Goal: Task Accomplishment & Management: Complete application form

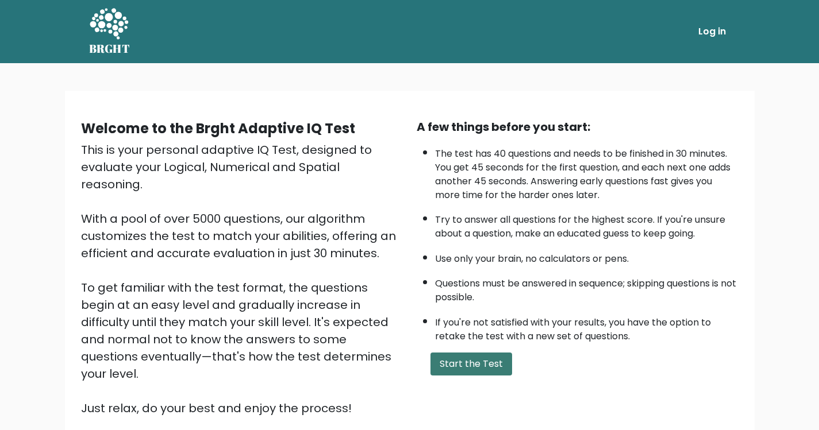
click at [458, 369] on button "Start the Test" at bounding box center [471, 364] width 82 height 23
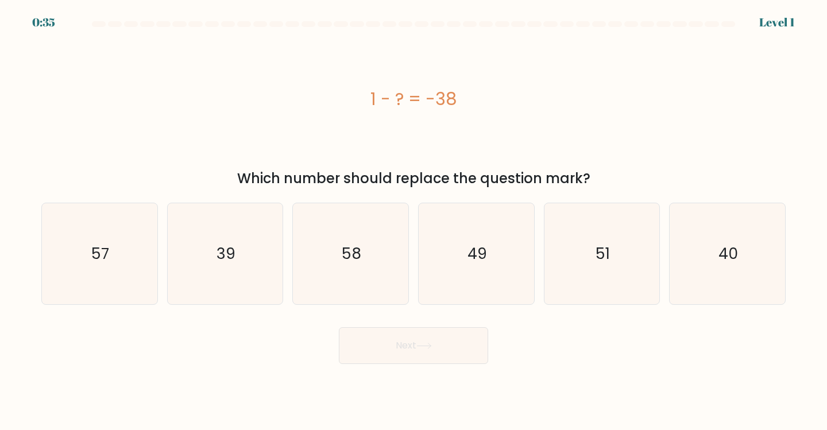
drag, startPoint x: 350, startPoint y: 110, endPoint x: 454, endPoint y: 100, distance: 103.9
click at [454, 100] on div "1 - ? = -38" at bounding box center [413, 99] width 745 height 26
copy div "1 - ? = -38"
click at [169, 251] on div "39" at bounding box center [225, 254] width 117 height 103
click at [414, 221] on input "b. 39" at bounding box center [414, 218] width 1 height 6
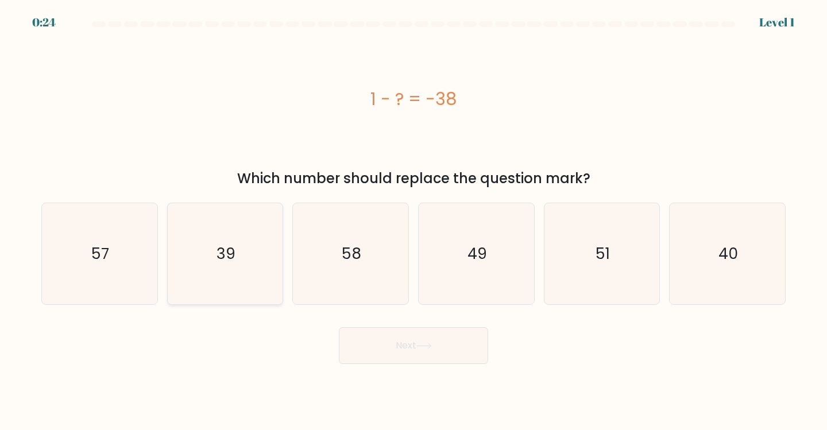
radio input "true"
click at [416, 350] on button "Next" at bounding box center [413, 345] width 149 height 37
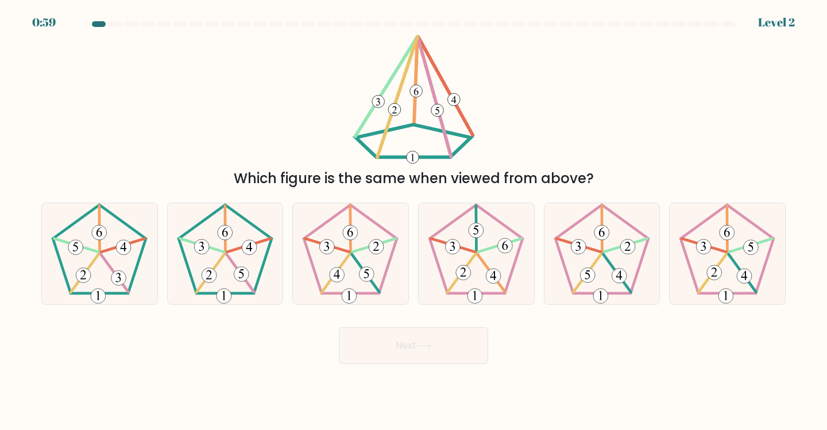
click at [316, 107] on div "Which figure is the same when viewed from above?" at bounding box center [413, 111] width 758 height 155
drag, startPoint x: 321, startPoint y: 105, endPoint x: 531, endPoint y: 124, distance: 211.1
click at [531, 124] on div "Which figure is the same when viewed from above?" at bounding box center [413, 111] width 758 height 155
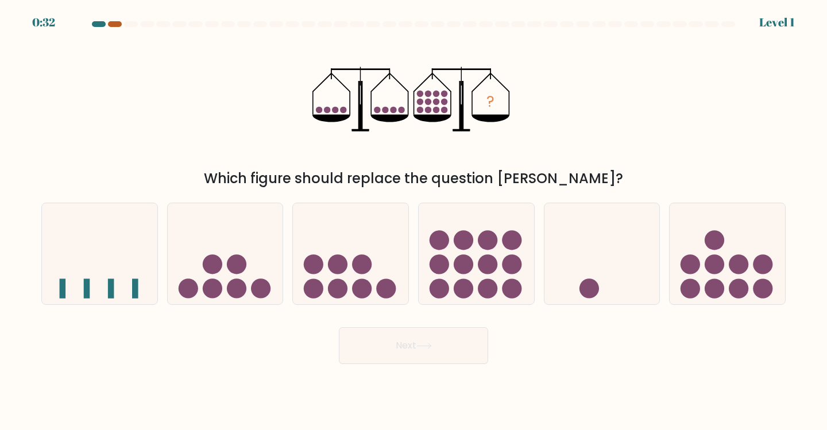
click at [111, 24] on div at bounding box center [115, 24] width 14 height 6
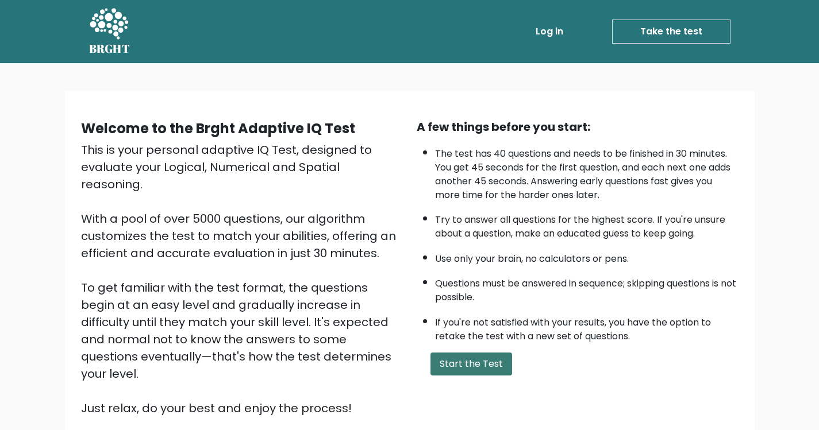
click at [491, 374] on button "Start the Test" at bounding box center [471, 364] width 82 height 23
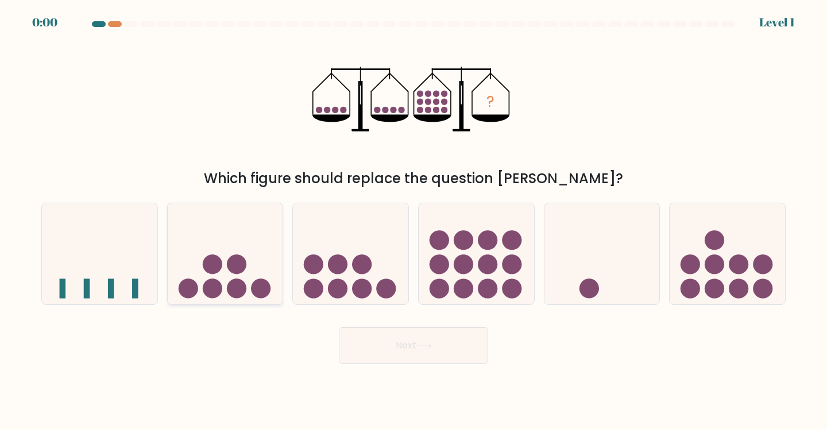
click at [260, 277] on icon at bounding box center [225, 253] width 115 height 95
click at [414, 221] on input "b." at bounding box center [414, 218] width 1 height 6
radio input "true"
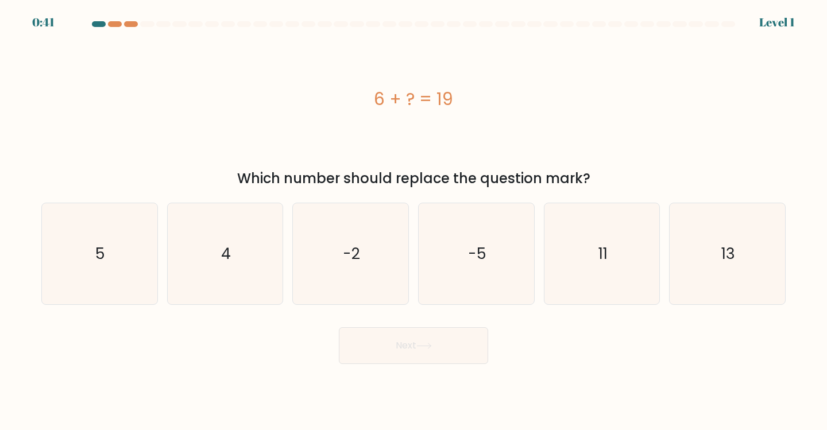
drag, startPoint x: 472, startPoint y: 100, endPoint x: 352, endPoint y: 96, distance: 120.1
click at [352, 96] on div "6 + ? = 19" at bounding box center [413, 99] width 745 height 26
copy div "6 + ? = 19"
click at [772, 255] on icon "13" at bounding box center [728, 254] width 102 height 102
click at [414, 221] on input "f. 13" at bounding box center [414, 218] width 1 height 6
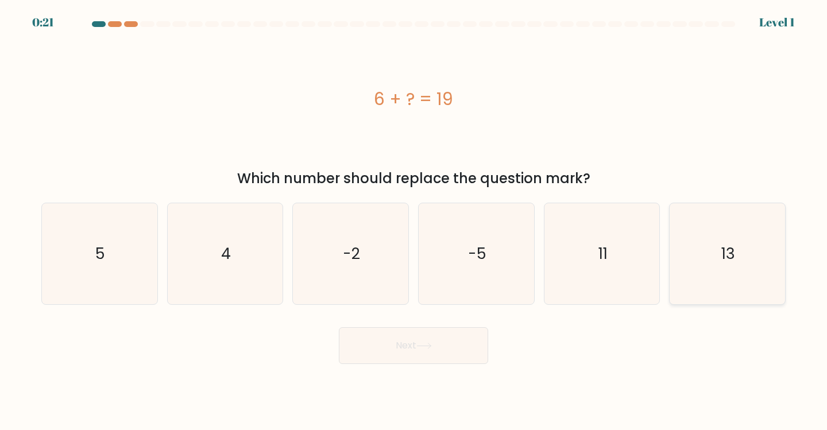
radio input "true"
click at [459, 343] on button "Next" at bounding box center [413, 345] width 149 height 37
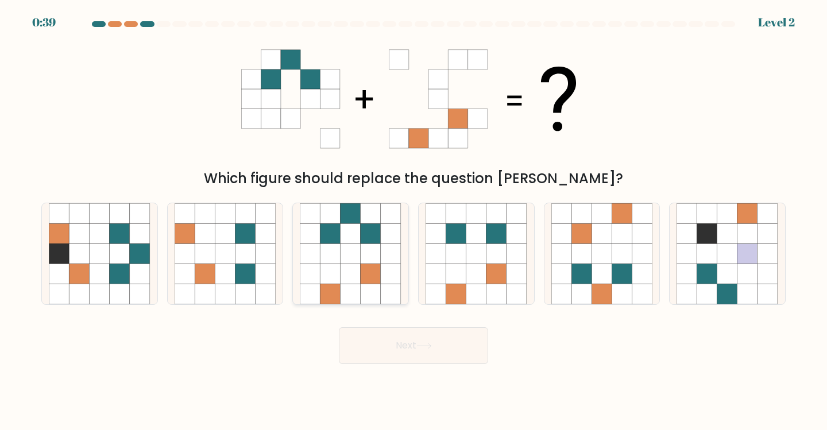
click at [372, 259] on icon at bounding box center [371, 254] width 20 height 20
click at [414, 221] on input "c." at bounding box center [414, 218] width 1 height 6
radio input "true"
click at [391, 350] on button "Next" at bounding box center [413, 345] width 149 height 37
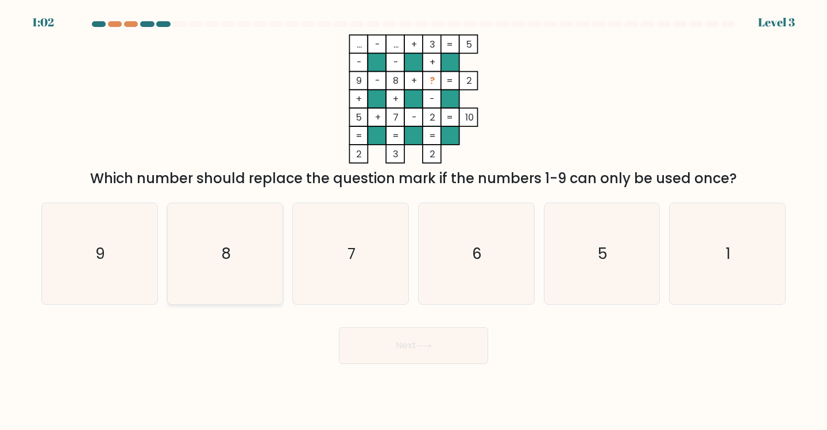
click at [181, 218] on icon "8" at bounding box center [226, 254] width 102 height 102
click at [414, 218] on input "b. 8" at bounding box center [414, 218] width 1 height 6
radio input "true"
click at [392, 360] on button "Next" at bounding box center [413, 345] width 149 height 37
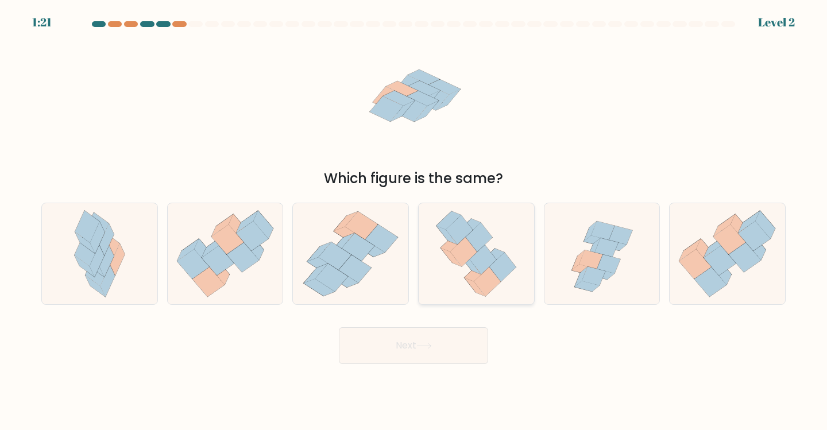
click at [446, 236] on icon at bounding box center [447, 235] width 21 height 18
click at [414, 221] on input "d." at bounding box center [414, 218] width 1 height 6
radio input "true"
click at [412, 339] on button "Next" at bounding box center [413, 345] width 149 height 37
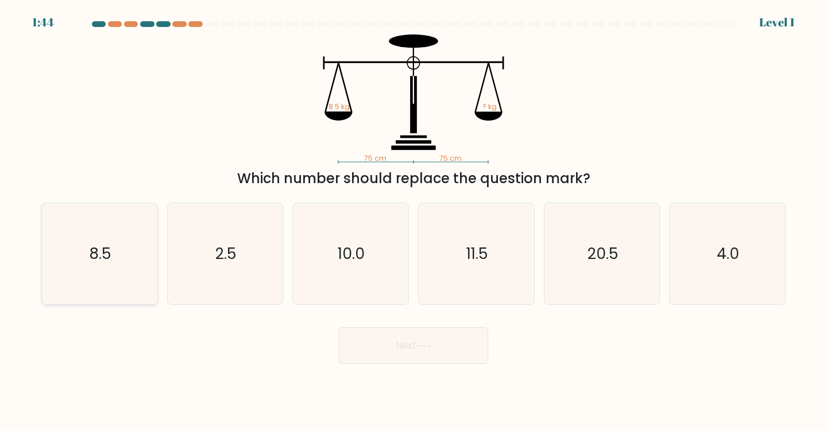
click at [102, 276] on icon "8.5" at bounding box center [100, 254] width 102 height 102
click at [414, 221] on input "a. 8.5" at bounding box center [414, 218] width 1 height 6
radio input "true"
click at [424, 345] on icon at bounding box center [424, 346] width 16 height 6
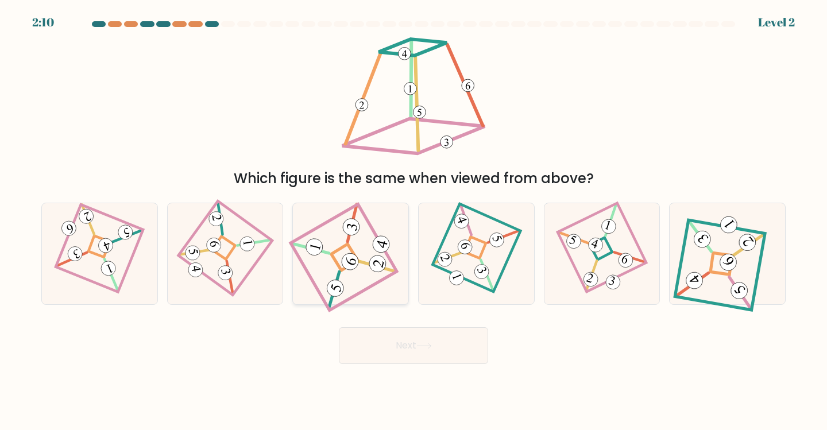
click at [302, 260] on 115 at bounding box center [344, 258] width 106 height 106
click at [414, 221] on input "c." at bounding box center [414, 218] width 1 height 6
radio input "true"
click at [393, 329] on button "Next" at bounding box center [413, 345] width 149 height 37
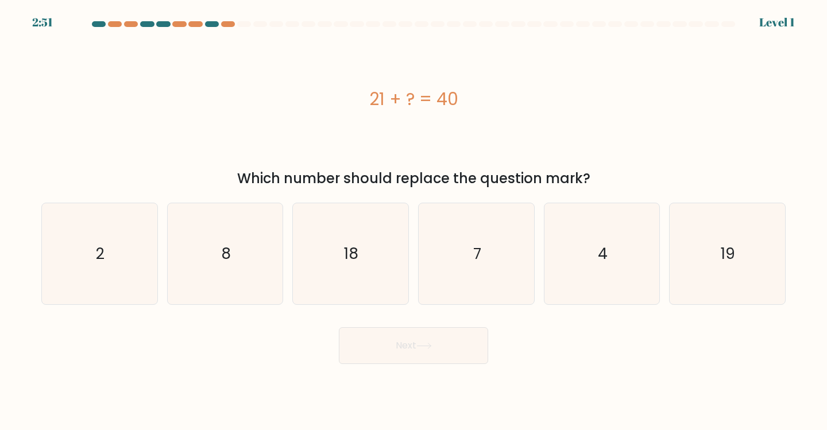
drag, startPoint x: 480, startPoint y: 97, endPoint x: 330, endPoint y: 119, distance: 151.5
click at [330, 119] on div "21 + ? = 40" at bounding box center [413, 98] width 745 height 129
copy div "21 + ? = 40"
click at [728, 266] on icon "19" at bounding box center [728, 254] width 102 height 102
click at [414, 221] on input "f. 19" at bounding box center [414, 218] width 1 height 6
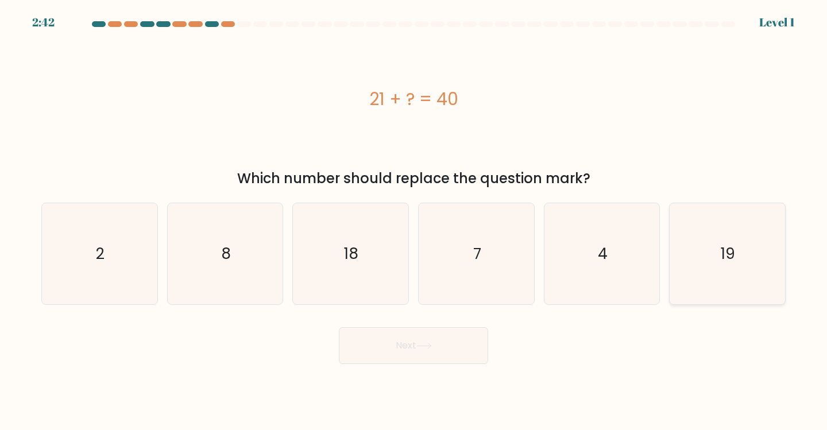
radio input "true"
click at [415, 364] on button "Next" at bounding box center [413, 345] width 149 height 37
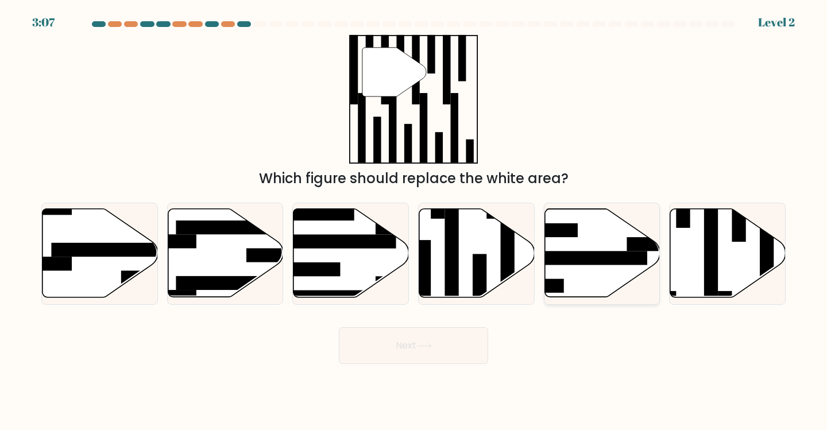
click at [586, 242] on icon at bounding box center [602, 253] width 115 height 88
click at [414, 221] on input "e." at bounding box center [414, 218] width 1 height 6
radio input "true"
click at [417, 358] on button "Next" at bounding box center [413, 345] width 149 height 37
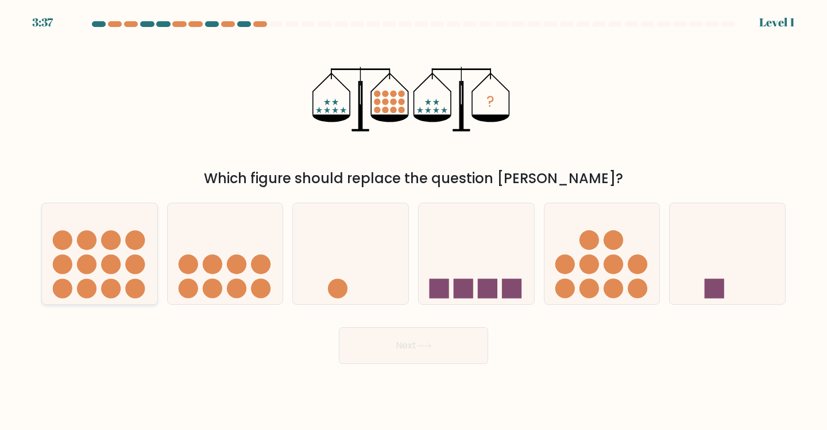
click at [129, 250] on icon at bounding box center [99, 253] width 115 height 95
click at [414, 221] on input "a." at bounding box center [414, 218] width 1 height 6
radio input "true"
click at [380, 349] on button "Next" at bounding box center [413, 345] width 149 height 37
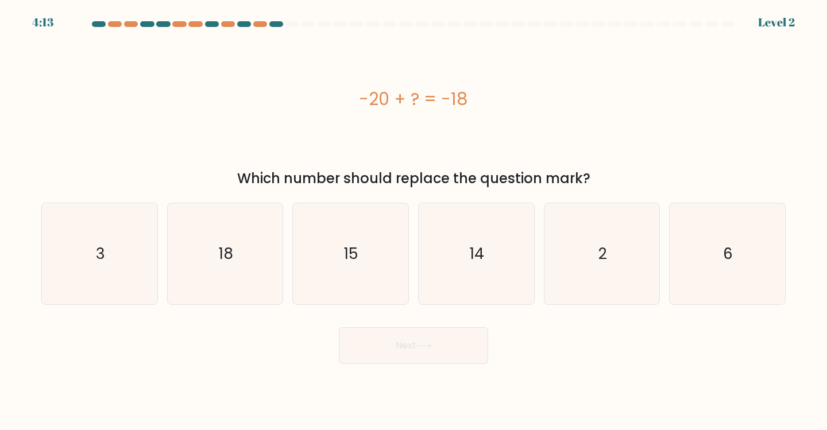
click at [354, 103] on div "-20 + ? = -18" at bounding box center [413, 99] width 745 height 26
drag, startPoint x: 499, startPoint y: 104, endPoint x: 338, endPoint y: 112, distance: 161.6
click at [338, 112] on div "-20 + ? = -18" at bounding box center [413, 98] width 745 height 129
copy div "-20 + ? = -18"
click at [125, 307] on form "a. 3" at bounding box center [413, 192] width 827 height 343
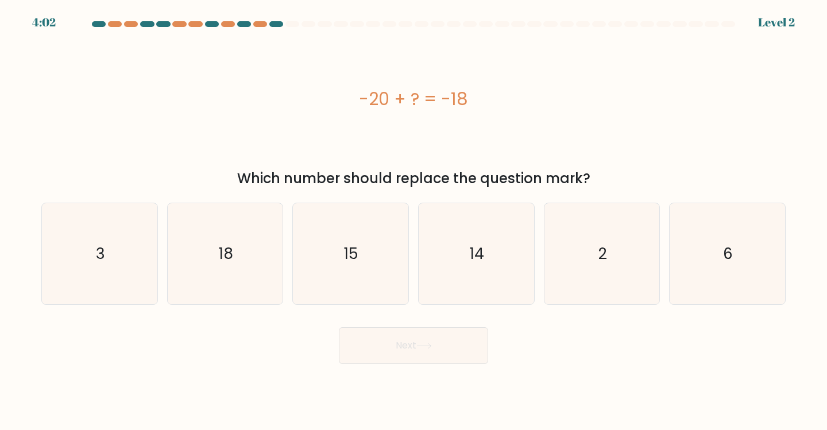
drag, startPoint x: 630, startPoint y: 276, endPoint x: 497, endPoint y: 367, distance: 160.9
click at [630, 276] on icon "2" at bounding box center [602, 254] width 102 height 102
click at [414, 221] on input "e. 2" at bounding box center [414, 218] width 1 height 6
radio input "true"
click at [465, 347] on button "Next" at bounding box center [413, 345] width 149 height 37
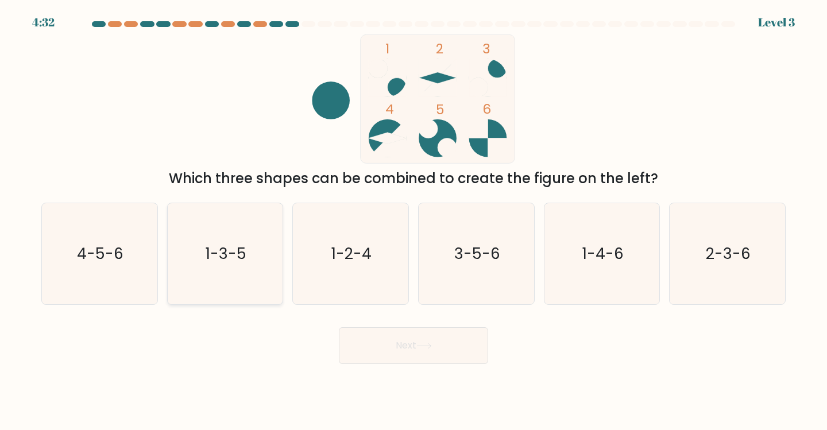
click at [200, 263] on icon "1-3-5" at bounding box center [226, 254] width 102 height 102
click at [414, 221] on input "b. 1-3-5" at bounding box center [414, 218] width 1 height 6
radio input "true"
click at [434, 358] on button "Next" at bounding box center [413, 345] width 149 height 37
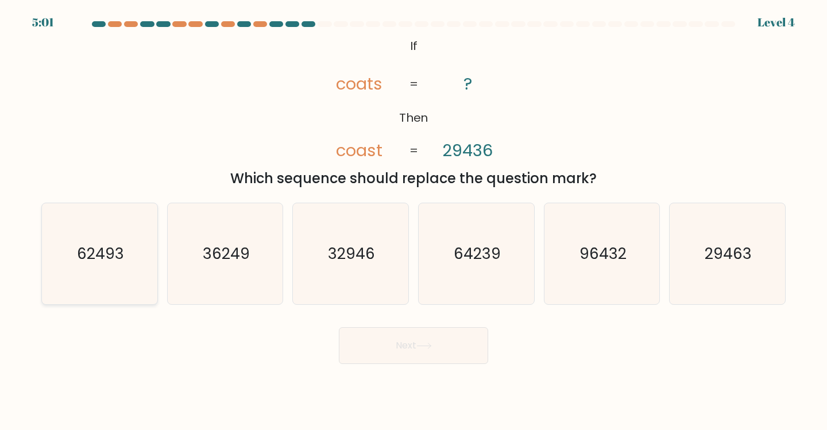
click at [78, 240] on icon "62493" at bounding box center [100, 254] width 102 height 102
click at [414, 221] on input "a. 62493" at bounding box center [414, 218] width 1 height 6
radio input "true"
click at [388, 359] on button "Next" at bounding box center [413, 345] width 149 height 37
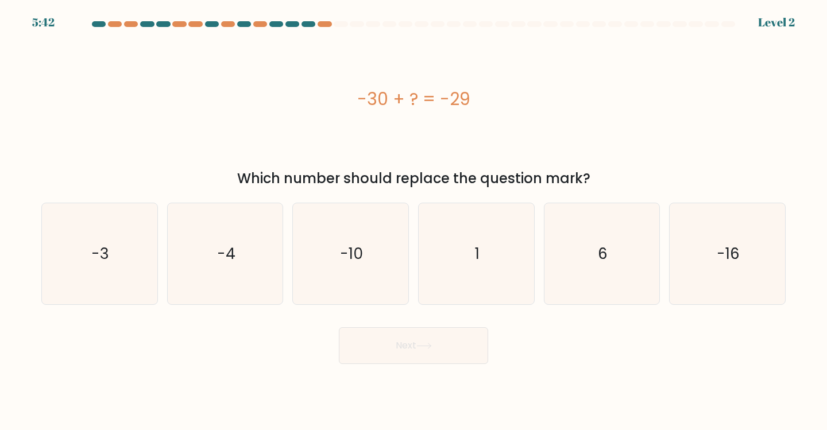
drag, startPoint x: 357, startPoint y: 98, endPoint x: 496, endPoint y: 111, distance: 139.1
click at [496, 111] on div "-30 + ? = -29" at bounding box center [413, 99] width 745 height 26
copy div "-30 + ? = -29"
click at [487, 216] on icon "1" at bounding box center [477, 254] width 102 height 102
click at [414, 216] on input "d. 1" at bounding box center [414, 218] width 1 height 6
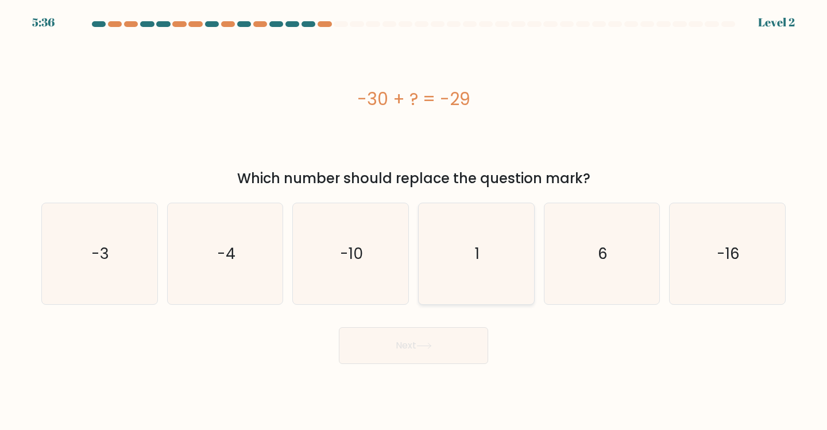
radio input "true"
click at [419, 334] on button "Next" at bounding box center [413, 345] width 149 height 37
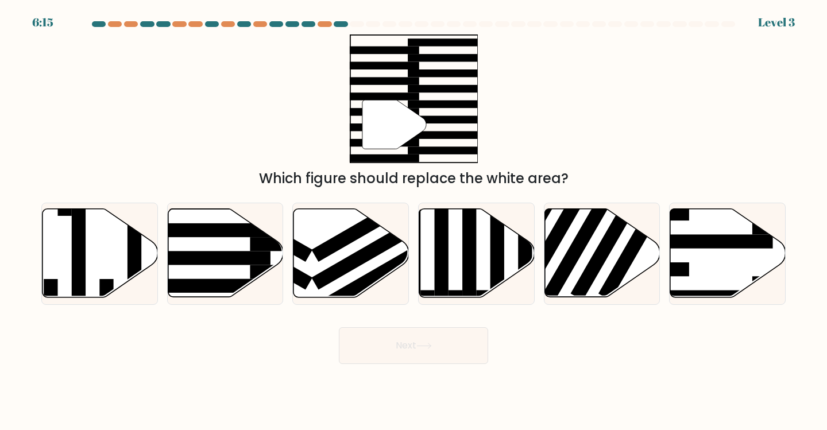
click at [525, 352] on div "Next" at bounding box center [413, 341] width 758 height 45
click at [185, 245] on icon at bounding box center [225, 253] width 115 height 88
click at [414, 221] on input "b." at bounding box center [414, 218] width 1 height 6
radio input "true"
click at [399, 337] on button "Next" at bounding box center [413, 345] width 149 height 37
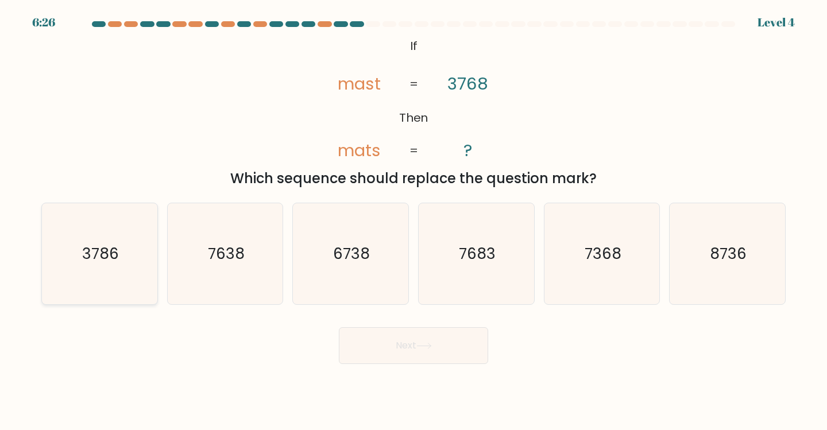
click at [128, 267] on icon "3786" at bounding box center [100, 254] width 102 height 102
click at [414, 221] on input "a. 3786" at bounding box center [414, 218] width 1 height 6
radio input "true"
click at [412, 349] on button "Next" at bounding box center [413, 345] width 149 height 37
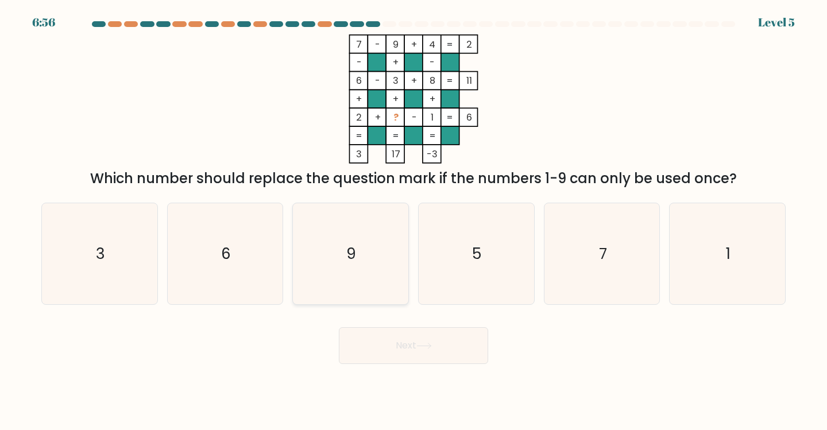
click at [296, 274] on div "9" at bounding box center [350, 254] width 117 height 103
click at [414, 221] on input "c. 9" at bounding box center [414, 218] width 1 height 6
radio input "true"
click at [388, 353] on button "Next" at bounding box center [413, 345] width 149 height 37
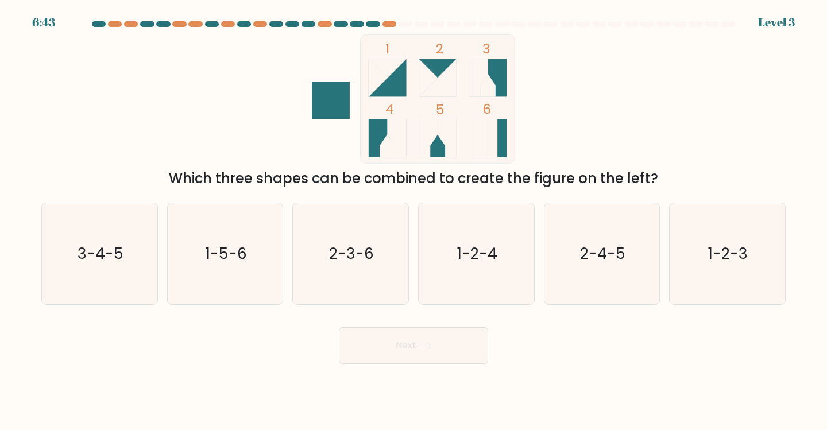
drag, startPoint x: 469, startPoint y: 262, endPoint x: 442, endPoint y: 311, distance: 56.0
click at [469, 263] on text "1-2-4" at bounding box center [477, 253] width 40 height 21
click at [414, 221] on input "d. 1-2-4" at bounding box center [414, 218] width 1 height 6
radio input "true"
click at [439, 357] on button "Next" at bounding box center [413, 345] width 149 height 37
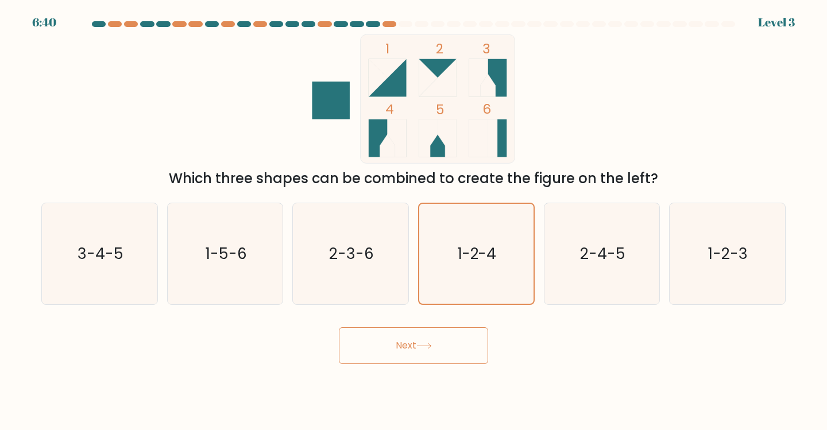
click at [391, 353] on button "Next" at bounding box center [413, 345] width 149 height 37
click at [442, 341] on button "Next" at bounding box center [413, 345] width 149 height 37
click at [580, 342] on div "Next" at bounding box center [413, 341] width 758 height 45
click at [634, 127] on div "1 2 3 4 5 6 Which three shapes can be combined to create the figure on the left?" at bounding box center [413, 111] width 758 height 155
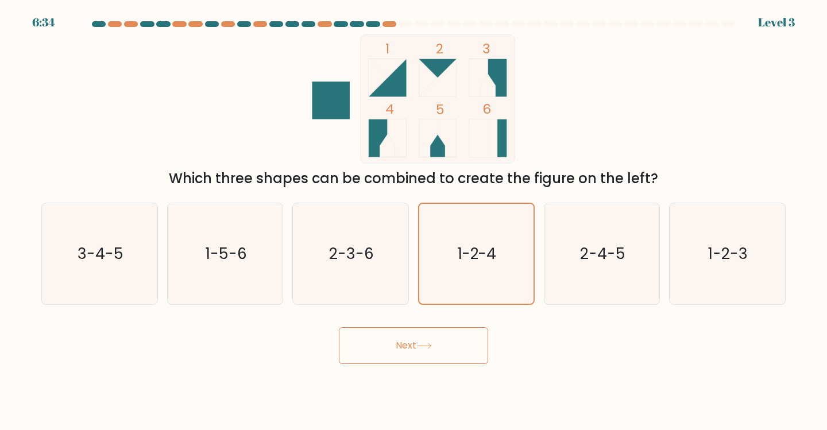
click at [421, 352] on button "Next" at bounding box center [413, 345] width 149 height 37
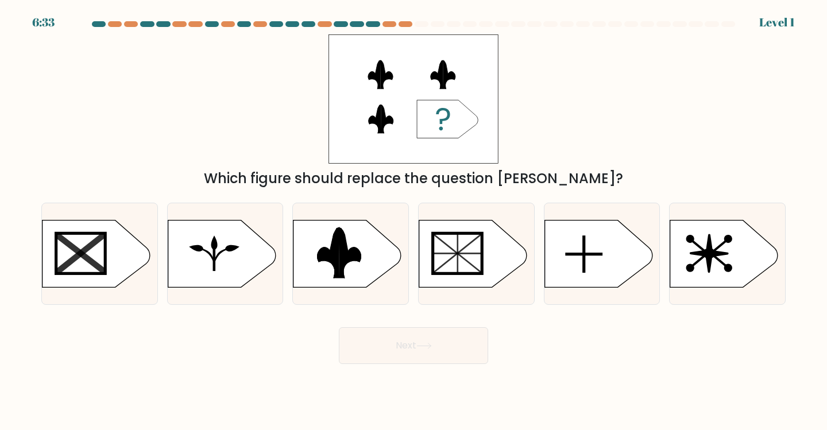
click at [288, 244] on div "c." at bounding box center [351, 254] width 126 height 103
click at [323, 260] on icon at bounding box center [329, 252] width 22 height 51
click at [414, 221] on input "c." at bounding box center [414, 218] width 1 height 6
radio input "true"
click at [402, 340] on button "Next" at bounding box center [413, 345] width 149 height 37
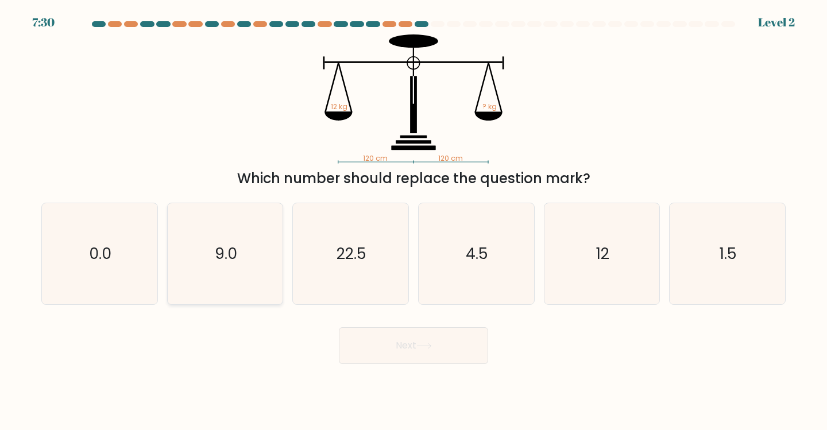
click at [240, 259] on icon "9.0" at bounding box center [226, 254] width 102 height 102
click at [414, 221] on input "b. 9.0" at bounding box center [414, 218] width 1 height 6
radio input "true"
click at [390, 348] on button "Next" at bounding box center [413, 345] width 149 height 37
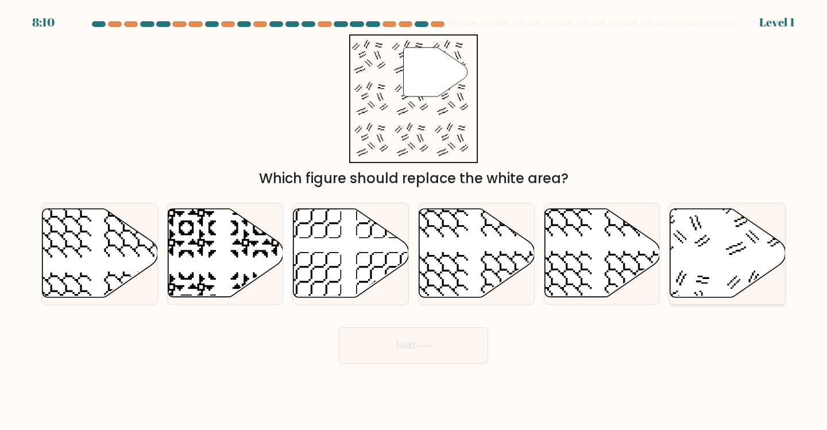
click at [724, 246] on icon at bounding box center [727, 253] width 115 height 88
click at [414, 221] on input "f." at bounding box center [414, 218] width 1 height 6
radio input "true"
click at [465, 344] on button "Next" at bounding box center [413, 345] width 149 height 37
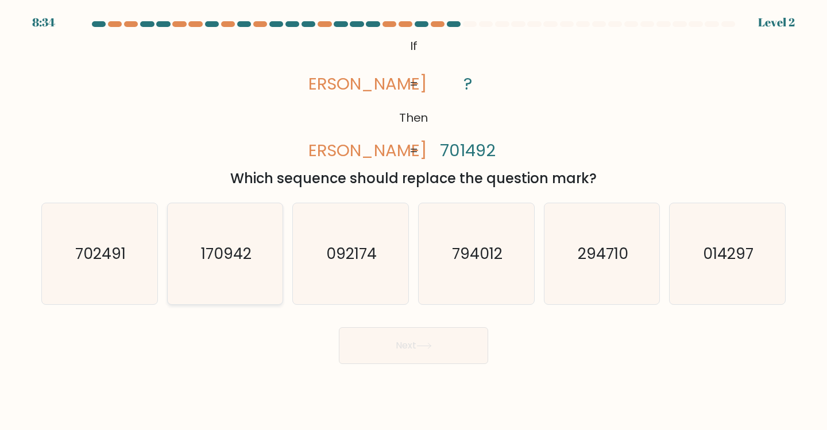
click at [247, 253] on text "170942" at bounding box center [226, 253] width 51 height 21
click at [414, 221] on input "b. 170942" at bounding box center [414, 218] width 1 height 6
radio input "true"
click at [66, 253] on icon "702491" at bounding box center [100, 254] width 102 height 102
click at [414, 221] on input "a. 702491" at bounding box center [414, 218] width 1 height 6
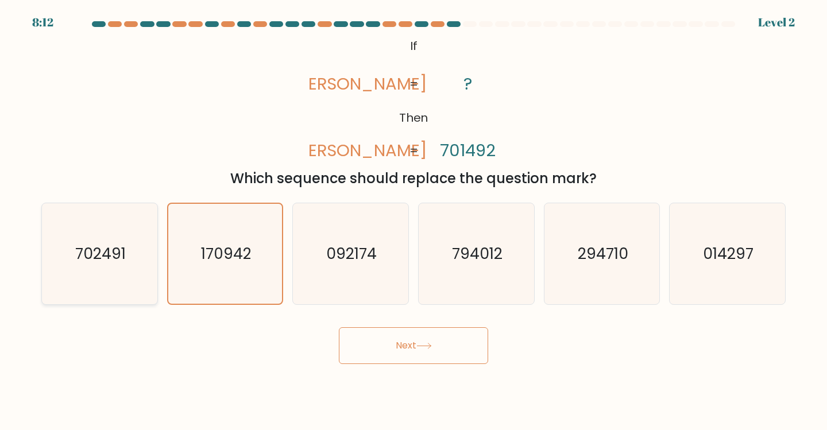
radio input "true"
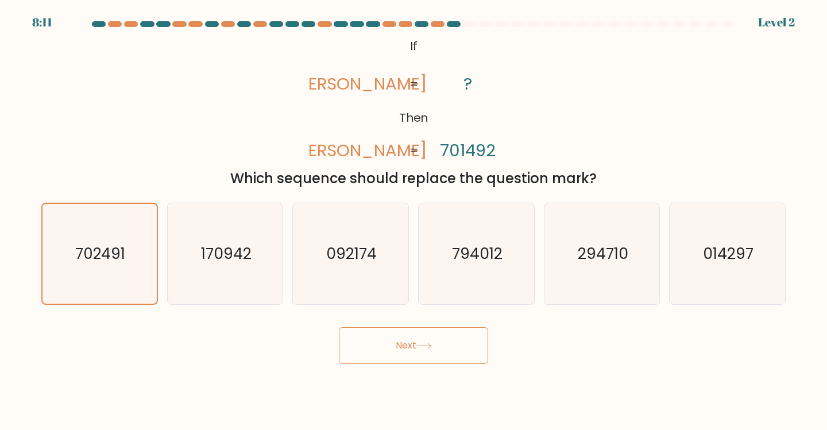
click at [396, 339] on button "Next" at bounding box center [413, 345] width 149 height 37
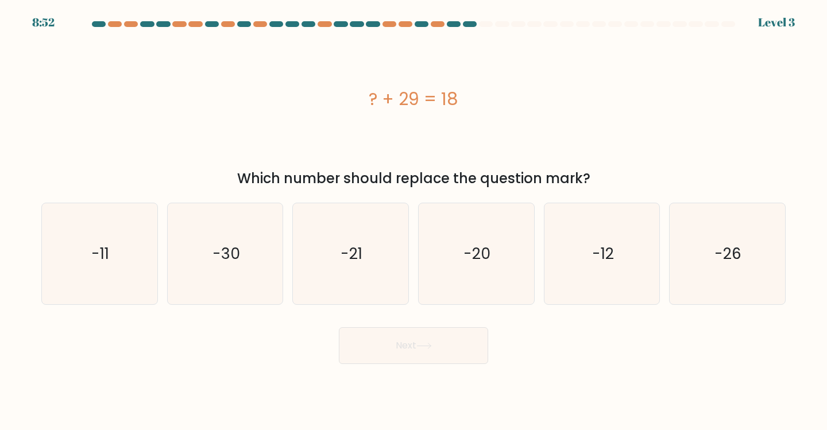
drag, startPoint x: 356, startPoint y: 82, endPoint x: 507, endPoint y: 98, distance: 152.6
click at [507, 98] on div "? + 29 = 18" at bounding box center [413, 98] width 745 height 129
copy div "? + 29 = 18"
click at [133, 243] on icon "-11" at bounding box center [100, 254] width 102 height 102
click at [414, 221] on input "a. -11" at bounding box center [414, 218] width 1 height 6
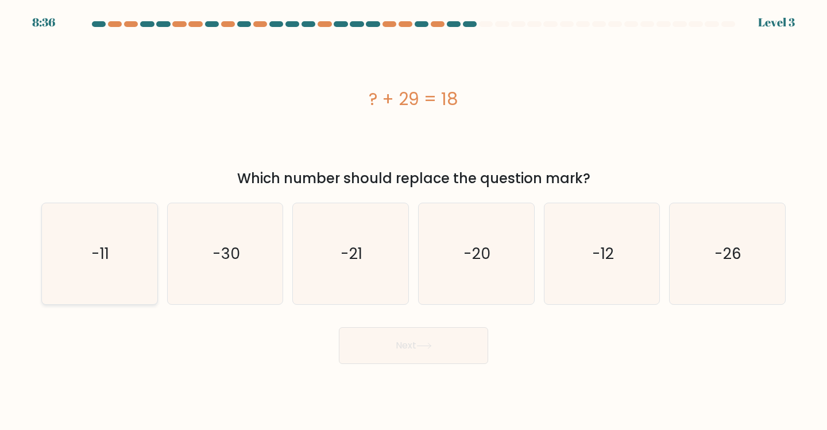
radio input "true"
drag, startPoint x: 469, startPoint y: 350, endPoint x: 466, endPoint y: 358, distance: 8.9
click at [469, 351] on button "Next" at bounding box center [413, 345] width 149 height 37
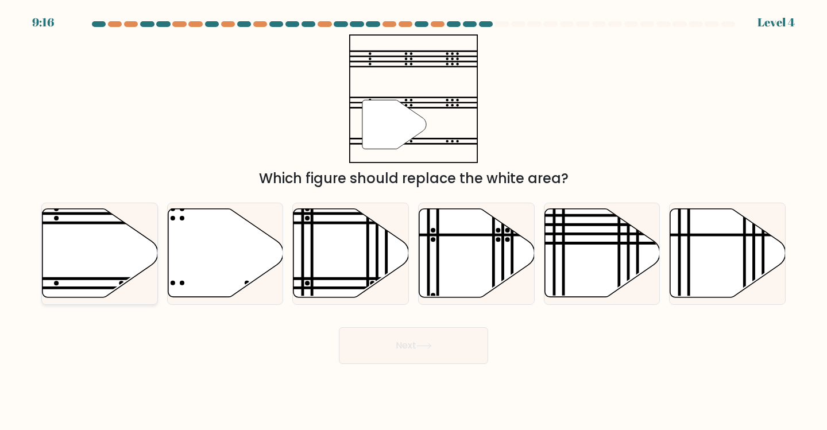
click at [103, 261] on icon at bounding box center [100, 253] width 115 height 88
click at [414, 221] on input "a." at bounding box center [414, 218] width 1 height 6
radio input "true"
click at [380, 344] on button "Next" at bounding box center [413, 345] width 149 height 37
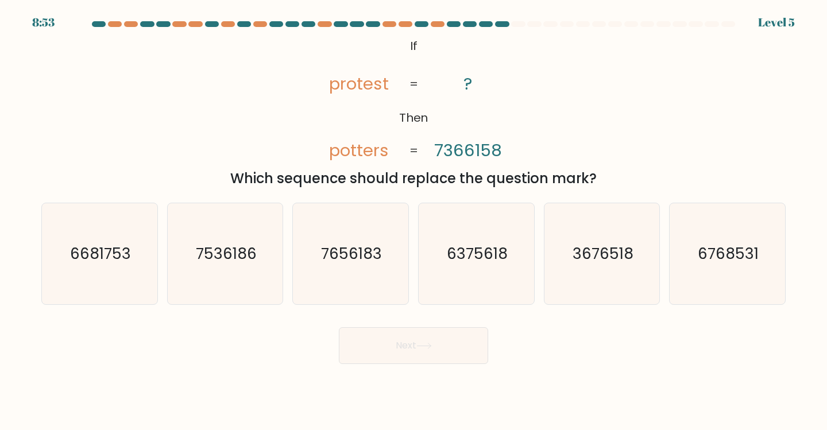
click at [290, 281] on div "c. 7656183" at bounding box center [351, 254] width 126 height 103
click at [344, 283] on icon "7656183" at bounding box center [351, 254] width 102 height 102
click at [414, 221] on input "c. 7656183" at bounding box center [414, 218] width 1 height 6
radio input "true"
click at [403, 345] on button "Next" at bounding box center [413, 345] width 149 height 37
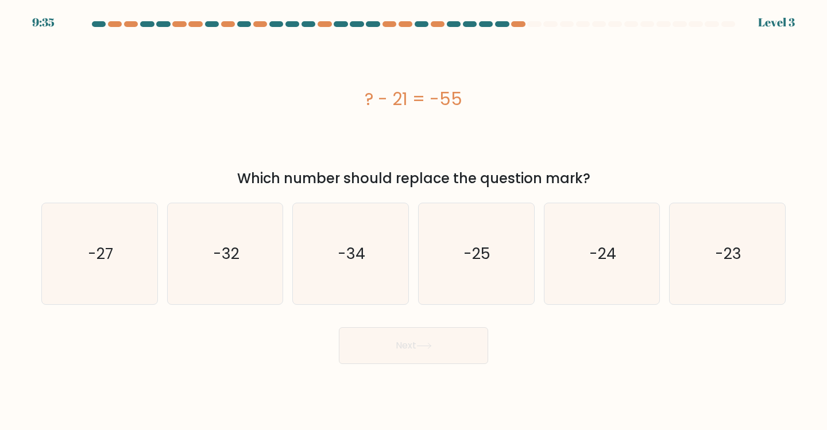
drag, startPoint x: 340, startPoint y: 119, endPoint x: 366, endPoint y: 101, distance: 32.2
click at [361, 105] on div "? - 21 = -55" at bounding box center [413, 98] width 745 height 129
drag, startPoint x: 512, startPoint y: 111, endPoint x: 448, endPoint y: 105, distance: 64.1
click at [511, 111] on div "? - 21 = -55" at bounding box center [413, 99] width 745 height 26
drag, startPoint x: 448, startPoint y: 105, endPoint x: 333, endPoint y: 90, distance: 116.4
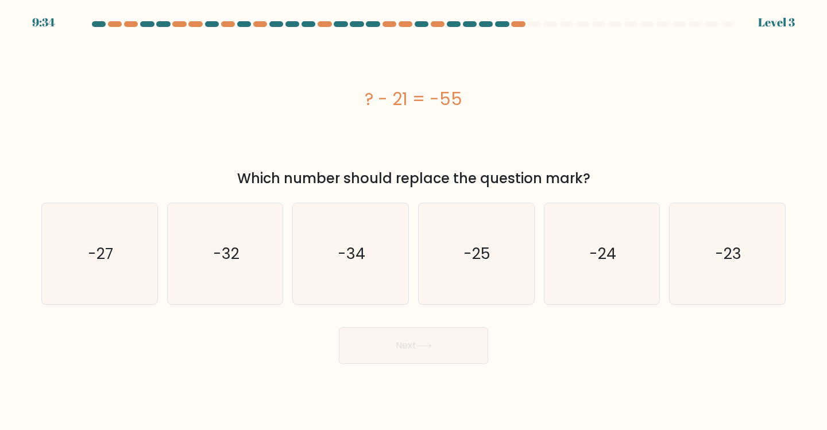
click at [333, 90] on div "? - 21 = -55" at bounding box center [413, 99] width 745 height 26
copy div "? - 21 = -55"
click at [334, 285] on icon "-34" at bounding box center [351, 254] width 102 height 102
click at [414, 221] on input "c. -34" at bounding box center [414, 218] width 1 height 6
radio input "true"
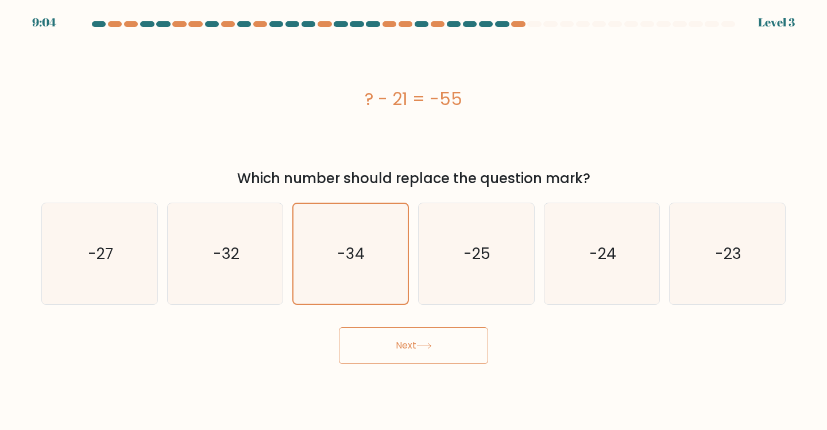
click at [415, 342] on button "Next" at bounding box center [413, 345] width 149 height 37
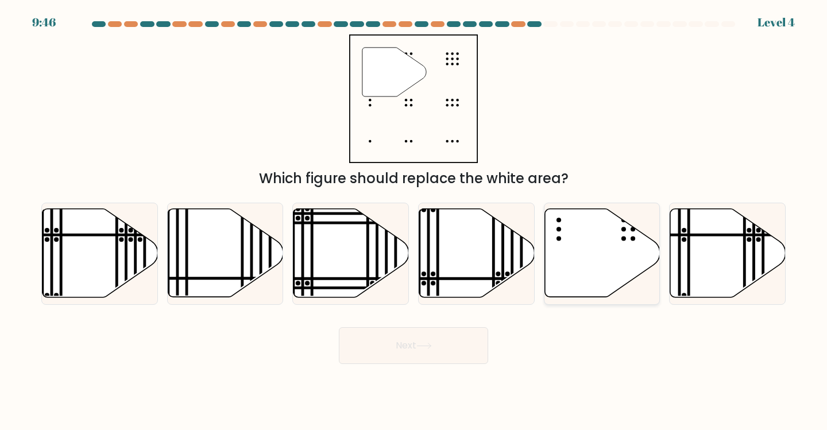
click at [620, 247] on icon at bounding box center [602, 253] width 115 height 88
click at [414, 221] on input "e." at bounding box center [414, 218] width 1 height 6
radio input "true"
click at [464, 348] on button "Next" at bounding box center [413, 345] width 149 height 37
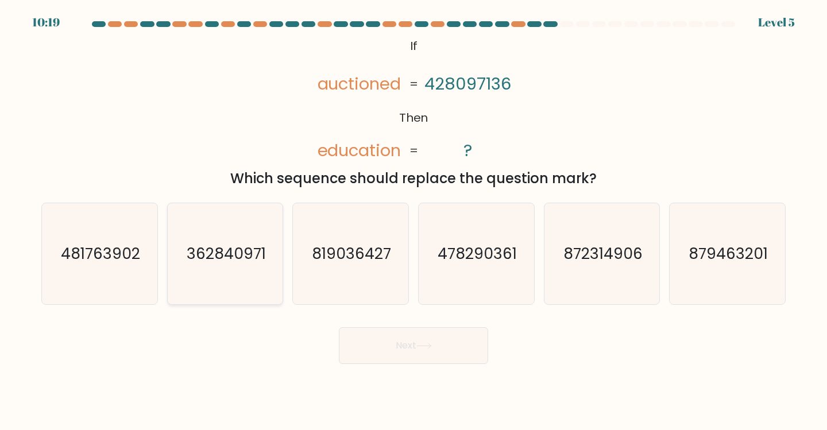
click at [210, 249] on text "362840971" at bounding box center [226, 253] width 79 height 21
click at [414, 221] on input "b. 362840971" at bounding box center [414, 218] width 1 height 6
radio input "true"
click at [409, 337] on button "Next" at bounding box center [413, 345] width 149 height 37
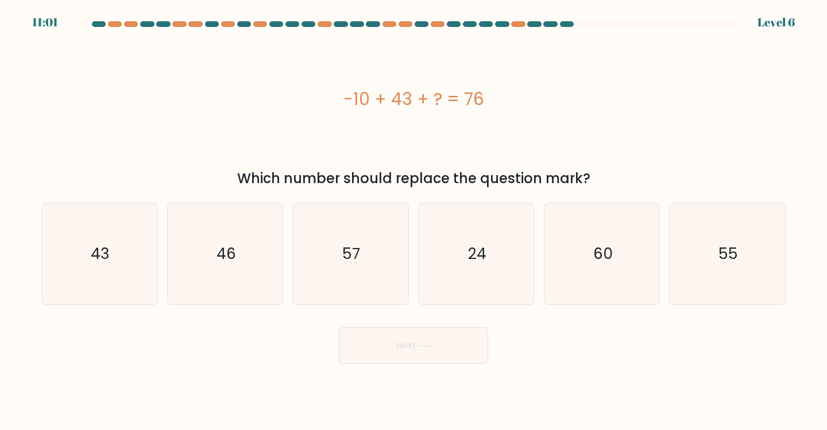
click at [511, 95] on div "-10 + 43 + ? = 76" at bounding box center [413, 99] width 745 height 26
drag, startPoint x: 541, startPoint y: 116, endPoint x: 322, endPoint y: 109, distance: 218.4
click at [322, 109] on div "-10 + 43 + ? = 76" at bounding box center [413, 98] width 745 height 129
copy div "-10 + 43 + ? = 76"
click at [122, 266] on icon "43" at bounding box center [100, 254] width 102 height 102
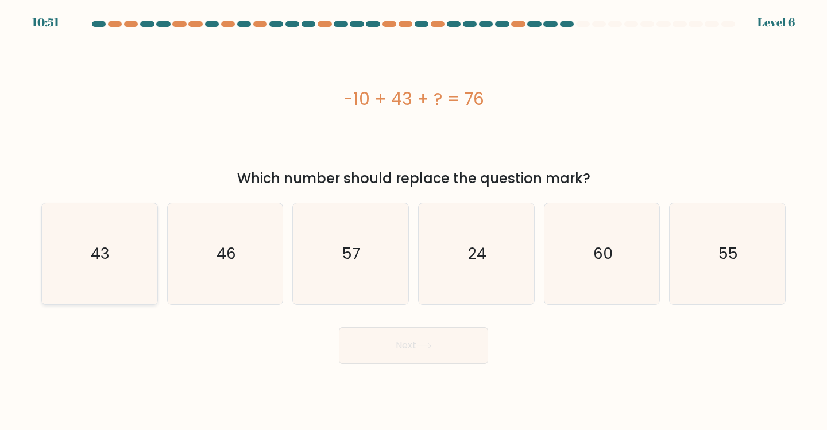
click at [414, 221] on input "a. 43" at bounding box center [414, 218] width 1 height 6
radio input "true"
click at [471, 395] on body "10:50 Level 6" at bounding box center [413, 215] width 827 height 430
click at [441, 352] on button "Next" at bounding box center [413, 345] width 149 height 37
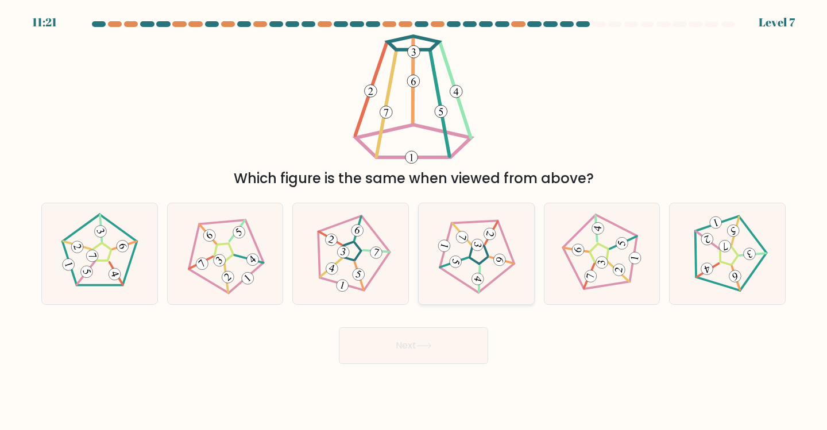
click at [474, 260] on 251 at bounding box center [480, 254] width 22 height 23
click at [414, 221] on input "d." at bounding box center [414, 218] width 1 height 6
radio input "true"
click at [433, 357] on button "Next" at bounding box center [413, 345] width 149 height 37
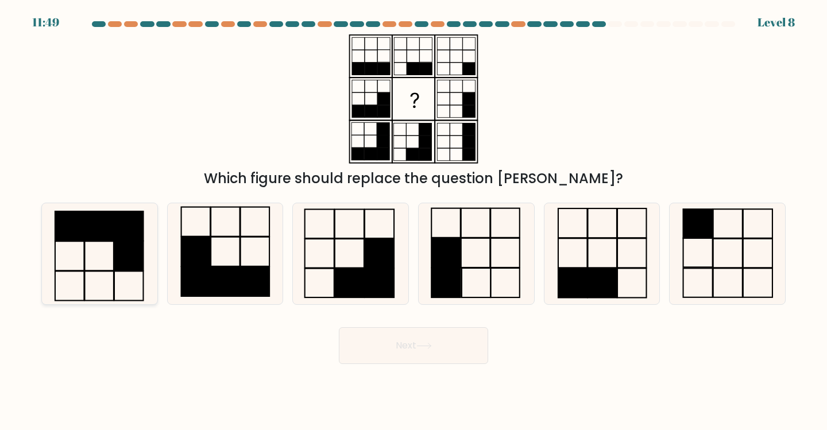
click at [126, 269] on rect at bounding box center [128, 255] width 29 height 29
click at [414, 221] on input "a." at bounding box center [414, 218] width 1 height 6
radio input "true"
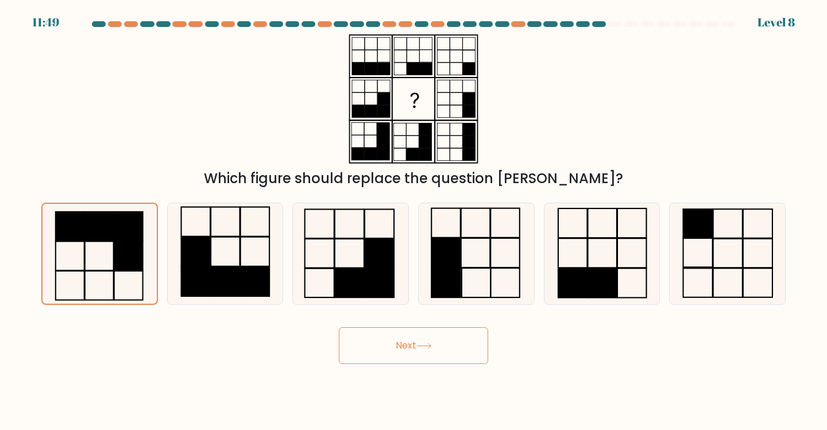
click at [381, 340] on button "Next" at bounding box center [413, 345] width 149 height 37
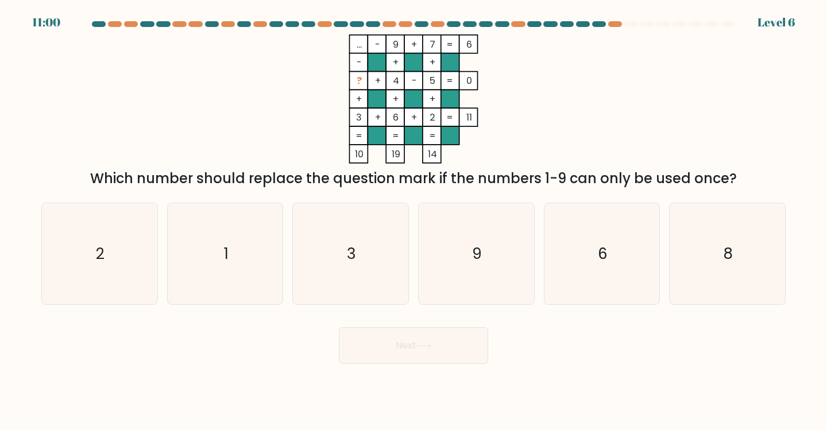
click at [261, 188] on div "Which number should replace the question mark if the numbers 1-9 can only be us…" at bounding box center [413, 178] width 731 height 21
click at [256, 217] on icon "1" at bounding box center [226, 254] width 102 height 102
click at [414, 217] on input "b. 1" at bounding box center [414, 218] width 1 height 6
radio input "true"
click at [401, 342] on button "Next" at bounding box center [413, 345] width 149 height 37
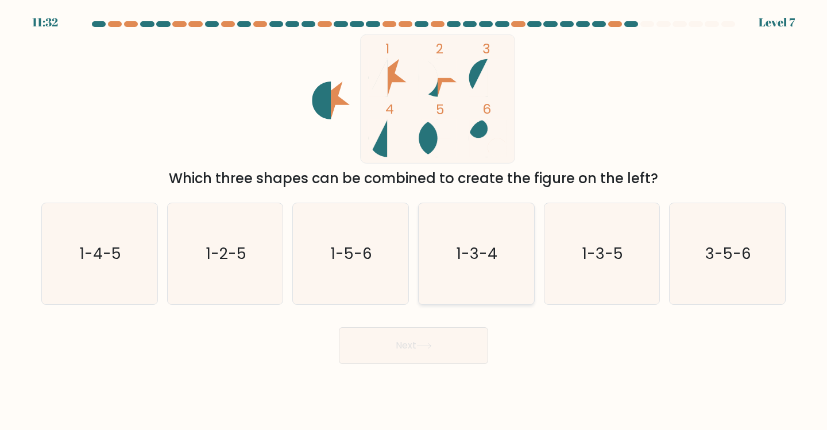
drag, startPoint x: 470, startPoint y: 311, endPoint x: 468, endPoint y: 292, distance: 18.5
click at [470, 310] on form at bounding box center [413, 192] width 827 height 343
click at [463, 280] on icon "1-3-4" at bounding box center [477, 254] width 102 height 102
click at [414, 221] on input "d. 1-3-4" at bounding box center [414, 218] width 1 height 6
radio input "true"
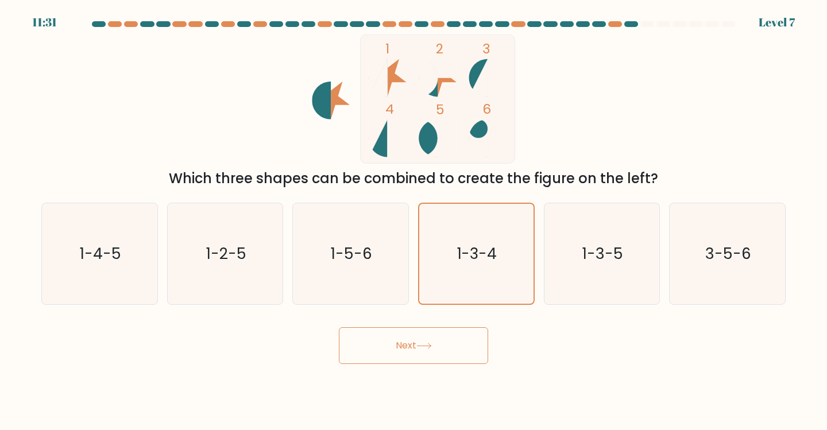
click at [440, 341] on button "Next" at bounding box center [413, 345] width 149 height 37
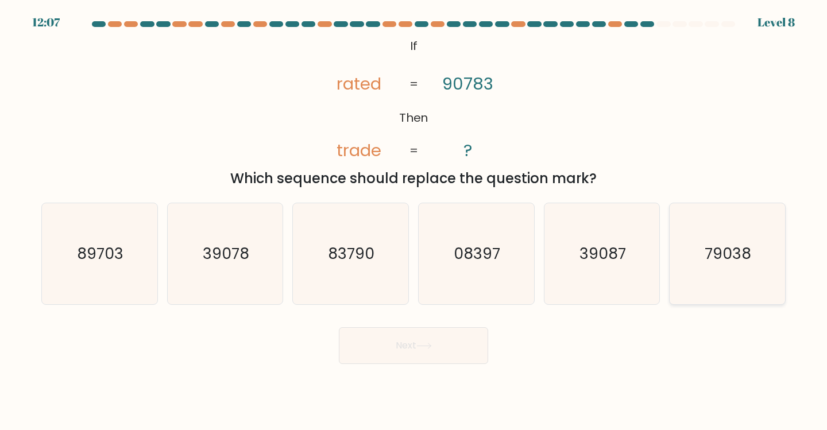
click at [759, 250] on icon "79038" at bounding box center [728, 254] width 102 height 102
click at [414, 221] on input "f. 79038" at bounding box center [414, 218] width 1 height 6
radio input "true"
click at [435, 350] on button "Next" at bounding box center [413, 345] width 149 height 37
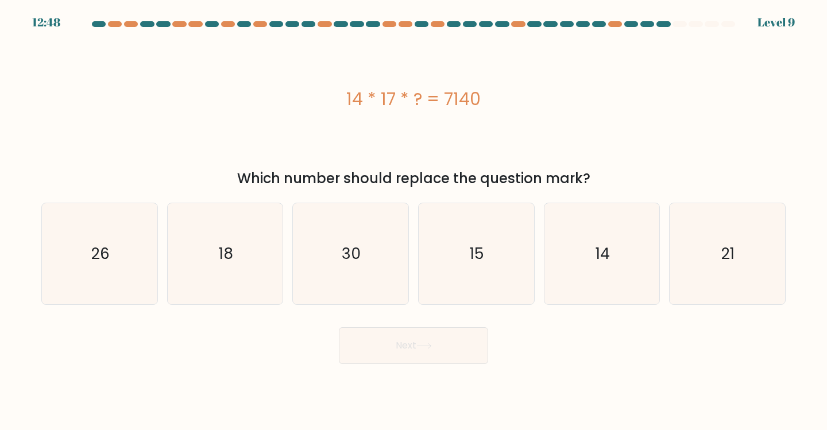
drag, startPoint x: 346, startPoint y: 95, endPoint x: 545, endPoint y: 82, distance: 199.2
click at [545, 82] on div "14 * 17 * ? = 7140" at bounding box center [413, 98] width 745 height 129
copy div "14 * 17 * ? = 7140"
click at [352, 243] on text "30" at bounding box center [351, 253] width 19 height 21
click at [414, 221] on input "c. 30" at bounding box center [414, 218] width 1 height 6
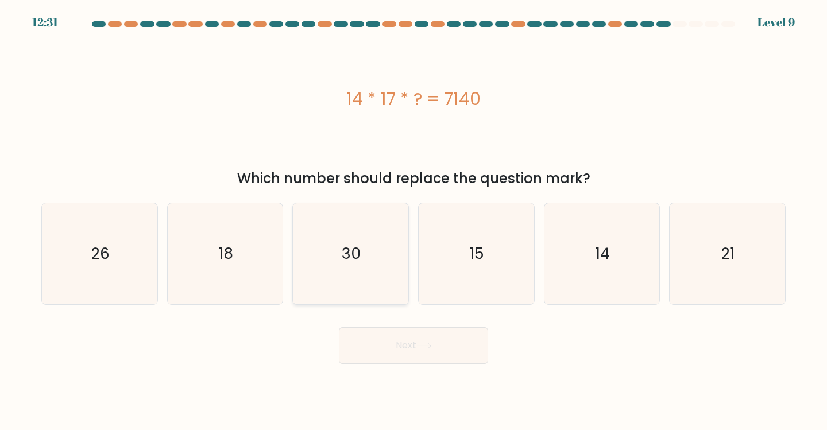
radio input "true"
click at [387, 345] on button "Next" at bounding box center [413, 345] width 149 height 37
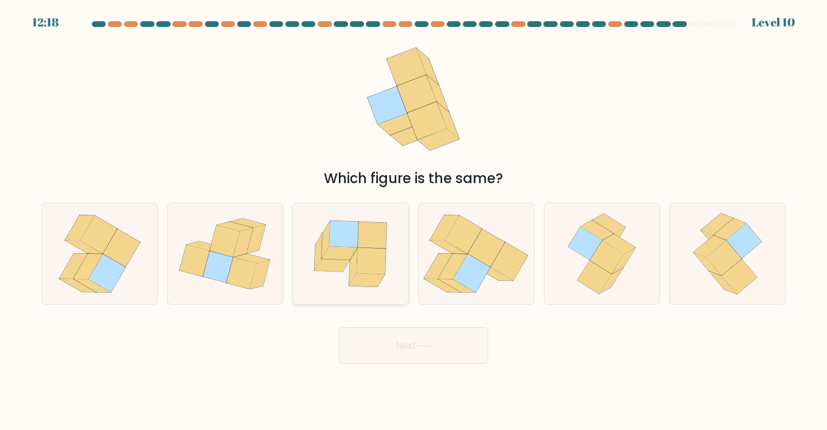
click at [344, 261] on icon at bounding box center [333, 265] width 36 height 13
click at [414, 221] on input "c." at bounding box center [414, 218] width 1 height 6
radio input "true"
click at [373, 356] on button "Next" at bounding box center [413, 345] width 149 height 37
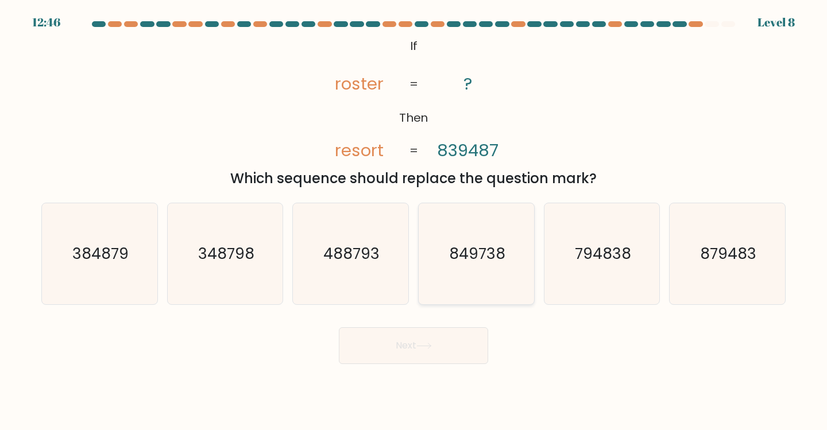
click at [469, 219] on icon "849738" at bounding box center [477, 254] width 102 height 102
click at [414, 219] on input "d. 849738" at bounding box center [414, 218] width 1 height 6
radio input "true"
click at [389, 353] on button "Next" at bounding box center [413, 345] width 149 height 37
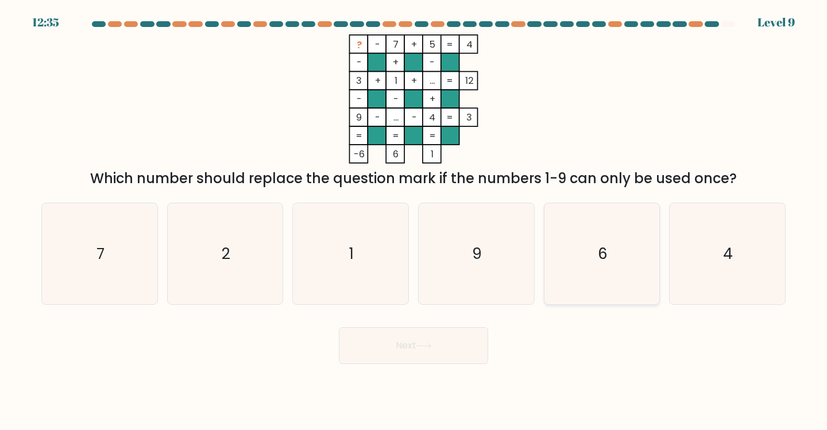
click at [577, 261] on icon "6" at bounding box center [602, 254] width 102 height 102
click at [414, 221] on input "e. 6" at bounding box center [414, 218] width 1 height 6
radio input "true"
click at [451, 349] on button "Next" at bounding box center [413, 345] width 149 height 37
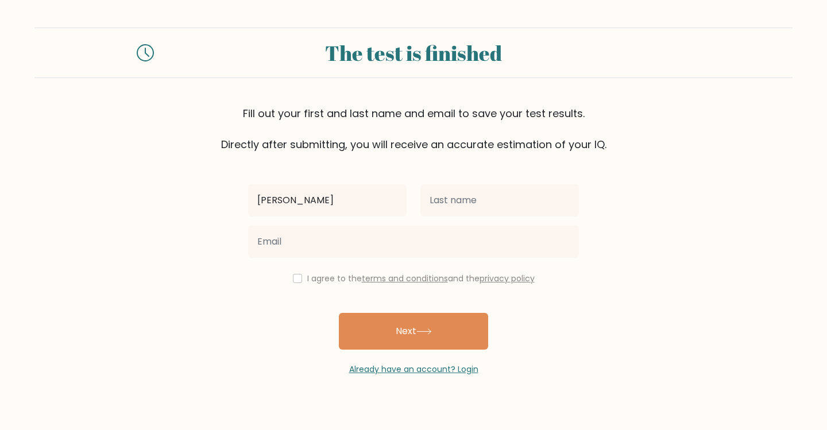
type input "[PERSON_NAME]"
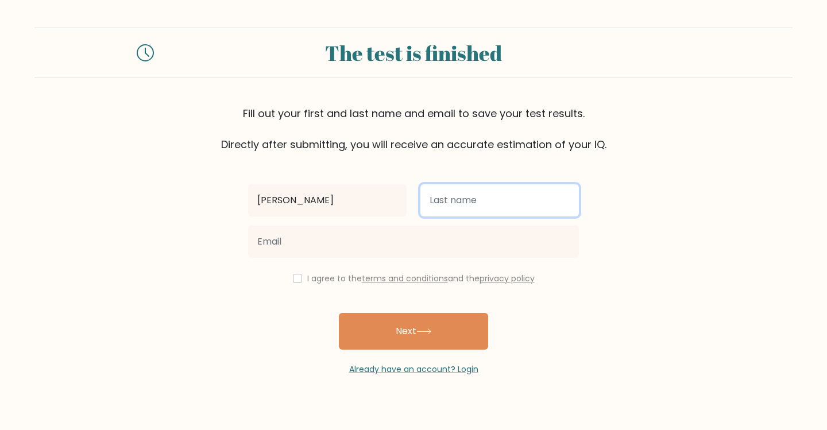
click at [474, 189] on input "text" at bounding box center [500, 200] width 159 height 32
type input "Hiballes"
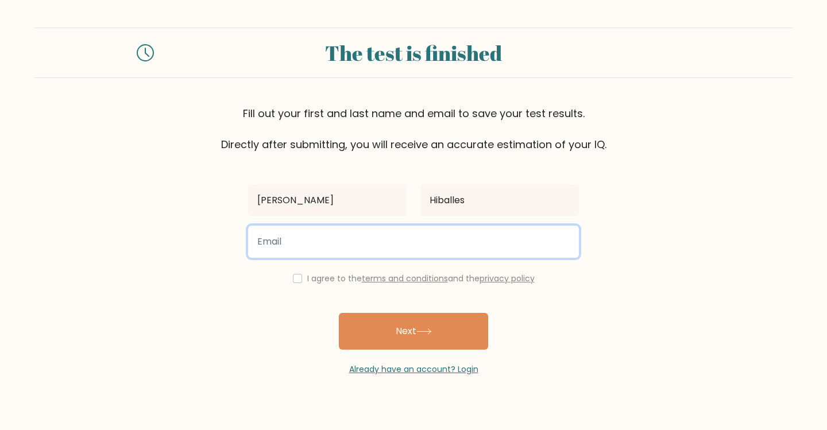
click at [408, 240] on input "email" at bounding box center [413, 242] width 331 height 32
type input "[EMAIL_ADDRESS][DOMAIN_NAME]"
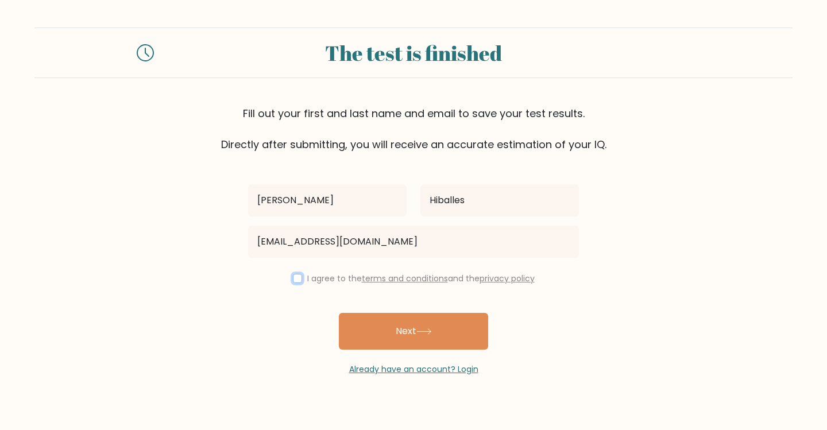
click at [293, 277] on input "checkbox" at bounding box center [297, 278] width 9 height 9
checkbox input "true"
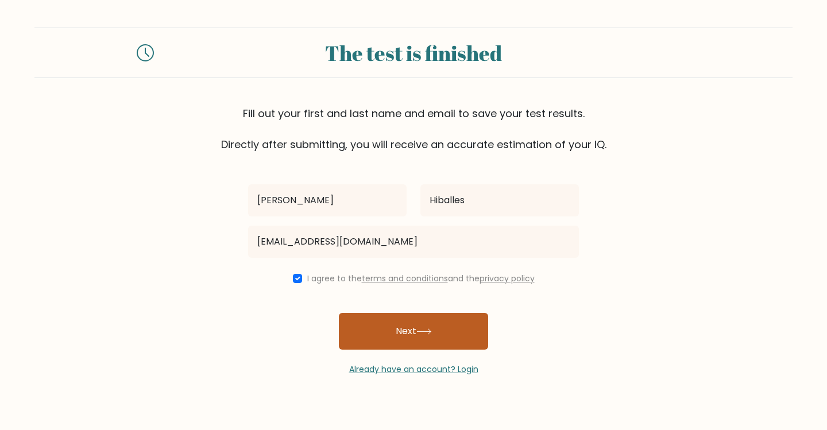
click at [368, 323] on button "Next" at bounding box center [413, 331] width 149 height 37
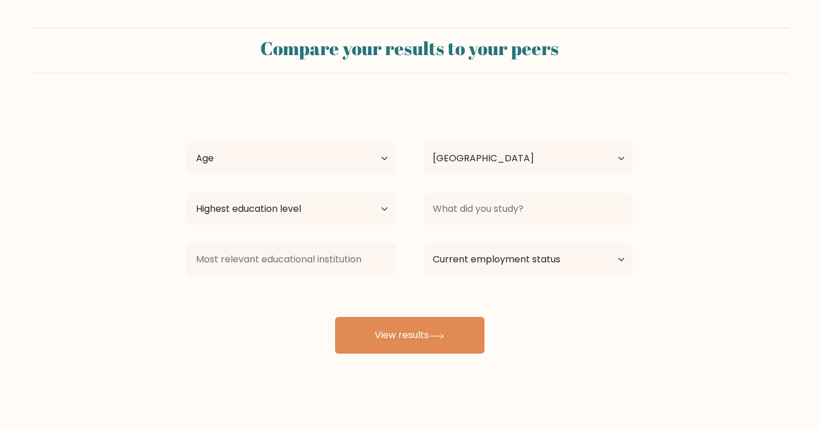
select select "PH"
click at [341, 178] on div "Age Under 18 years old 18-24 years old 25-34 years old 35-44 years old 45-54 ye…" at bounding box center [291, 158] width 237 height 41
click at [348, 164] on select "Age Under 18 years old 18-24 years old 25-34 years old 35-44 years old 45-54 ye…" at bounding box center [291, 158] width 209 height 32
select select "18_24"
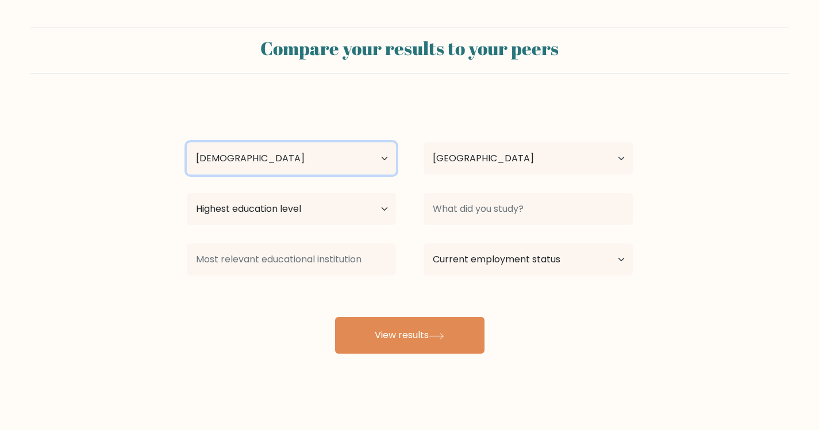
click at [187, 142] on select "Age Under 18 years old 18-24 years old 25-34 years old 35-44 years old 45-54 ye…" at bounding box center [291, 158] width 209 height 32
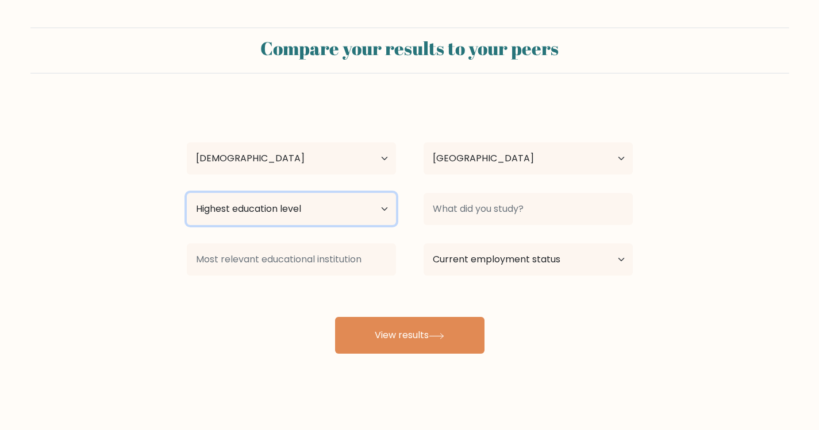
click at [296, 197] on select "Highest education level No schooling Primary Lower Secondary Upper Secondary Oc…" at bounding box center [291, 209] width 209 height 32
select select "upper_secondary"
click at [187, 193] on select "Highest education level No schooling Primary Lower Secondary Upper Secondary Oc…" at bounding box center [291, 209] width 209 height 32
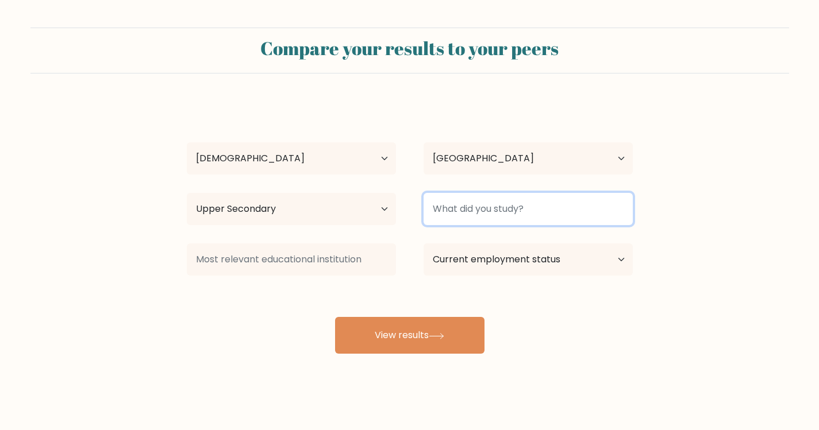
click at [497, 205] on input at bounding box center [527, 209] width 209 height 32
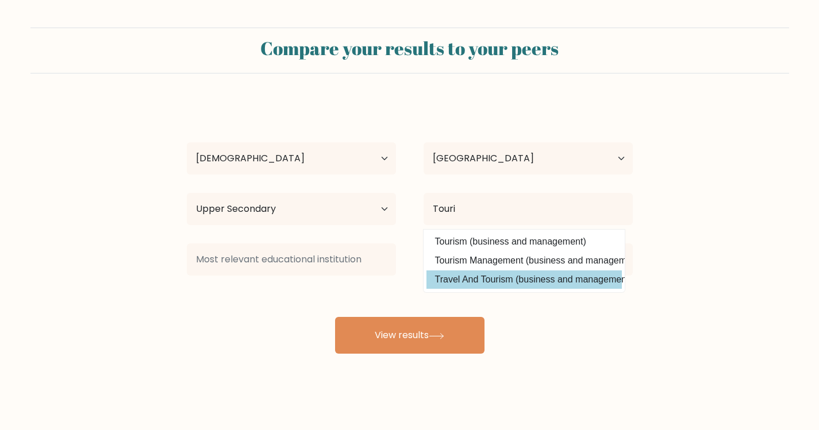
click at [489, 278] on option "Travel And Tourism (business and management)" at bounding box center [523, 280] width 195 height 18
type input "Travel And Tourism"
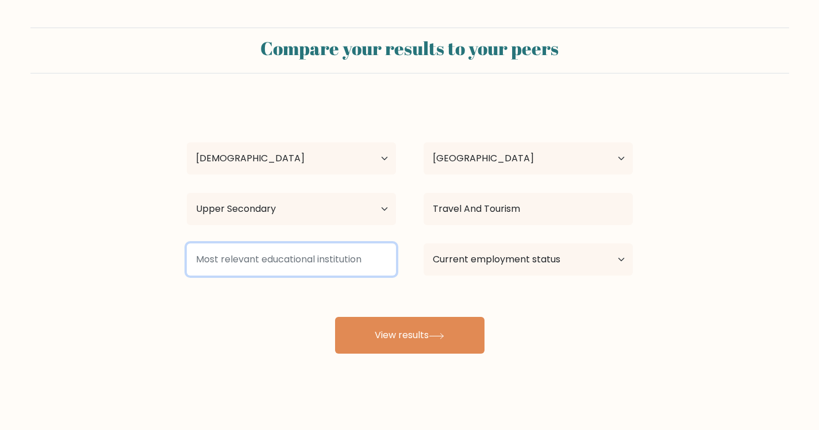
click at [337, 261] on input at bounding box center [291, 260] width 209 height 32
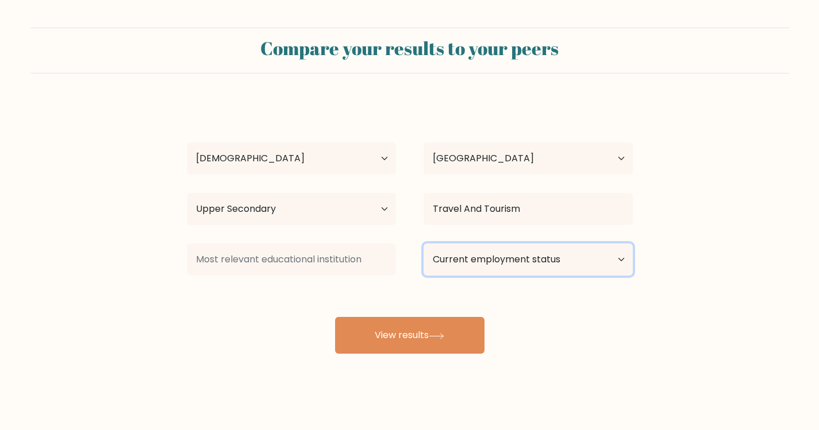
click at [476, 263] on select "Current employment status Employed Student Retired Other / prefer not to answer" at bounding box center [527, 260] width 209 height 32
select select "other"
click at [423, 244] on select "Current employment status Employed Student Retired Other / prefer not to answer" at bounding box center [527, 260] width 209 height 32
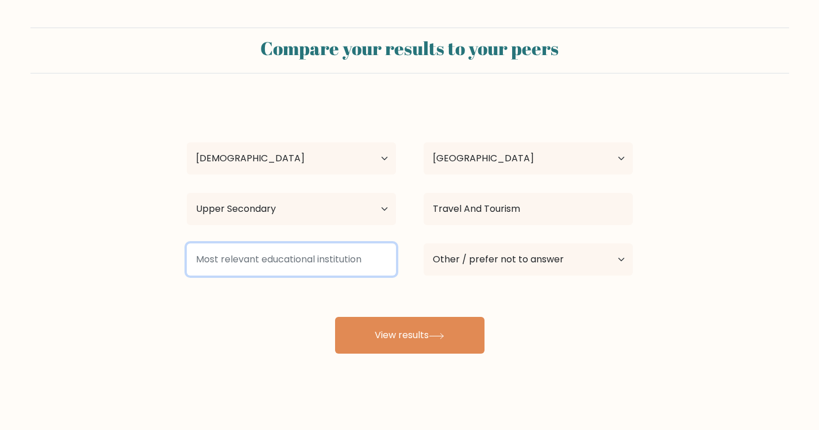
click at [362, 261] on input at bounding box center [291, 260] width 209 height 32
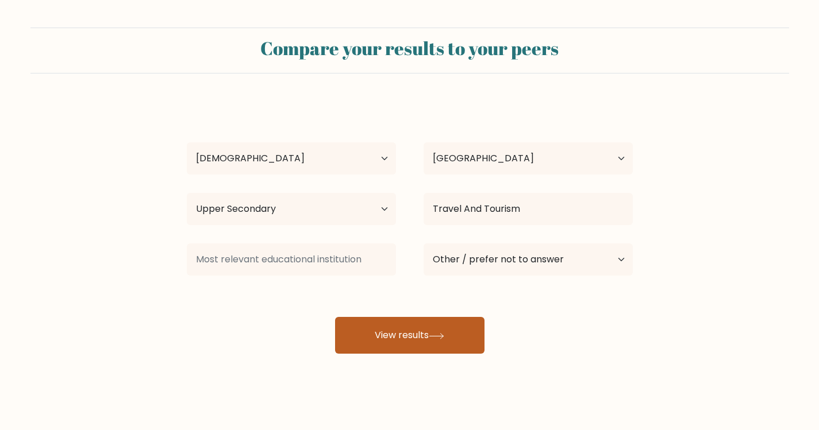
click at [395, 335] on button "View results" at bounding box center [409, 335] width 149 height 37
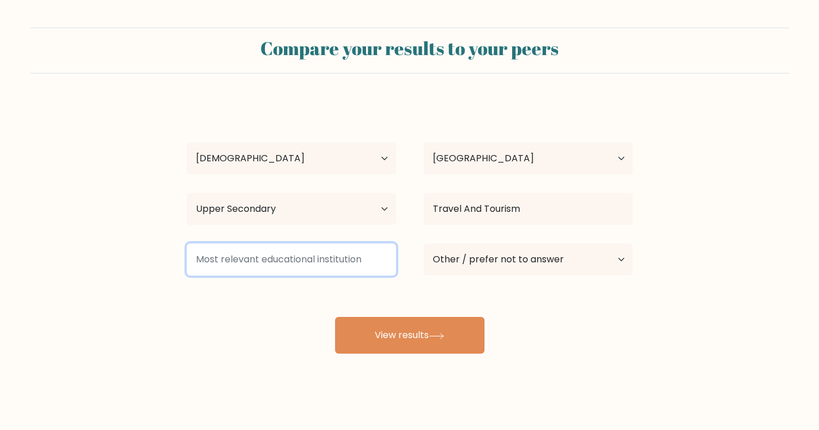
click at [326, 265] on input at bounding box center [291, 260] width 209 height 32
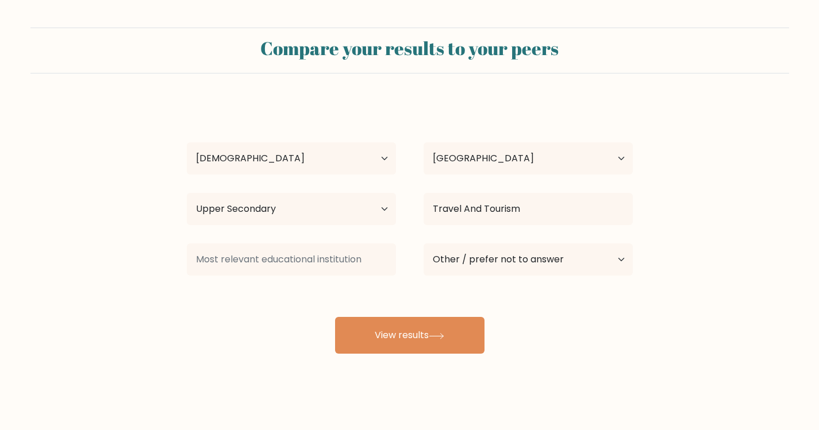
click at [209, 334] on div "Rose Darlyn Hiballes Age Under 18 years old 18-24 years old 25-34 years old 35-…" at bounding box center [410, 227] width 460 height 253
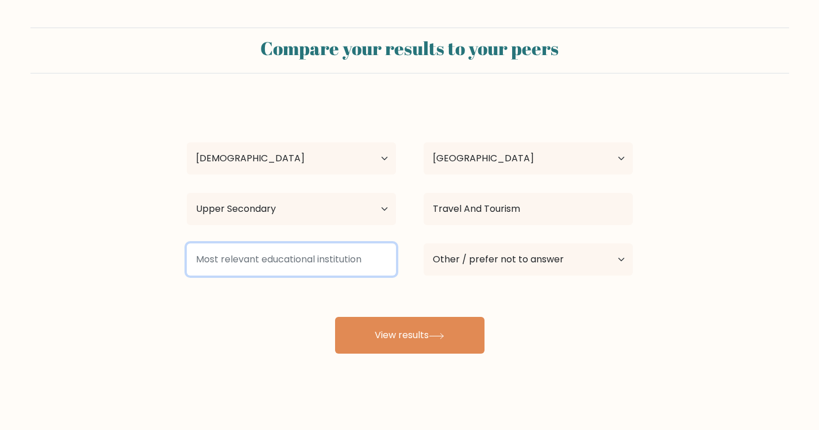
click at [239, 269] on input at bounding box center [291, 260] width 209 height 32
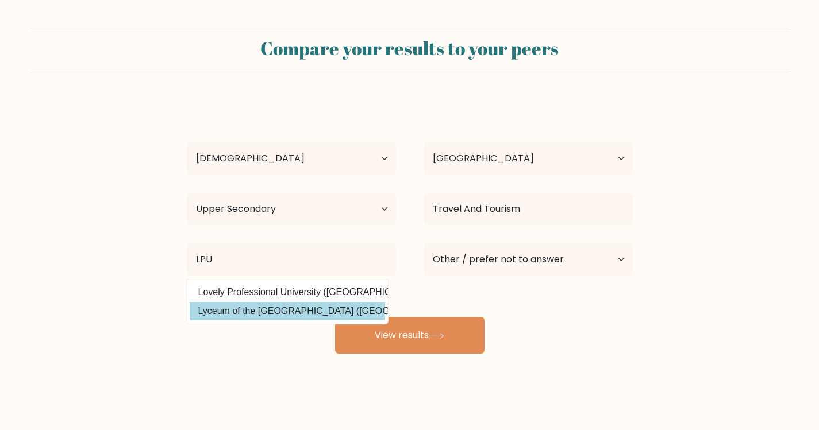
click at [304, 308] on option "Lyceum of the Philippines University (Philippines)" at bounding box center [287, 311] width 195 height 18
type input "Lyceum of the [GEOGRAPHIC_DATA]"
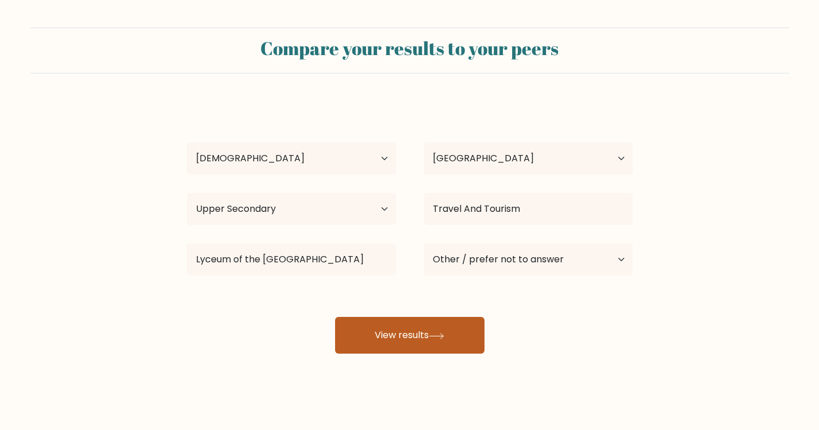
click at [400, 338] on button "View results" at bounding box center [409, 335] width 149 height 37
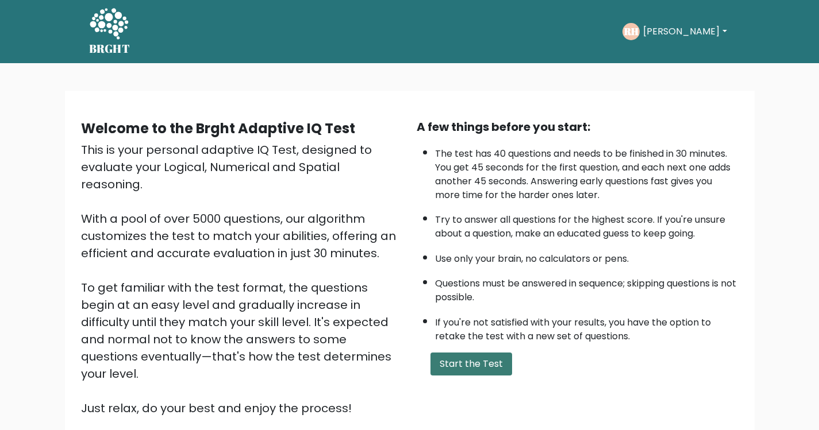
click at [458, 367] on button "Start the Test" at bounding box center [471, 364] width 82 height 23
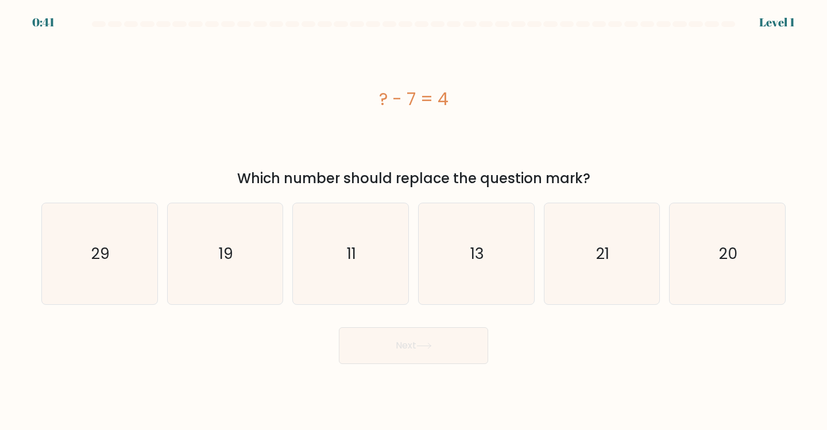
drag, startPoint x: 372, startPoint y: 105, endPoint x: 453, endPoint y: 118, distance: 82.1
click at [453, 118] on div "? - 7 = 4" at bounding box center [413, 98] width 745 height 129
copy div "? - 7 = 4"
click at [337, 229] on icon "11" at bounding box center [351, 254] width 102 height 102
click at [414, 221] on input "c. 11" at bounding box center [414, 218] width 1 height 6
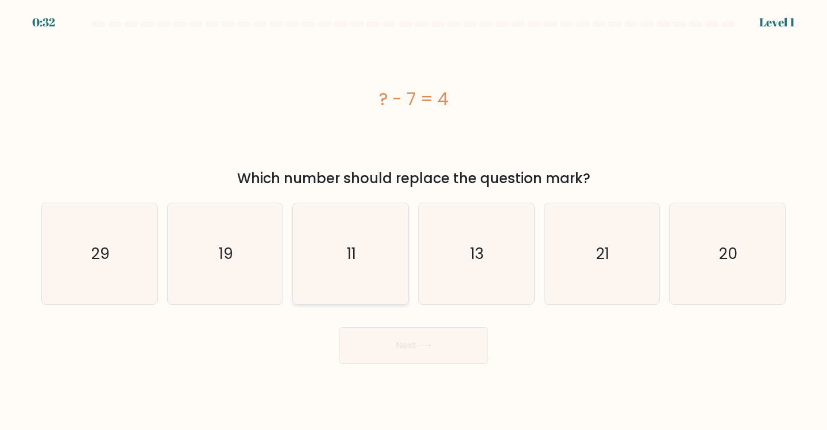
radio input "true"
click at [396, 349] on button "Next" at bounding box center [413, 345] width 149 height 37
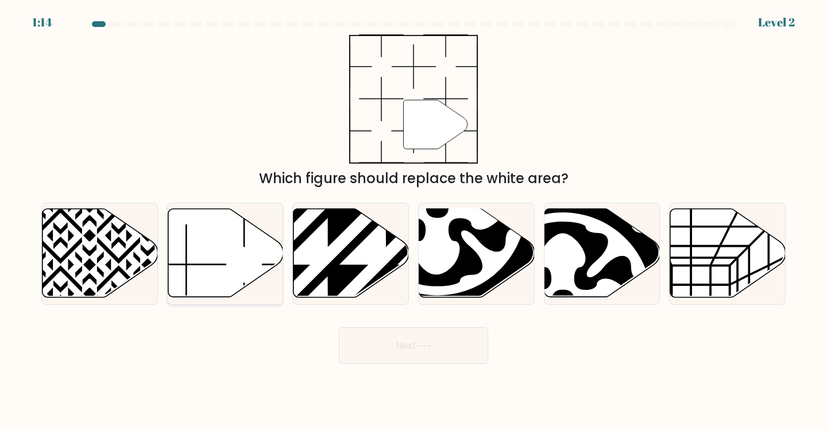
click at [221, 261] on icon at bounding box center [225, 253] width 115 height 88
click at [414, 221] on input "b." at bounding box center [414, 218] width 1 height 6
radio input "true"
click at [401, 356] on button "Next" at bounding box center [413, 345] width 149 height 37
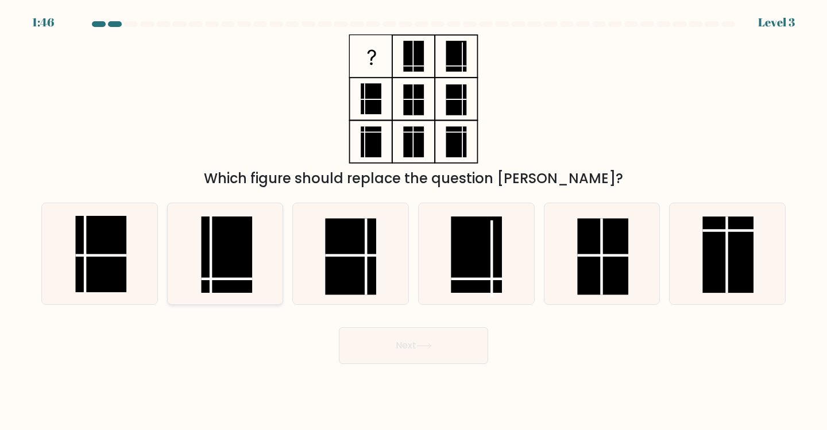
click at [255, 241] on icon at bounding box center [226, 254] width 102 height 102
click at [414, 221] on input "b." at bounding box center [414, 218] width 1 height 6
radio input "true"
click at [433, 336] on button "Next" at bounding box center [413, 345] width 149 height 37
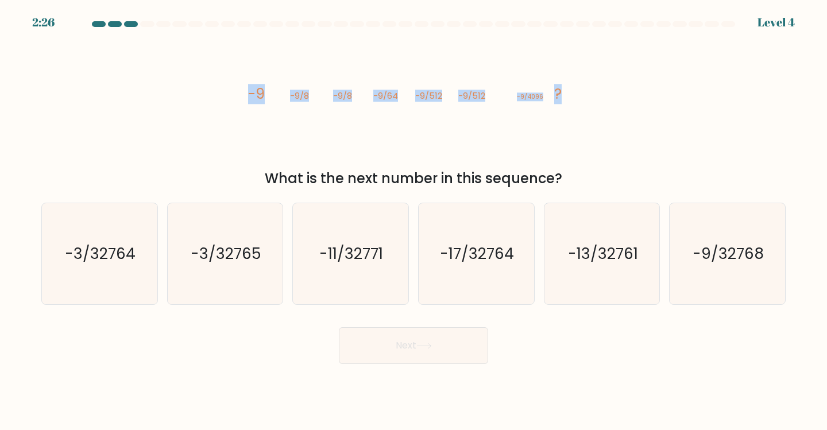
drag, startPoint x: 238, startPoint y: 95, endPoint x: 637, endPoint y: 90, distance: 398.7
click at [637, 90] on div "image/svg+xml -9 -9/8 -9/8 -9/64 -9/512 -9/512 -9/4096 ? What is the next numbe…" at bounding box center [413, 111] width 758 height 155
copy g "-9 -9/8 -9/8 -9/64 -9/512 -9/512 -9/4096 ?"
click at [100, 113] on div "image/svg+xml -9 -9/8 -9/8 -9/64 -9/512 -9/512 -9/4096 ? What is the next numbe…" at bounding box center [413, 111] width 758 height 155
click at [697, 236] on icon "-9/32768" at bounding box center [728, 254] width 102 height 102
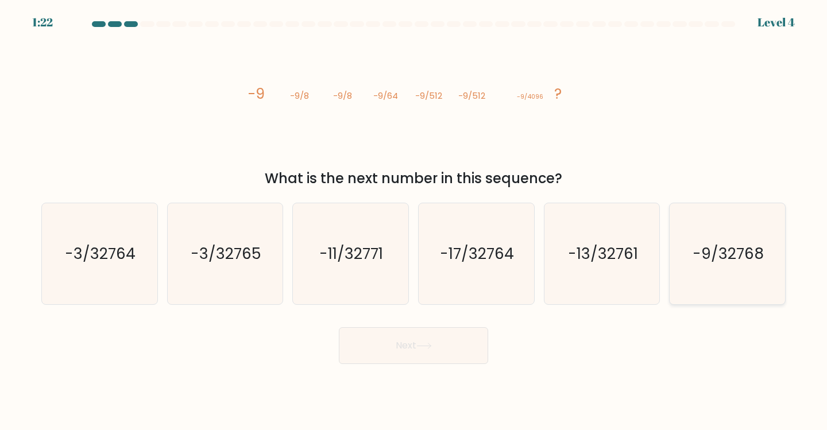
click at [414, 221] on input "f. -9/32768" at bounding box center [414, 218] width 1 height 6
radio input "true"
click at [440, 352] on button "Next" at bounding box center [413, 345] width 149 height 37
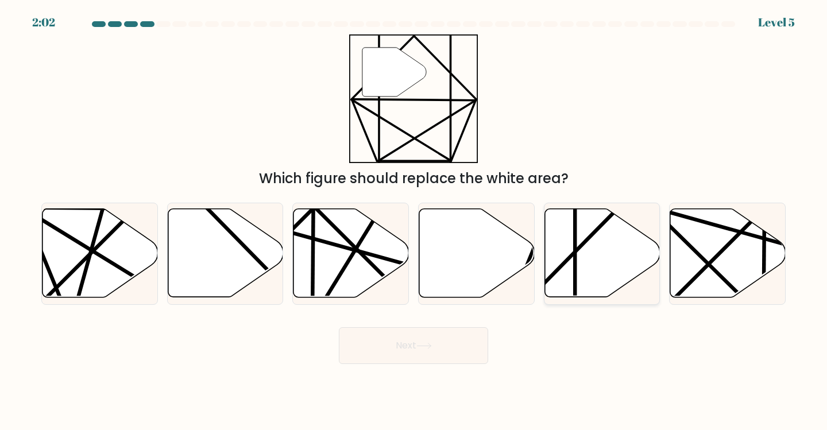
click at [598, 272] on icon at bounding box center [602, 253] width 115 height 88
click at [414, 221] on input "e." at bounding box center [414, 218] width 1 height 6
radio input "true"
click at [402, 349] on button "Next" at bounding box center [413, 345] width 149 height 37
click at [423, 351] on button "Next" at bounding box center [413, 345] width 149 height 37
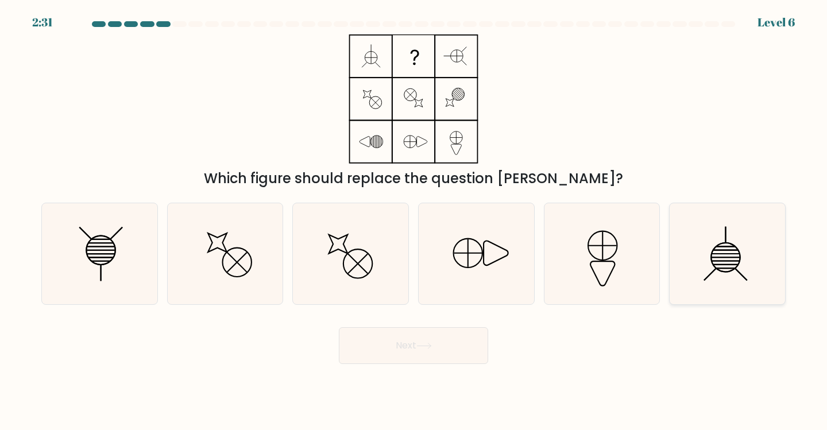
click at [720, 257] on line at bounding box center [726, 257] width 28 height 0
click at [414, 221] on input "f." at bounding box center [414, 218] width 1 height 6
radio input "true"
click at [439, 337] on button "Next" at bounding box center [413, 345] width 149 height 37
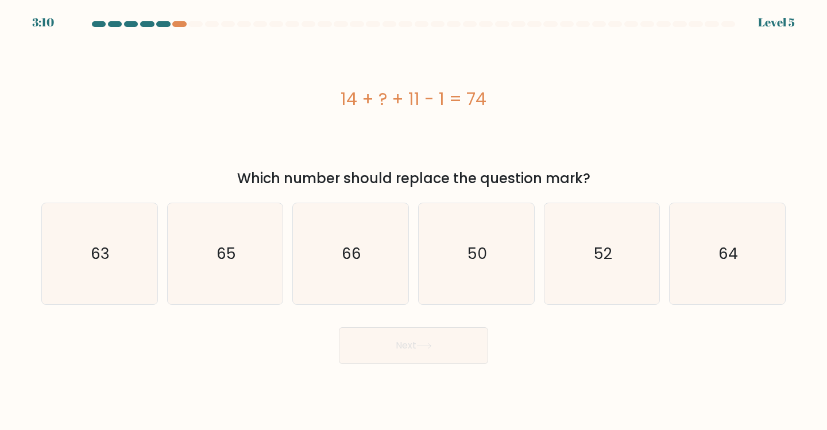
drag, startPoint x: 508, startPoint y: 48, endPoint x: 620, endPoint y: 65, distance: 112.8
click at [623, 61] on div "14 + ? + 11 - 1 = 74" at bounding box center [413, 98] width 745 height 129
copy div "14 + ? + 11 - 1 = 74"
click at [484, 268] on icon "50" at bounding box center [477, 254] width 102 height 102
click at [414, 221] on input "d. 50" at bounding box center [414, 218] width 1 height 6
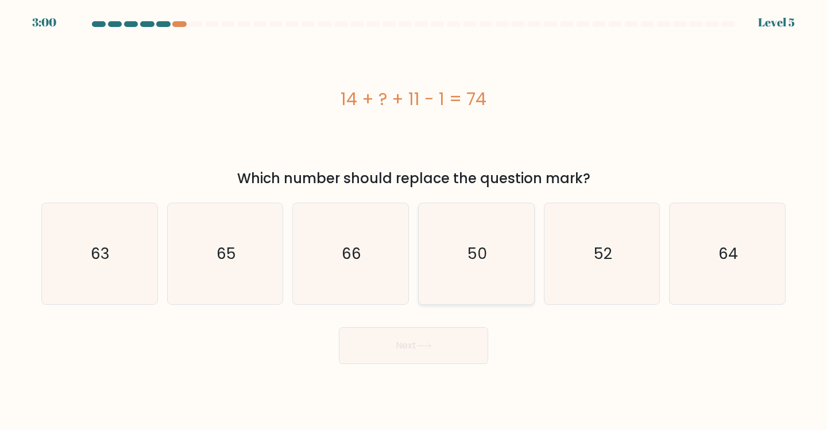
radio input "true"
click at [405, 358] on button "Next" at bounding box center [413, 345] width 149 height 37
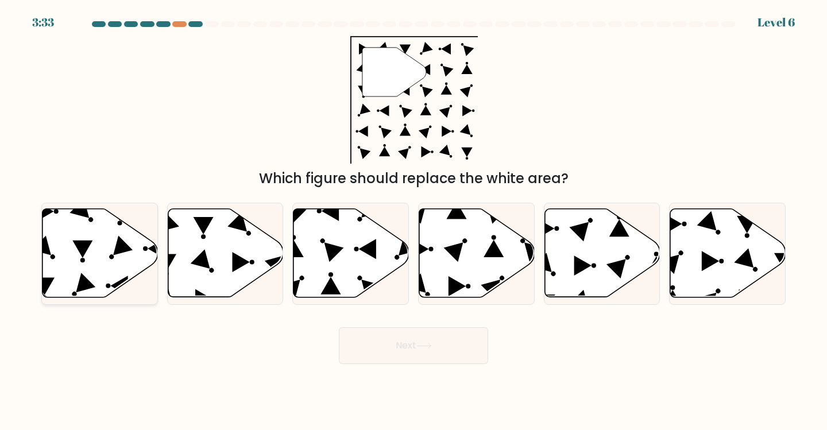
click at [71, 254] on icon at bounding box center [100, 253] width 115 height 88
click at [414, 221] on input "a." at bounding box center [414, 218] width 1 height 6
radio input "true"
click at [375, 354] on button "Next" at bounding box center [413, 345] width 149 height 37
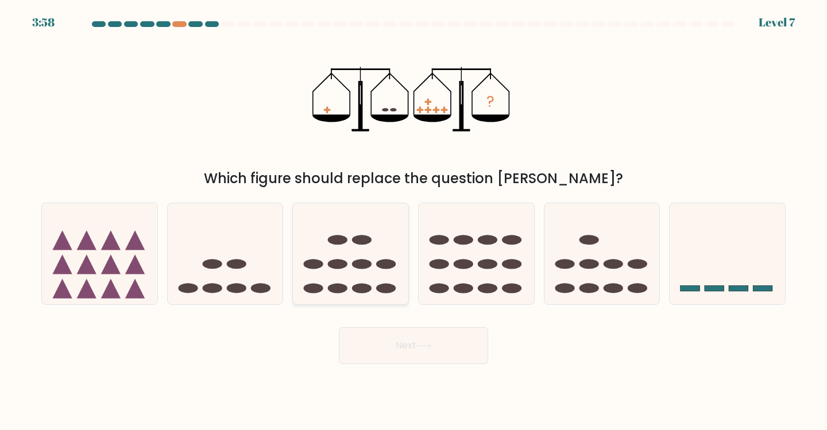
click at [323, 289] on ellipse at bounding box center [314, 289] width 20 height 10
click at [414, 221] on input "c." at bounding box center [414, 218] width 1 height 6
radio input "true"
click at [377, 338] on button "Next" at bounding box center [413, 345] width 149 height 37
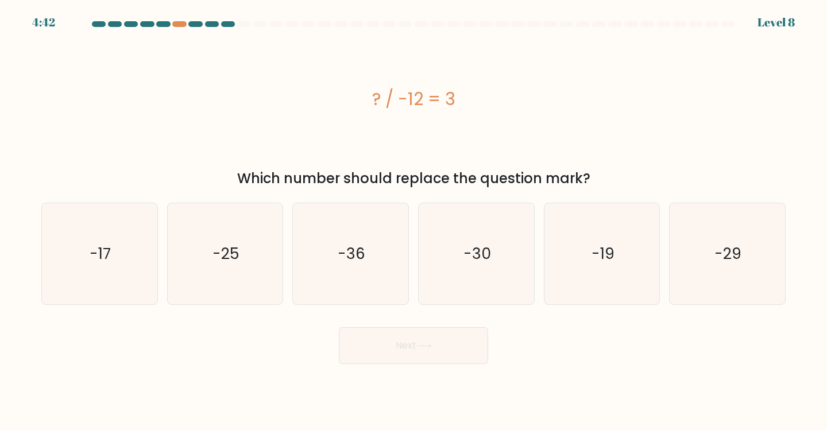
drag, startPoint x: 353, startPoint y: 100, endPoint x: 475, endPoint y: 116, distance: 122.8
click at [475, 116] on div "? / -12 = 3" at bounding box center [413, 98] width 745 height 129
copy div "? / -12 = 3"
click at [344, 245] on text "-36" at bounding box center [352, 253] width 28 height 21
click at [414, 221] on input "c. -36" at bounding box center [414, 218] width 1 height 6
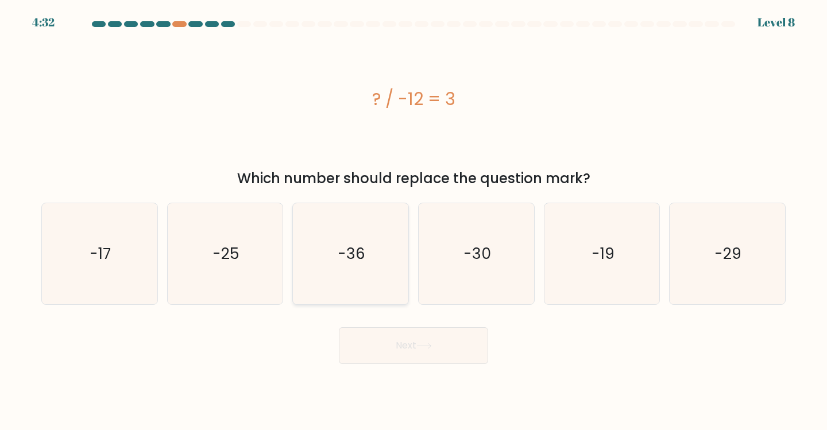
radio input "true"
click at [381, 323] on div "Next" at bounding box center [413, 341] width 758 height 45
click at [383, 336] on button "Next" at bounding box center [413, 345] width 149 height 37
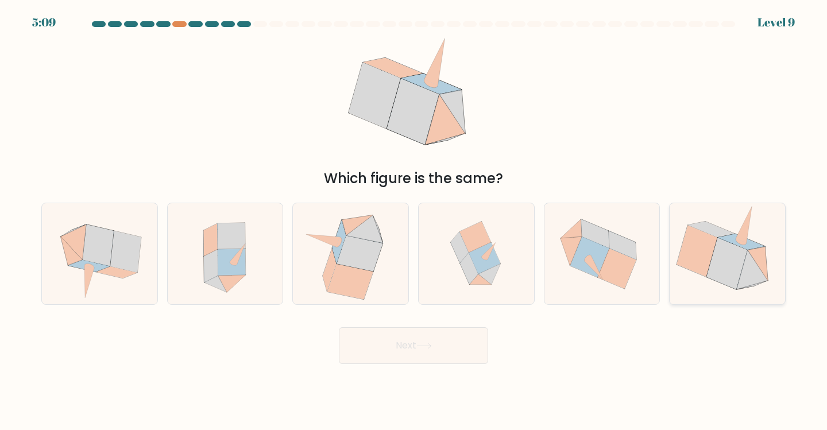
click at [693, 246] on icon at bounding box center [697, 251] width 41 height 52
click at [414, 221] on input "f." at bounding box center [414, 218] width 1 height 6
radio input "true"
click at [362, 346] on button "Next" at bounding box center [413, 345] width 149 height 37
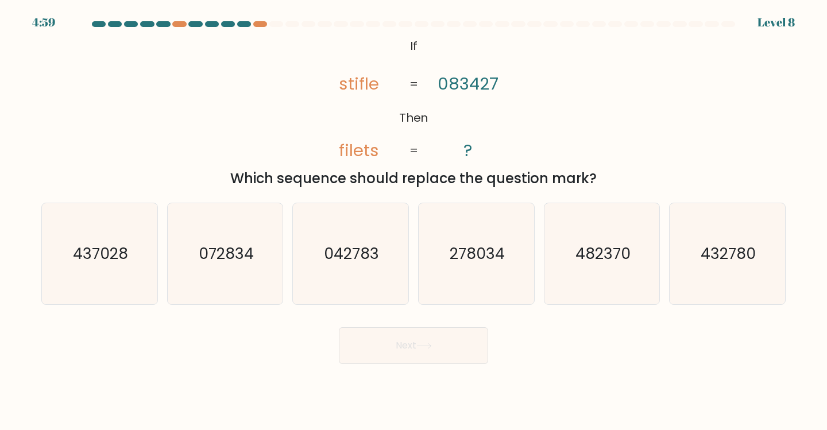
click at [329, 232] on icon "042783" at bounding box center [351, 254] width 102 height 102
click at [414, 221] on input "c. 042783" at bounding box center [414, 218] width 1 height 6
radio input "true"
click at [257, 24] on div at bounding box center [260, 24] width 14 height 6
click at [256, 24] on div at bounding box center [260, 24] width 14 height 6
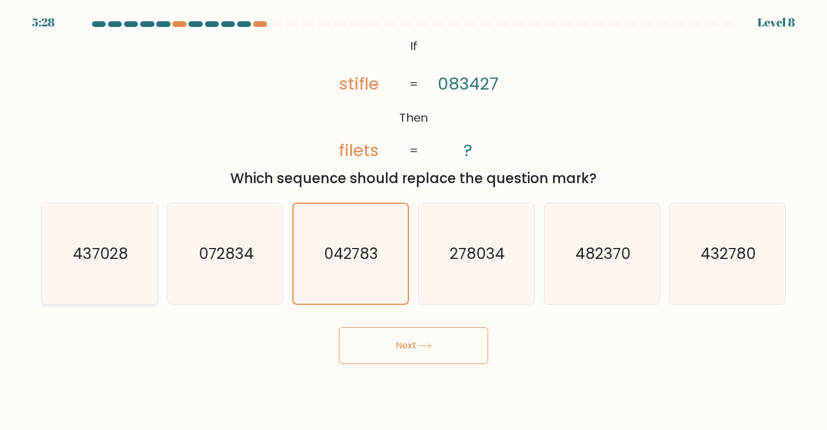
click at [83, 274] on icon "437028" at bounding box center [100, 254] width 102 height 102
click at [414, 221] on input "a. 437028" at bounding box center [414, 218] width 1 height 6
radio input "true"
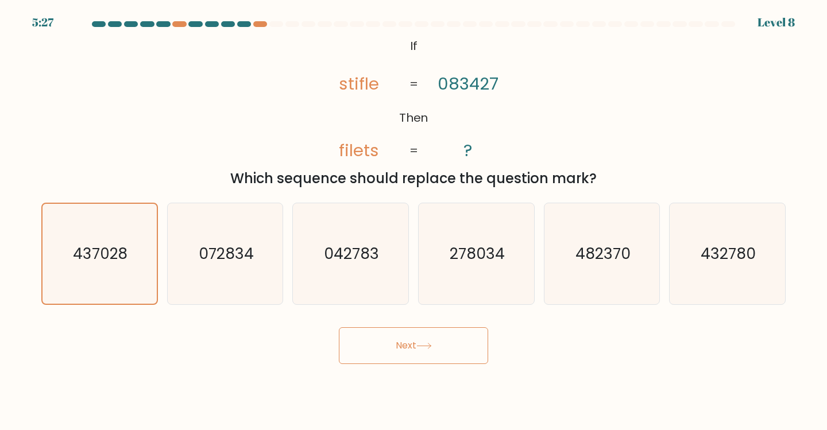
click at [387, 341] on button "Next" at bounding box center [413, 345] width 149 height 37
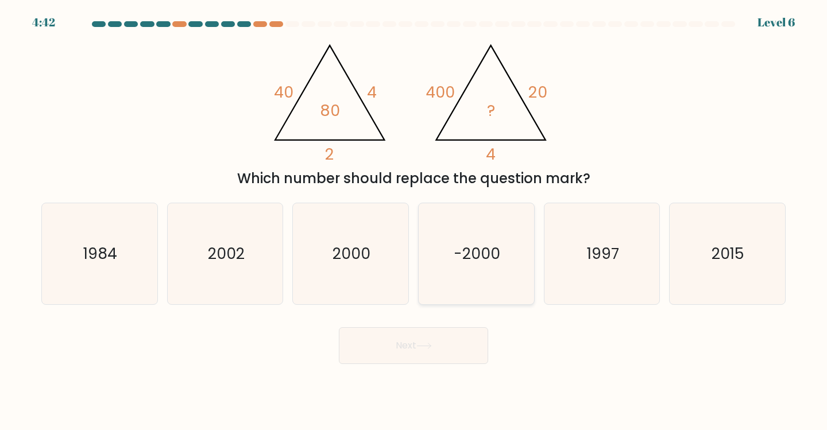
click at [495, 253] on text "-2000" at bounding box center [477, 253] width 47 height 21
click at [414, 221] on input "d. -2000" at bounding box center [414, 218] width 1 height 6
radio input "true"
click at [439, 340] on button "Next" at bounding box center [413, 345] width 149 height 37
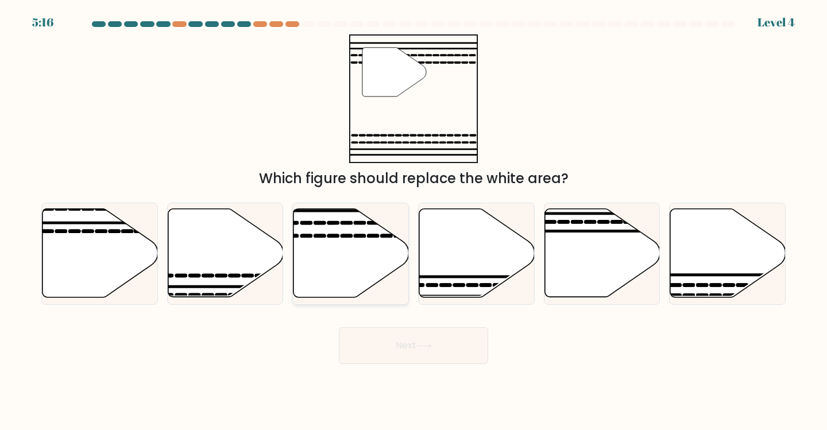
click at [361, 257] on icon at bounding box center [351, 253] width 115 height 88
click at [414, 221] on input "c." at bounding box center [414, 218] width 1 height 6
radio input "true"
click at [395, 323] on div "Next" at bounding box center [413, 341] width 758 height 45
click at [398, 346] on button "Next" at bounding box center [413, 345] width 149 height 37
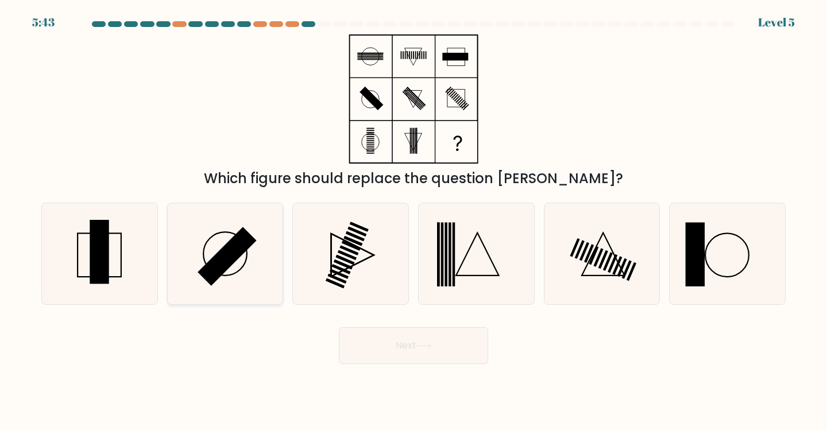
click at [168, 267] on div at bounding box center [225, 254] width 117 height 103
click at [414, 221] on input "b." at bounding box center [414, 218] width 1 height 6
radio input "true"
click at [87, 264] on icon at bounding box center [100, 254] width 102 height 102
click at [414, 221] on input "a." at bounding box center [414, 218] width 1 height 6
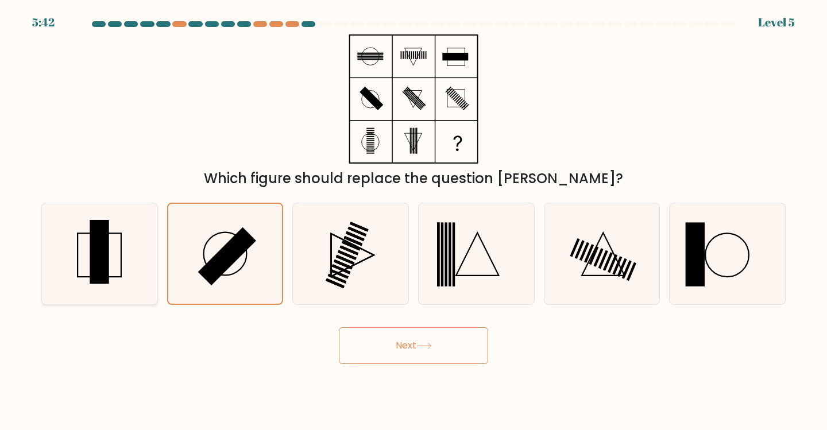
radio input "true"
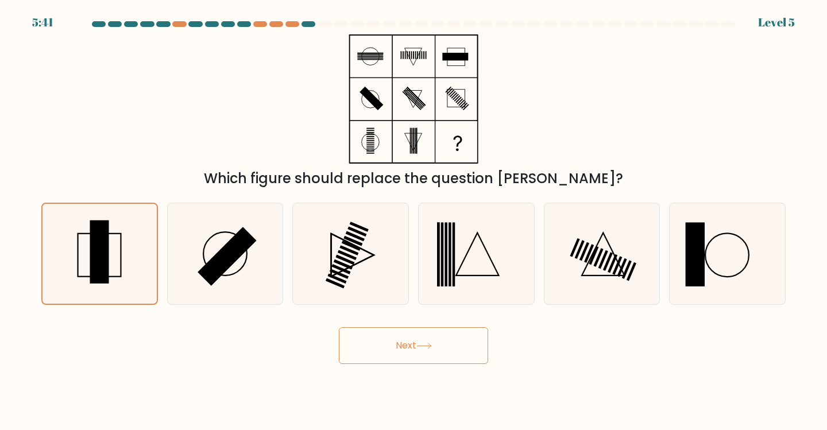
click at [376, 348] on button "Next" at bounding box center [413, 345] width 149 height 37
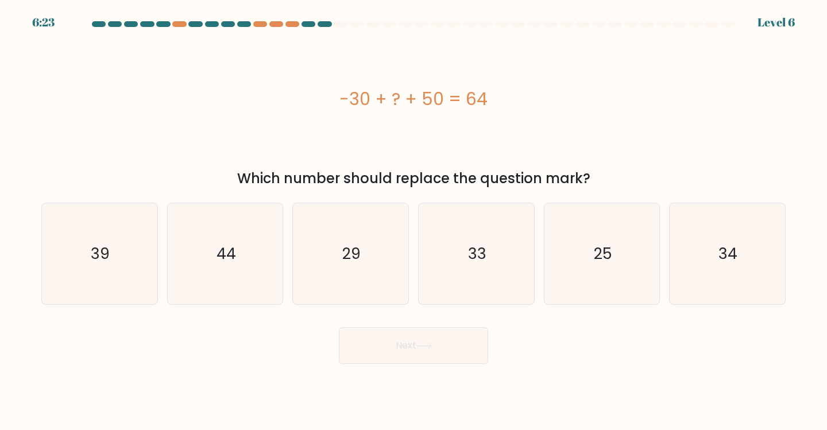
drag, startPoint x: 305, startPoint y: 106, endPoint x: 596, endPoint y: 87, distance: 291.9
click at [596, 87] on div "-30 + ? + 50 = 64" at bounding box center [413, 99] width 745 height 26
copy div "-30 + ? + 50 = 64"
click at [205, 272] on icon "44" at bounding box center [226, 254] width 102 height 102
click at [414, 221] on input "b. 44" at bounding box center [414, 218] width 1 height 6
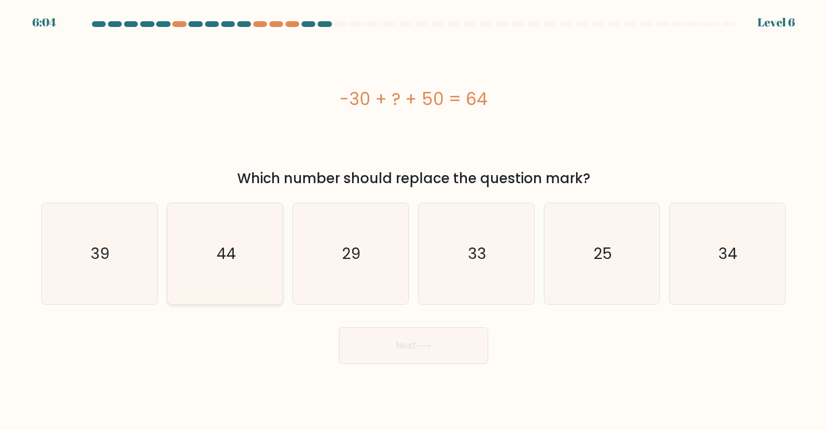
radio input "true"
click at [382, 367] on body "6:04 Level 6 a." at bounding box center [413, 215] width 827 height 430
click at [388, 344] on button "Next" at bounding box center [413, 345] width 149 height 37
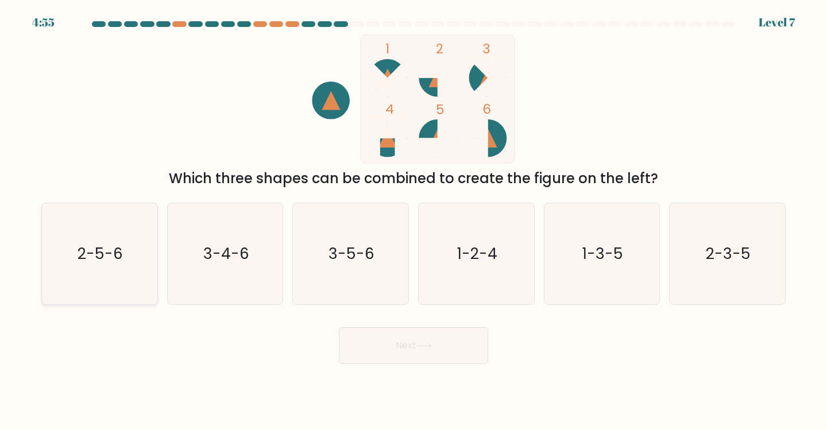
click at [99, 242] on icon "2-5-6" at bounding box center [100, 254] width 102 height 102
click at [414, 221] on input "a. 2-5-6" at bounding box center [414, 218] width 1 height 6
radio input "true"
click at [369, 350] on button "Next" at bounding box center [413, 345] width 149 height 37
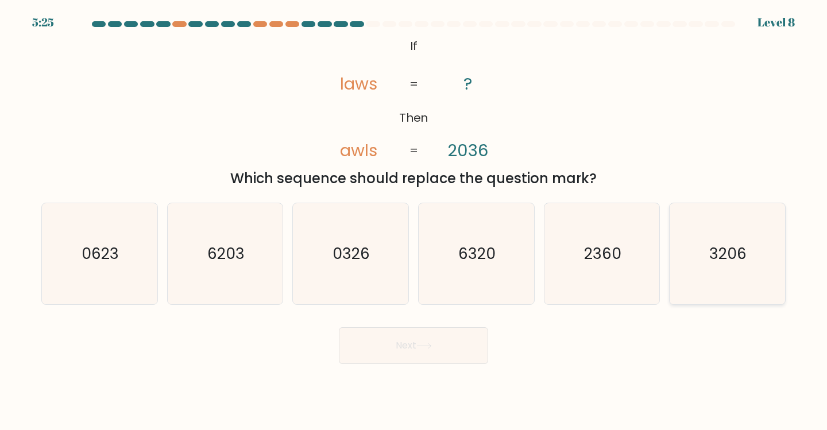
click at [734, 263] on text "3206" at bounding box center [728, 253] width 37 height 21
click at [414, 221] on input "f. 3206" at bounding box center [414, 218] width 1 height 6
radio input "true"
click at [372, 365] on body "5:21 Level 8 If" at bounding box center [413, 215] width 827 height 430
click at [378, 349] on button "Next" at bounding box center [413, 345] width 149 height 37
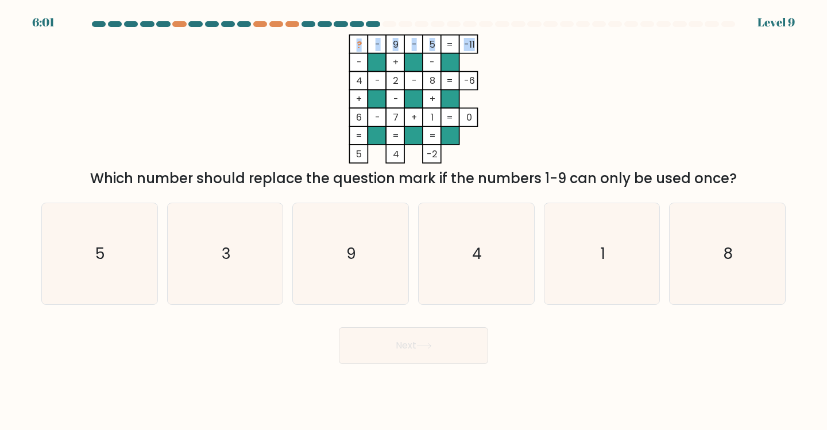
drag, startPoint x: 352, startPoint y: 41, endPoint x: 475, endPoint y: 55, distance: 123.1
click at [475, 55] on icon "? - 9 - 5 -11 - + - 4 - 2 - 8 -6 + - + 6 - 7 + 1 = 0 = = = = 5 4 -2 =" at bounding box center [413, 98] width 345 height 129
copy icon "? - 9 - 5 -11"
click at [440, 59] on rect at bounding box center [432, 62] width 18 height 18
click at [200, 267] on icon "3" at bounding box center [226, 254] width 102 height 102
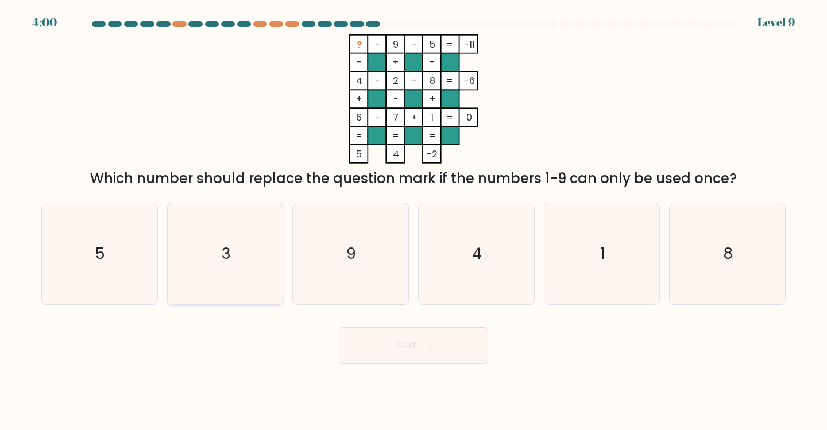
click at [414, 221] on input "b. 3" at bounding box center [414, 218] width 1 height 6
radio input "true"
click at [404, 340] on button "Next" at bounding box center [413, 345] width 149 height 37
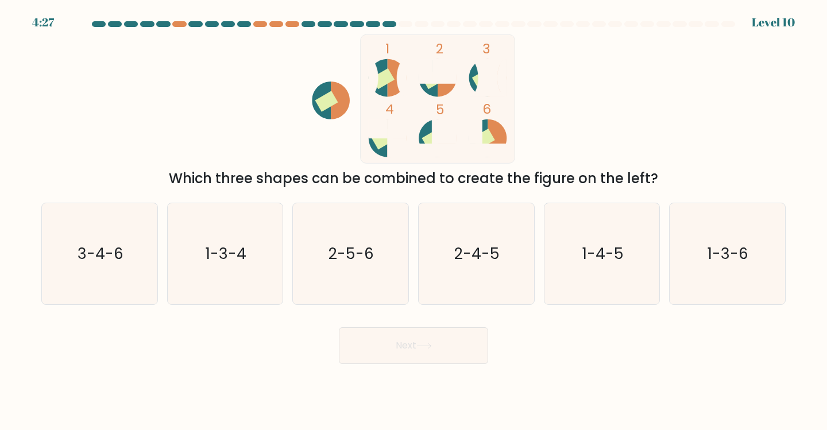
drag, startPoint x: 784, startPoint y: 264, endPoint x: 561, endPoint y: 317, distance: 229.1
click at [782, 264] on div "1-3-6" at bounding box center [727, 254] width 117 height 103
click at [414, 221] on input "f. 1-3-6" at bounding box center [414, 218] width 1 height 6
radio input "true"
click at [443, 346] on button "Next" at bounding box center [413, 345] width 149 height 37
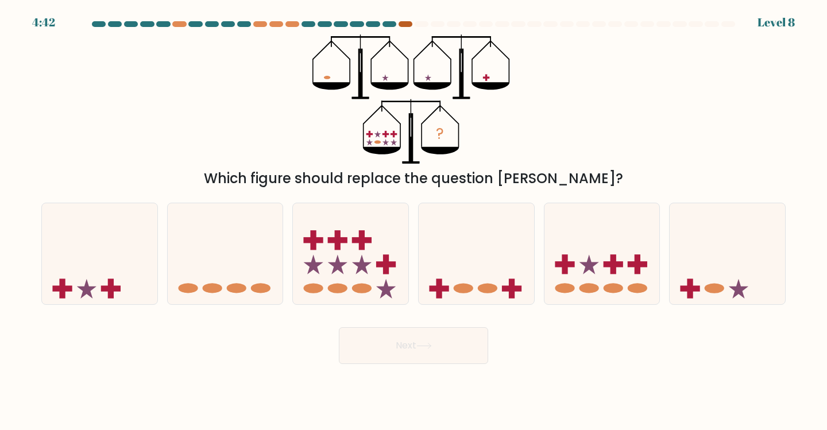
click at [402, 23] on div at bounding box center [406, 24] width 14 height 6
click at [241, 242] on icon at bounding box center [225, 253] width 115 height 95
click at [414, 221] on input "b." at bounding box center [414, 218] width 1 height 6
radio input "true"
click at [377, 340] on button "Next" at bounding box center [413, 345] width 149 height 37
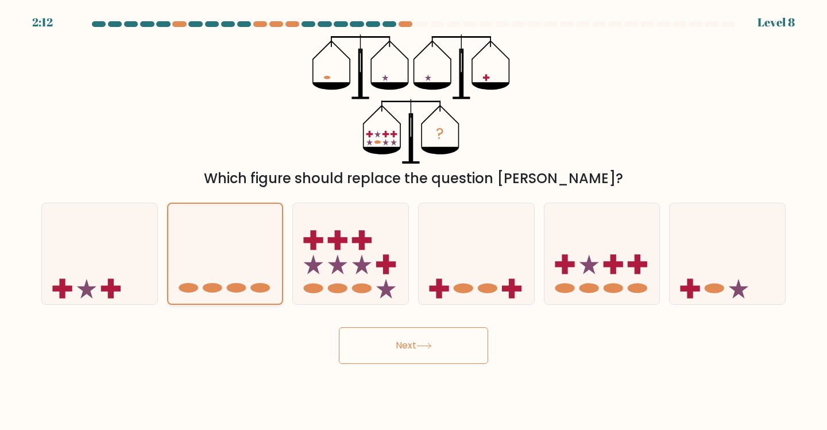
click at [248, 272] on icon at bounding box center [225, 254] width 114 height 95
click at [414, 221] on input "b." at bounding box center [414, 218] width 1 height 6
click at [157, 268] on icon at bounding box center [99, 253] width 115 height 95
click at [414, 221] on input "a." at bounding box center [414, 218] width 1 height 6
radio input "true"
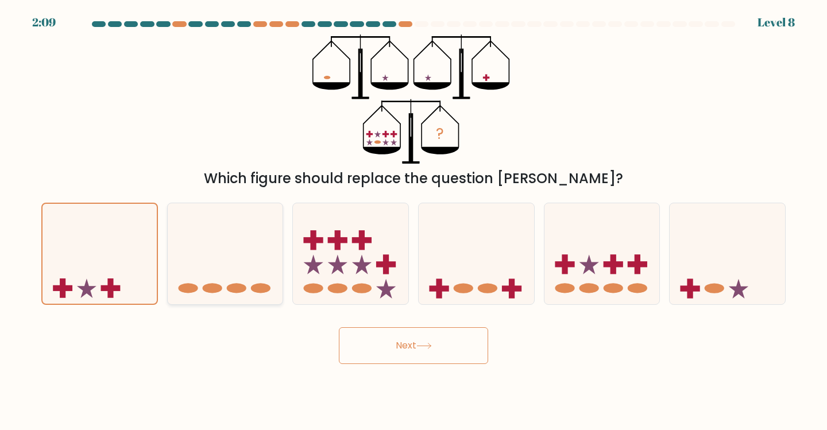
click at [234, 257] on icon at bounding box center [225, 253] width 115 height 95
click at [414, 221] on input "b." at bounding box center [414, 218] width 1 height 6
radio input "true"
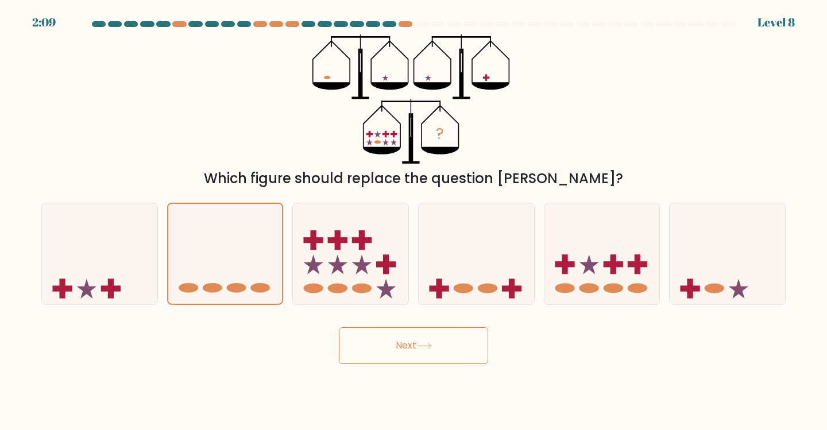
click at [398, 349] on button "Next" at bounding box center [413, 345] width 149 height 37
click at [555, 330] on div "Next" at bounding box center [413, 341] width 758 height 45
click at [465, 249] on icon at bounding box center [476, 253] width 115 height 95
click at [414, 221] on input "d." at bounding box center [414, 218] width 1 height 6
radio input "true"
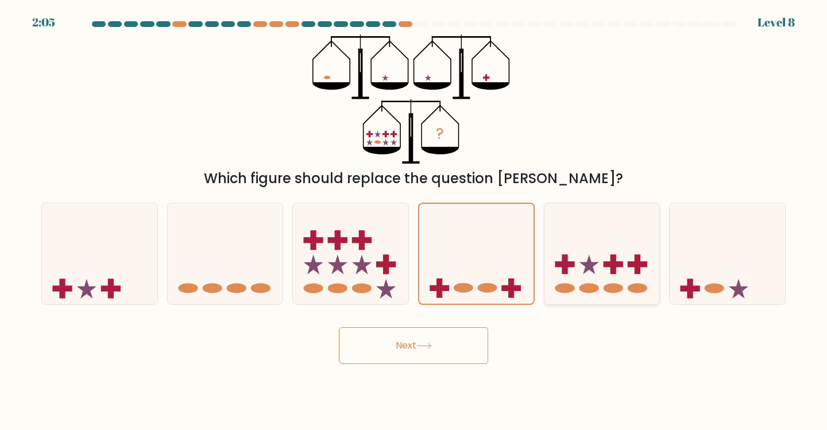
click at [587, 240] on icon at bounding box center [602, 253] width 115 height 95
click at [414, 221] on input "e." at bounding box center [414, 218] width 1 height 6
radio input "true"
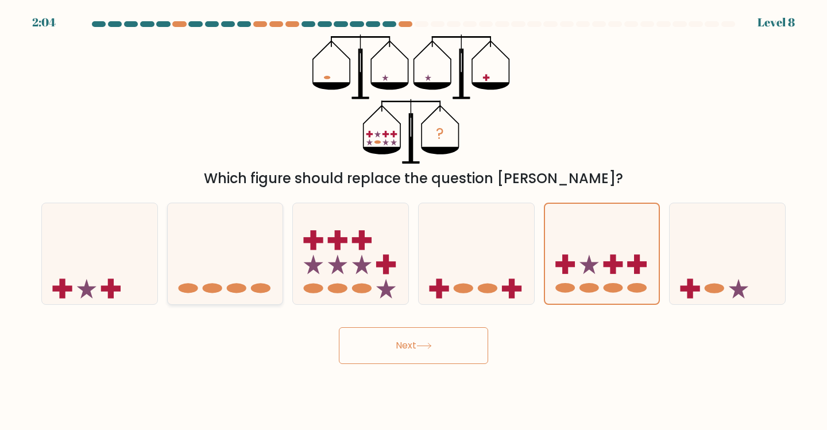
click at [245, 257] on icon at bounding box center [225, 253] width 115 height 95
click at [414, 221] on input "b." at bounding box center [414, 218] width 1 height 6
radio input "true"
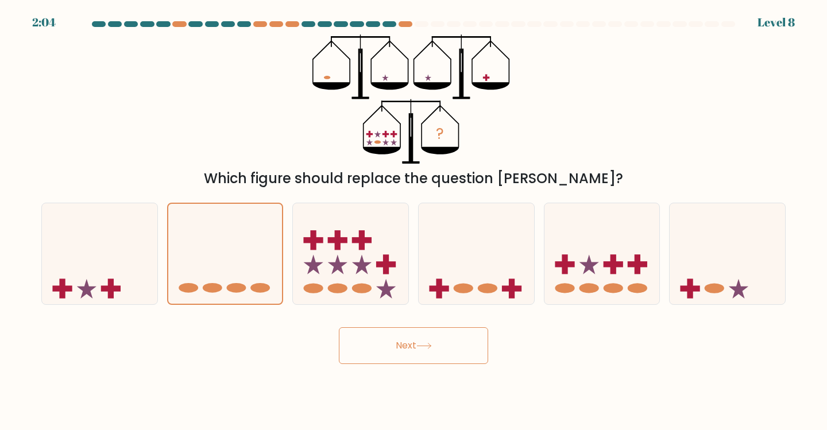
click at [439, 361] on button "Next" at bounding box center [413, 345] width 149 height 37
click at [408, 337] on button "Next" at bounding box center [413, 345] width 149 height 37
click at [414, 354] on button "Next" at bounding box center [413, 345] width 149 height 37
click at [326, 246] on icon at bounding box center [350, 253] width 115 height 95
click at [414, 221] on input "c." at bounding box center [414, 218] width 1 height 6
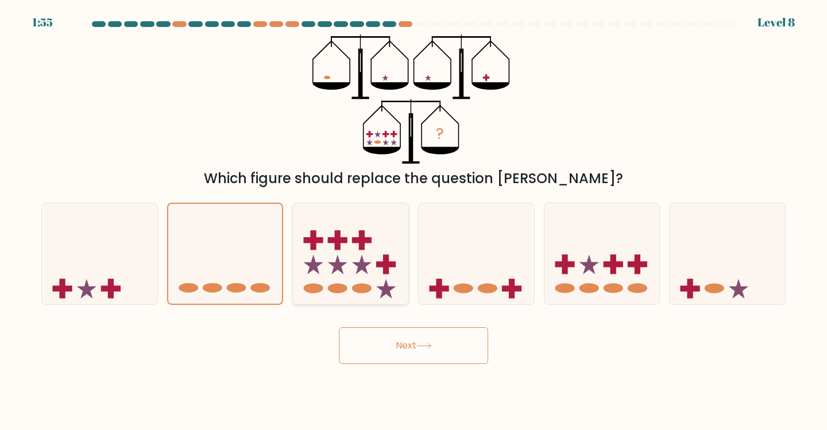
radio input "true"
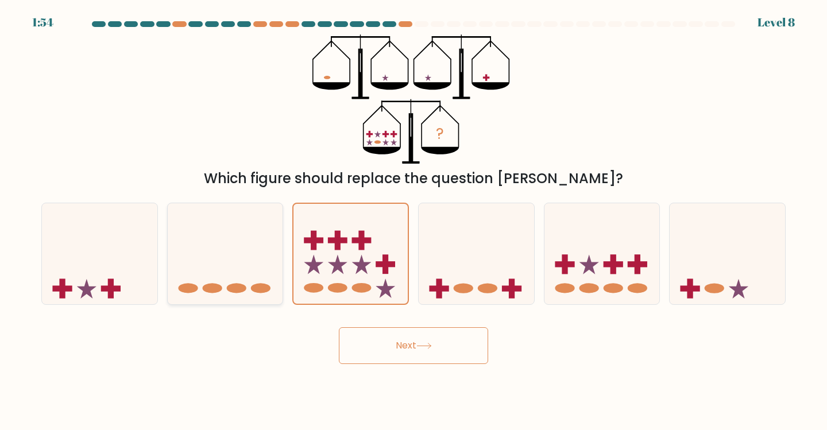
click at [205, 257] on icon at bounding box center [225, 253] width 115 height 95
click at [414, 221] on input "b." at bounding box center [414, 218] width 1 height 6
radio input "true"
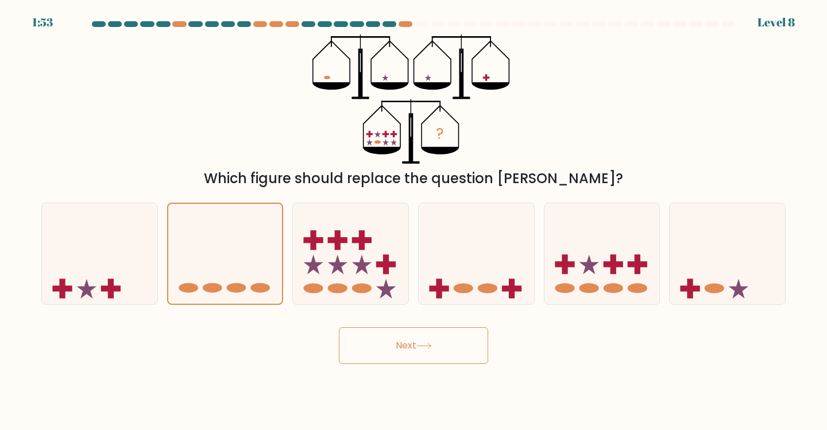
click at [407, 332] on button "Next" at bounding box center [413, 345] width 149 height 37
click at [409, 345] on button "Next" at bounding box center [413, 345] width 149 height 37
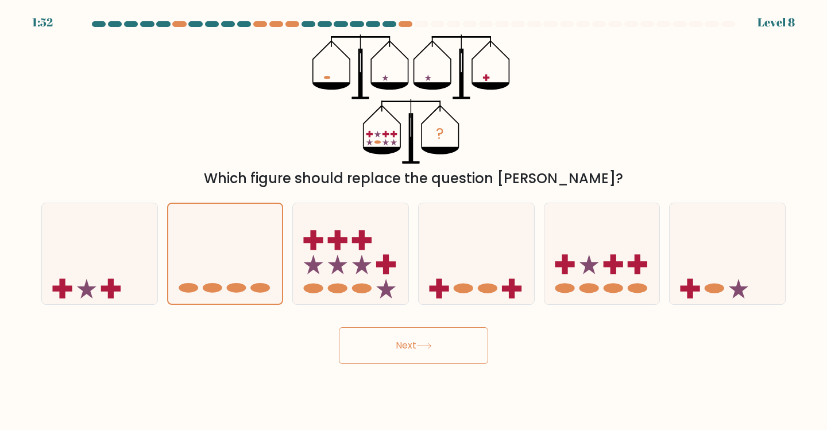
click at [409, 345] on button "Next" at bounding box center [413, 345] width 149 height 37
click at [410, 352] on button "Next" at bounding box center [413, 345] width 149 height 37
click at [415, 343] on button "Next" at bounding box center [413, 345] width 149 height 37
click at [415, 344] on button "Next" at bounding box center [413, 345] width 149 height 37
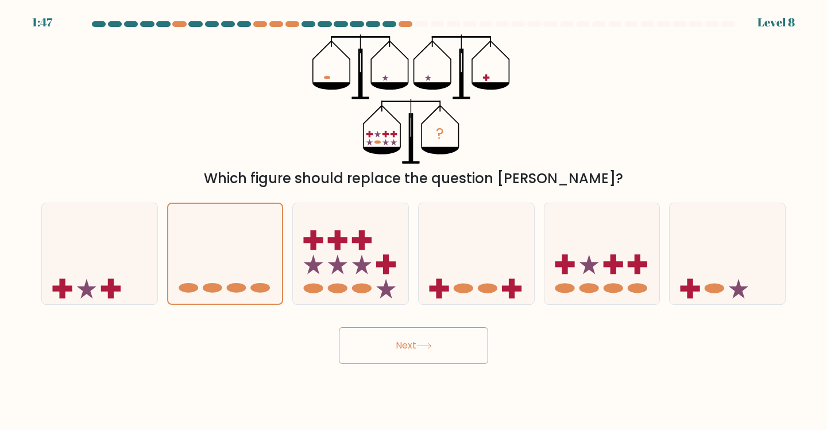
click at [417, 344] on button "Next" at bounding box center [413, 345] width 149 height 37
click at [170, 263] on icon at bounding box center [225, 254] width 114 height 95
click at [414, 221] on input "b." at bounding box center [414, 218] width 1 height 6
click at [169, 264] on icon at bounding box center [225, 254] width 114 height 95
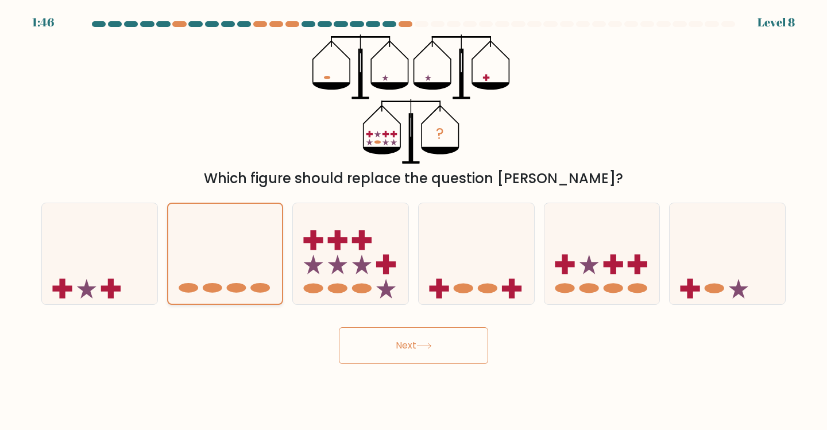
click at [414, 221] on input "b." at bounding box center [414, 218] width 1 height 6
click at [152, 252] on icon at bounding box center [99, 253] width 115 height 95
click at [414, 221] on input "a." at bounding box center [414, 218] width 1 height 6
radio input "true"
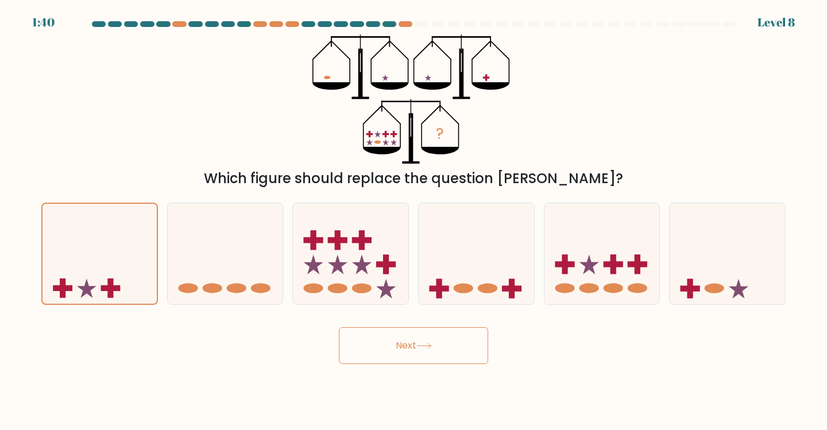
click at [451, 346] on button "Next" at bounding box center [413, 345] width 149 height 37
click at [211, 237] on icon at bounding box center [225, 253] width 115 height 95
click at [414, 221] on input "b." at bounding box center [414, 218] width 1 height 6
radio input "true"
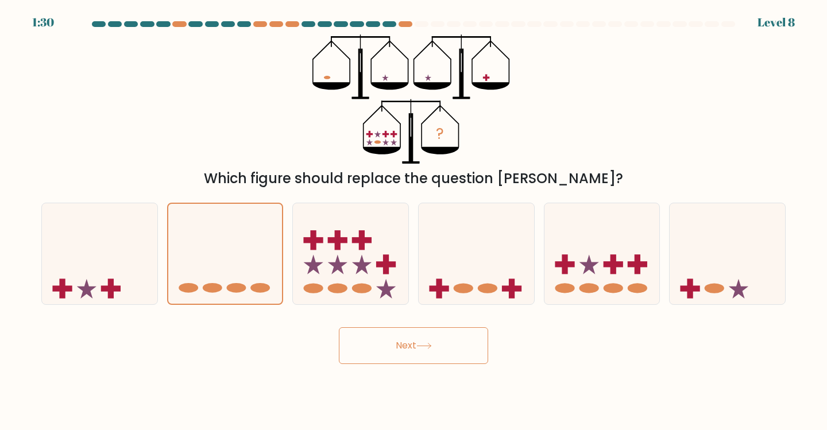
click at [385, 348] on button "Next" at bounding box center [413, 345] width 149 height 37
click at [418, 344] on button "Next" at bounding box center [413, 345] width 149 height 37
click at [128, 242] on icon at bounding box center [99, 253] width 115 height 95
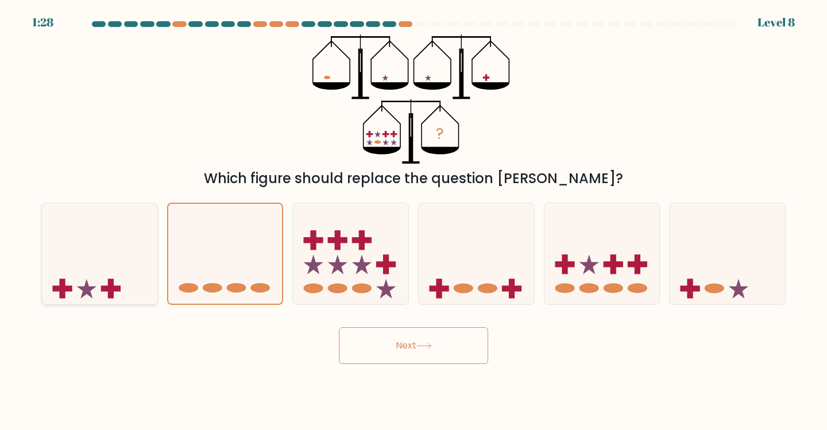
click at [414, 221] on input "a." at bounding box center [414, 218] width 1 height 6
radio input "true"
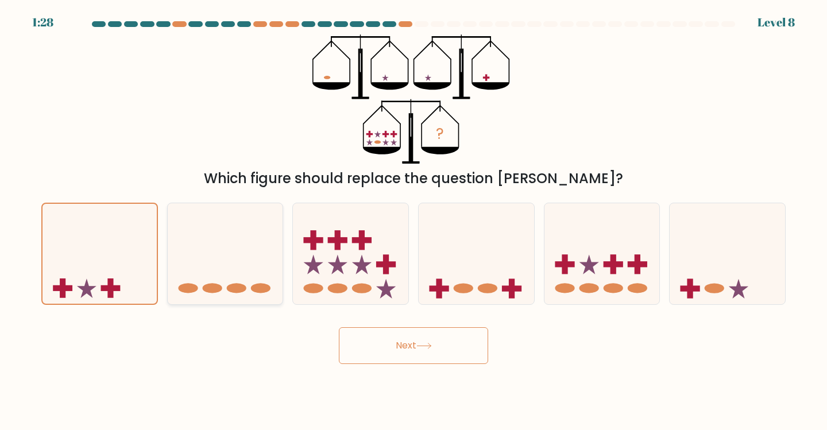
click at [233, 241] on icon at bounding box center [225, 253] width 115 height 95
click at [414, 221] on input "b." at bounding box center [414, 218] width 1 height 6
radio input "true"
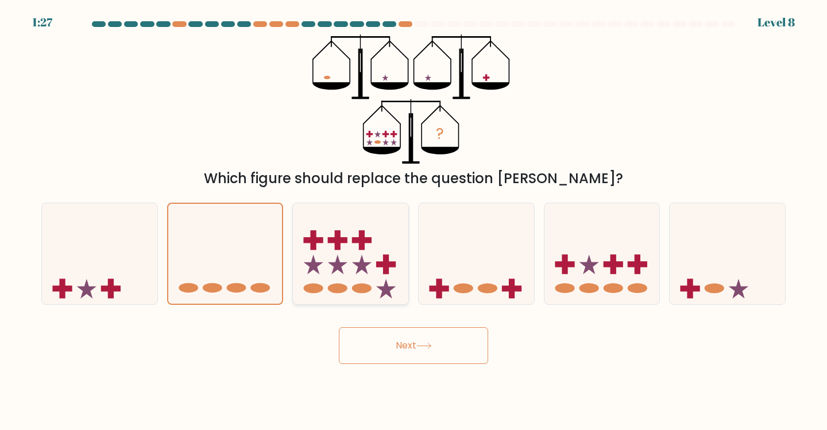
click at [360, 269] on icon at bounding box center [362, 265] width 20 height 20
click at [414, 221] on input "c." at bounding box center [414, 218] width 1 height 6
radio input "true"
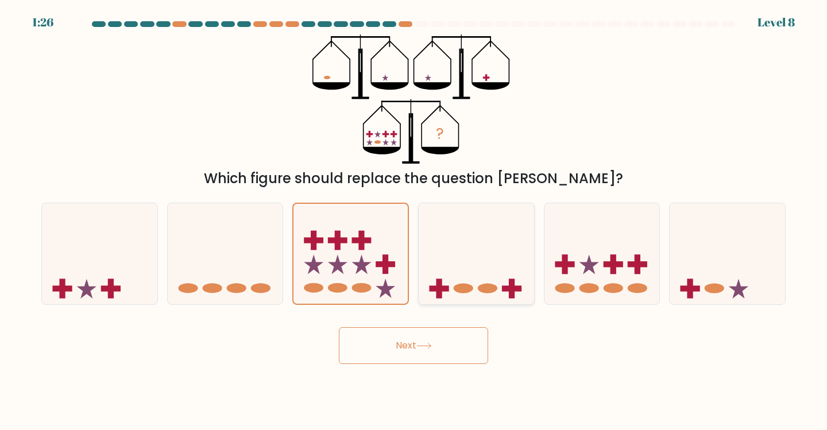
click at [448, 261] on icon at bounding box center [476, 253] width 115 height 95
click at [414, 221] on input "d." at bounding box center [414, 218] width 1 height 6
radio input "true"
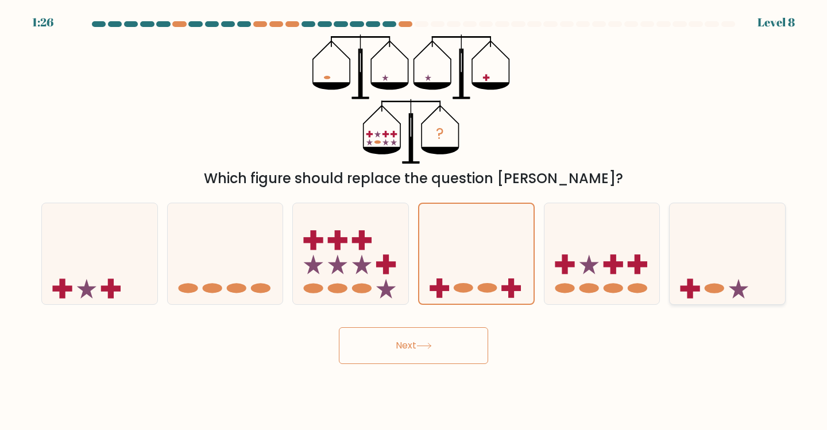
click at [702, 242] on icon at bounding box center [727, 253] width 115 height 95
click at [414, 221] on input "f." at bounding box center [414, 218] width 1 height 6
radio input "true"
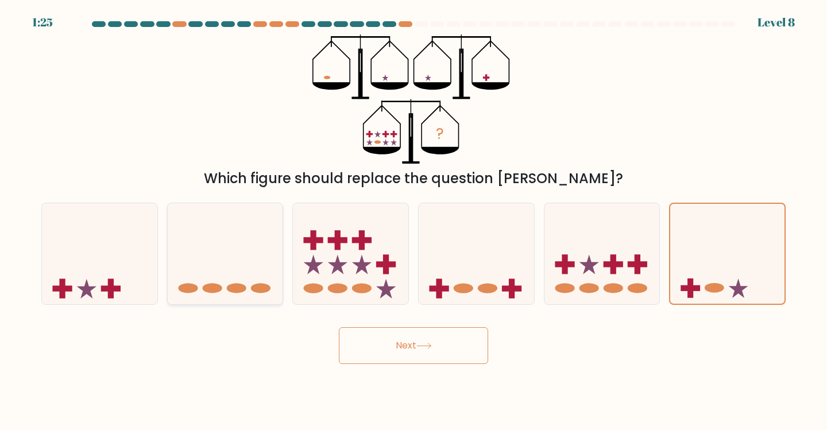
click at [239, 252] on icon at bounding box center [225, 253] width 115 height 95
click at [414, 221] on input "b." at bounding box center [414, 218] width 1 height 6
radio input "true"
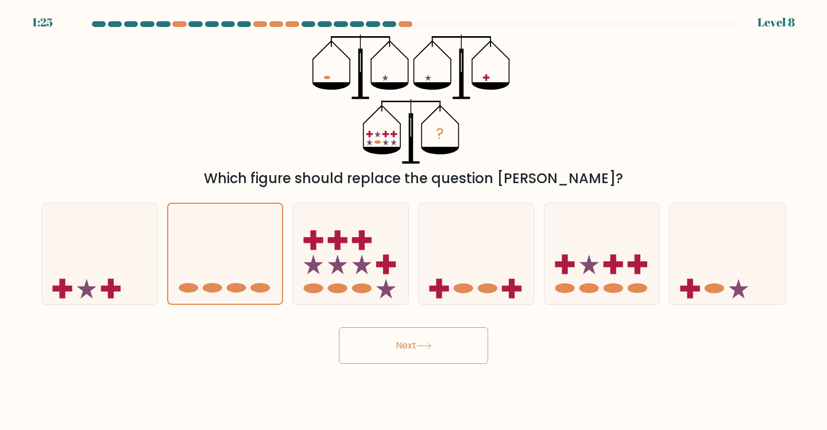
click at [416, 355] on button "Next" at bounding box center [413, 345] width 149 height 37
click at [416, 349] on button "Next" at bounding box center [413, 345] width 149 height 37
click at [356, 264] on icon at bounding box center [362, 265] width 20 height 20
click at [414, 221] on input "c." at bounding box center [414, 218] width 1 height 6
radio input "true"
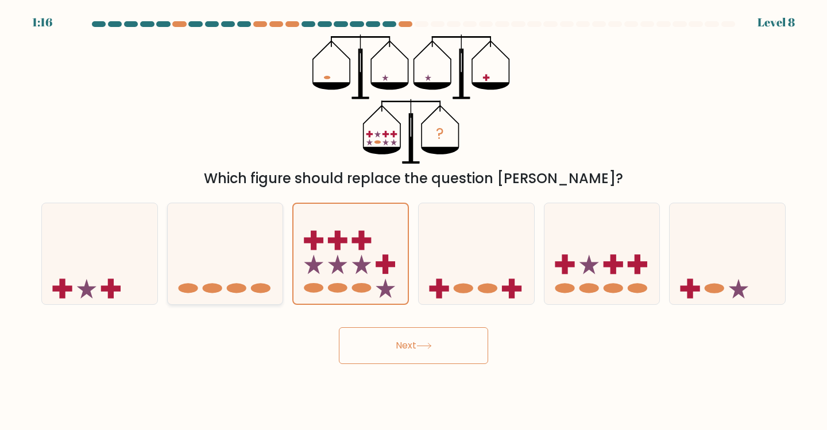
click at [188, 292] on ellipse at bounding box center [188, 289] width 20 height 10
click at [414, 221] on input "b." at bounding box center [414, 218] width 1 height 6
radio input "true"
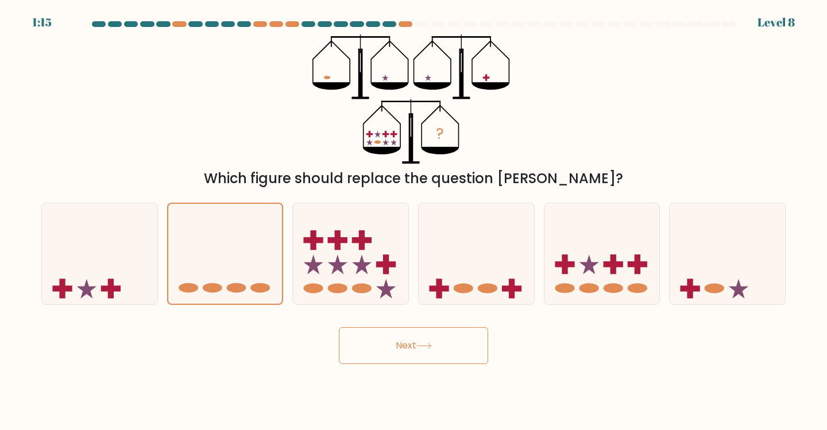
click at [384, 352] on button "Next" at bounding box center [413, 345] width 149 height 37
click at [406, 339] on button "Next" at bounding box center [413, 345] width 149 height 37
click at [319, 274] on icon at bounding box center [350, 253] width 115 height 95
click at [414, 221] on input "c." at bounding box center [414, 218] width 1 height 6
radio input "true"
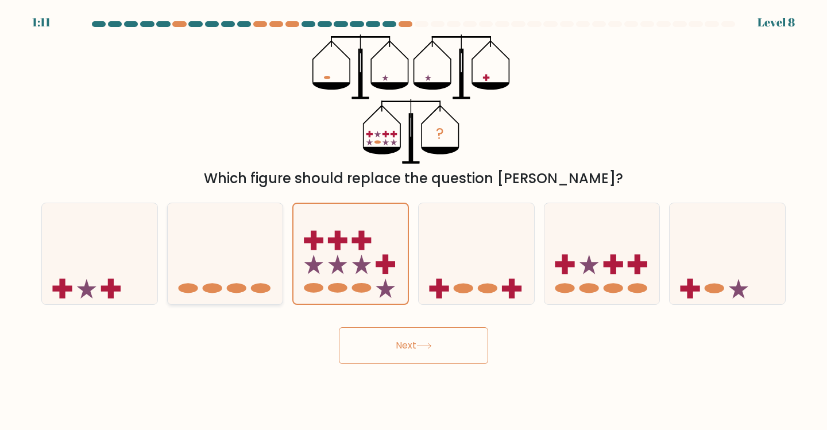
click at [229, 267] on icon at bounding box center [225, 253] width 115 height 95
click at [414, 221] on input "b." at bounding box center [414, 218] width 1 height 6
radio input "true"
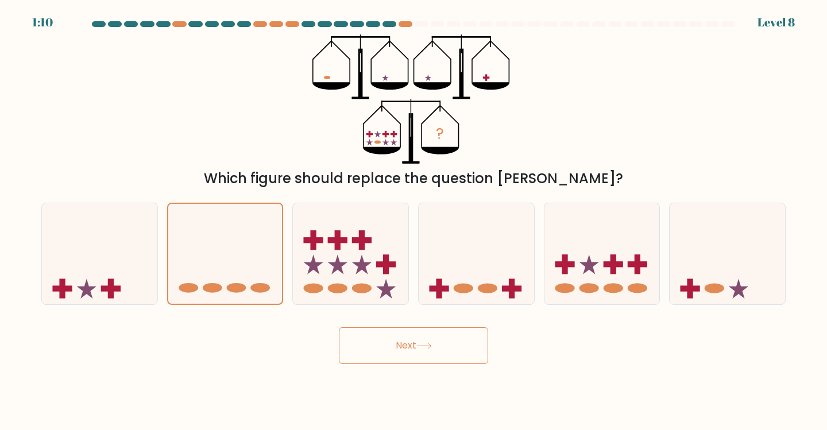
click at [432, 343] on icon at bounding box center [424, 346] width 16 height 6
click at [138, 234] on icon at bounding box center [99, 253] width 115 height 95
click at [414, 221] on input "a." at bounding box center [414, 218] width 1 height 6
radio input "true"
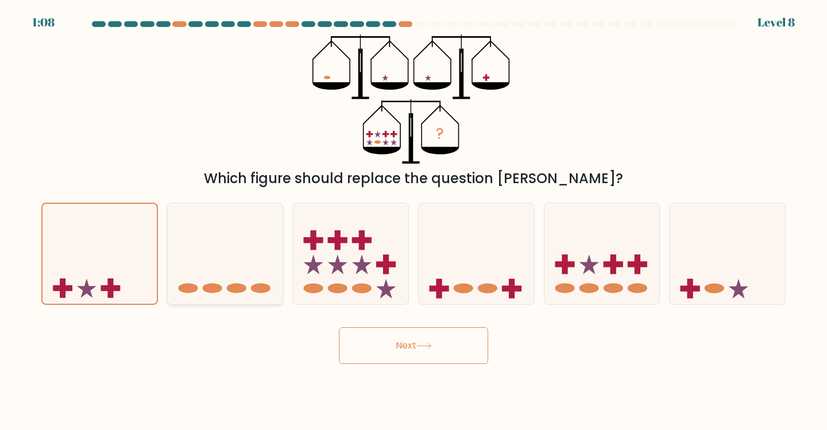
click at [200, 251] on icon at bounding box center [225, 253] width 115 height 95
click at [414, 221] on input "b." at bounding box center [414, 218] width 1 height 6
radio input "true"
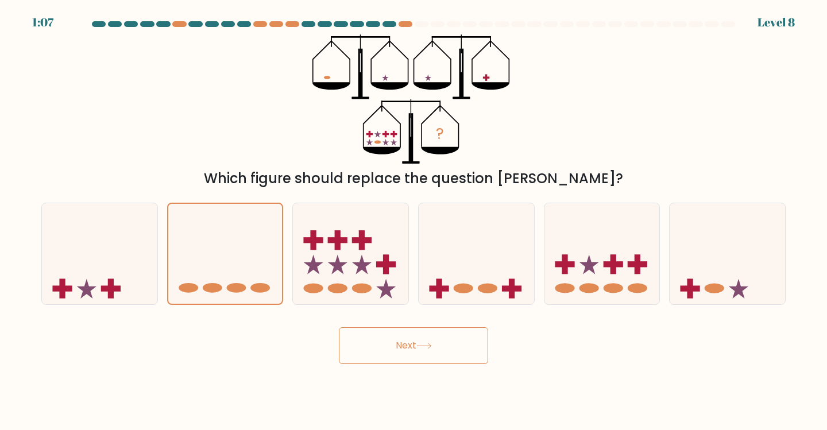
click at [413, 345] on button "Next" at bounding box center [413, 345] width 149 height 37
click at [41, 22] on div at bounding box center [413, 26] width 758 height 10
click at [419, 347] on button "Next" at bounding box center [413, 345] width 149 height 37
click at [227, 285] on icon at bounding box center [225, 254] width 114 height 95
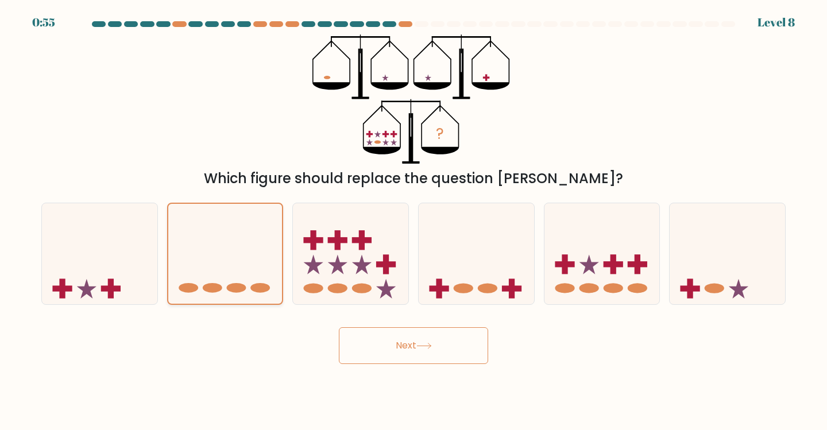
click at [414, 221] on input "b." at bounding box center [414, 218] width 1 height 6
click at [400, 339] on button "Next" at bounding box center [413, 345] width 149 height 37
click at [400, 340] on button "Next" at bounding box center [413, 345] width 149 height 37
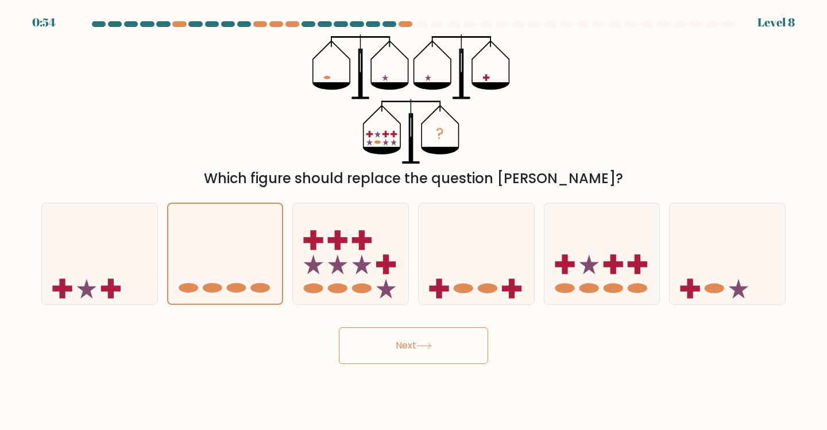
click at [400, 340] on button "Next" at bounding box center [413, 345] width 149 height 37
click at [288, 253] on div "c." at bounding box center [351, 254] width 126 height 103
click at [340, 252] on icon at bounding box center [350, 253] width 115 height 95
click at [414, 221] on input "c." at bounding box center [414, 218] width 1 height 6
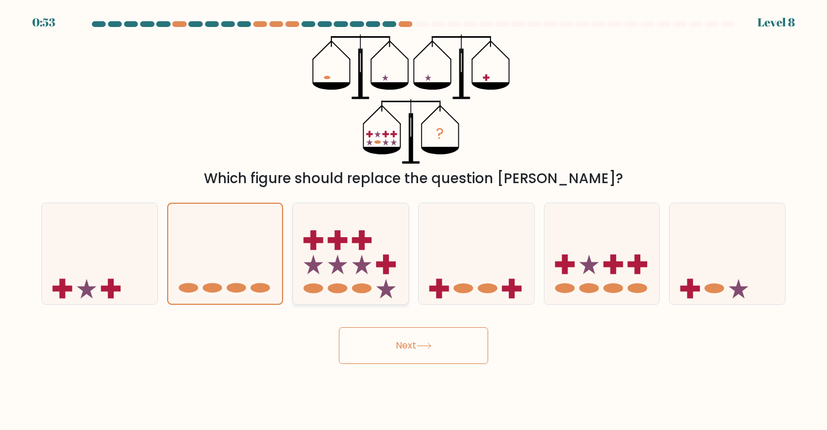
radio input "true"
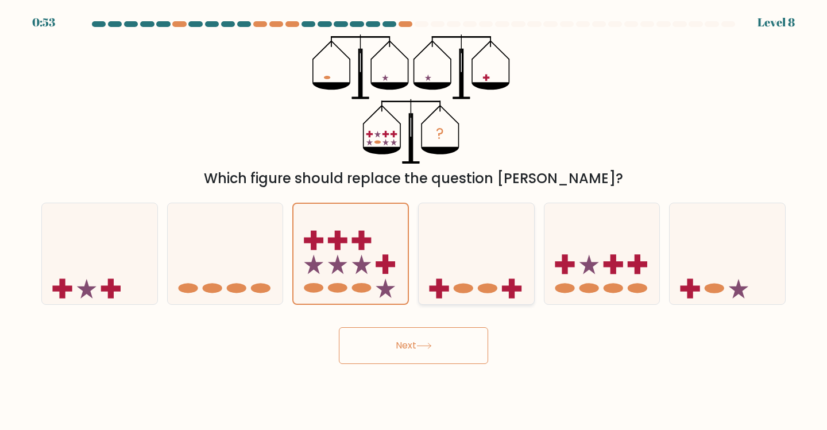
drag, startPoint x: 492, startPoint y: 250, endPoint x: 503, endPoint y: 245, distance: 11.8
click at [492, 249] on icon at bounding box center [476, 253] width 115 height 95
click at [414, 221] on input "d." at bounding box center [414, 218] width 1 height 6
radio input "true"
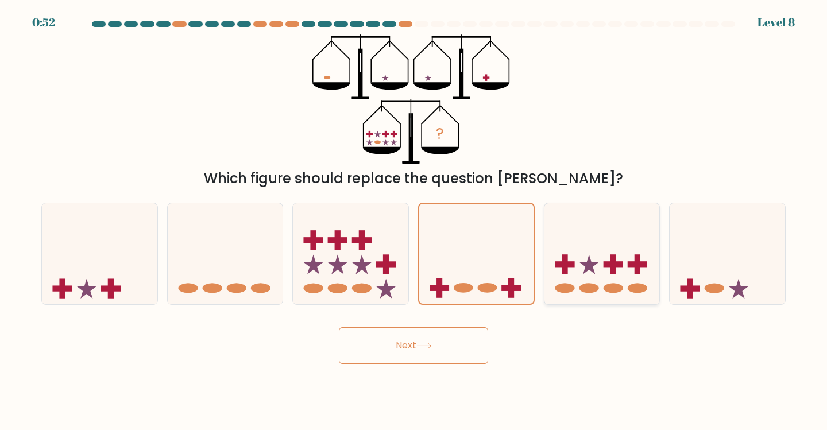
click at [612, 239] on icon at bounding box center [602, 253] width 115 height 95
click at [414, 221] on input "e." at bounding box center [414, 218] width 1 height 6
radio input "true"
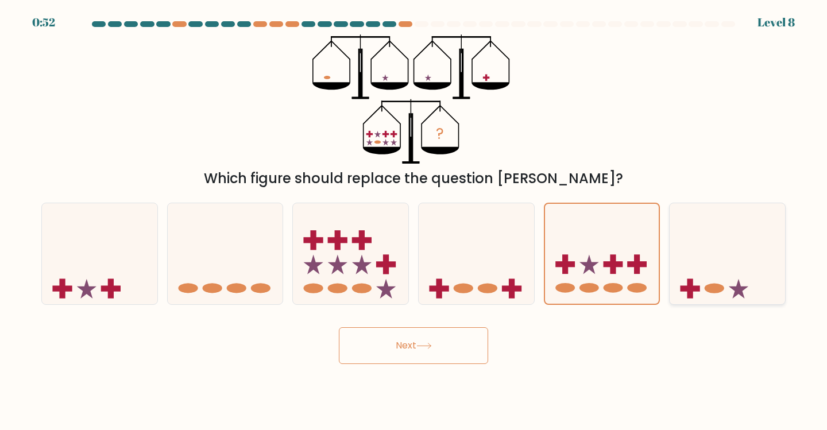
click at [686, 227] on icon at bounding box center [727, 253] width 115 height 95
click at [414, 221] on input "f." at bounding box center [414, 218] width 1 height 6
radio input "true"
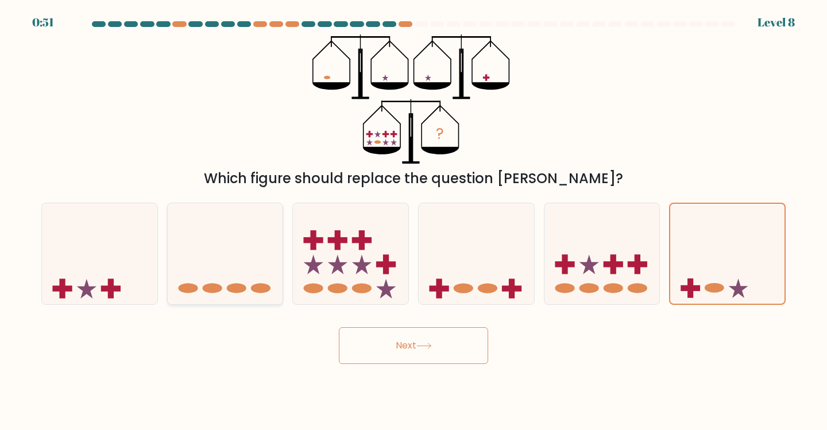
click at [208, 261] on icon at bounding box center [225, 253] width 115 height 95
click at [414, 221] on input "b." at bounding box center [414, 218] width 1 height 6
radio input "true"
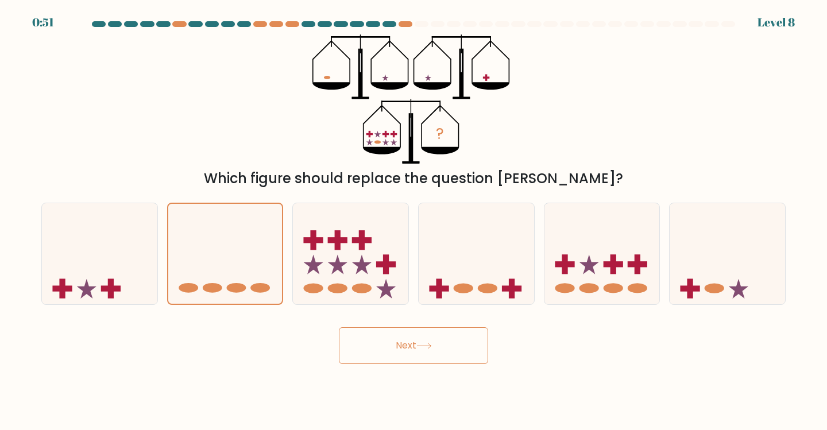
click at [445, 349] on button "Next" at bounding box center [413, 345] width 149 height 37
click at [342, 281] on icon at bounding box center [350, 253] width 115 height 95
click at [414, 221] on input "c." at bounding box center [414, 218] width 1 height 6
radio input "true"
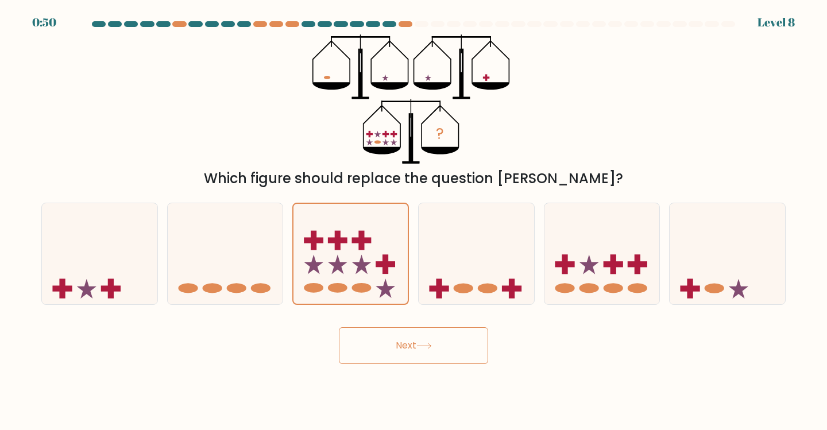
click at [380, 337] on button "Next" at bounding box center [413, 345] width 149 height 37
click at [458, 358] on button "Next" at bounding box center [413, 345] width 149 height 37
click at [447, 350] on button "Next" at bounding box center [413, 345] width 149 height 37
click at [173, 240] on icon at bounding box center [225, 253] width 115 height 95
click at [414, 221] on input "b." at bounding box center [414, 218] width 1 height 6
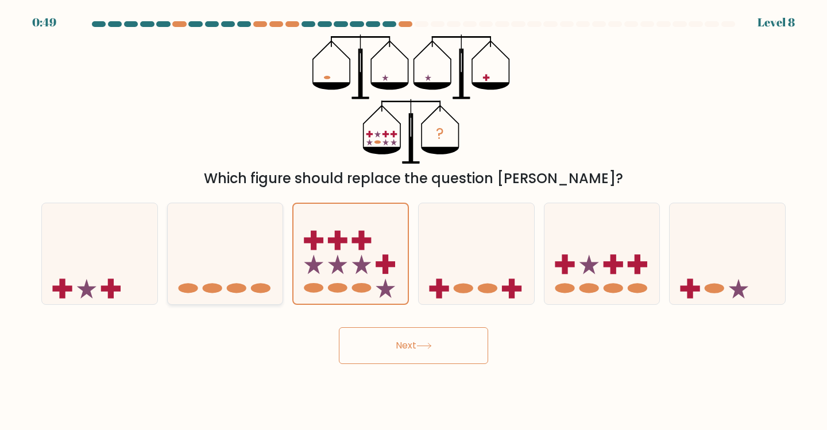
radio input "true"
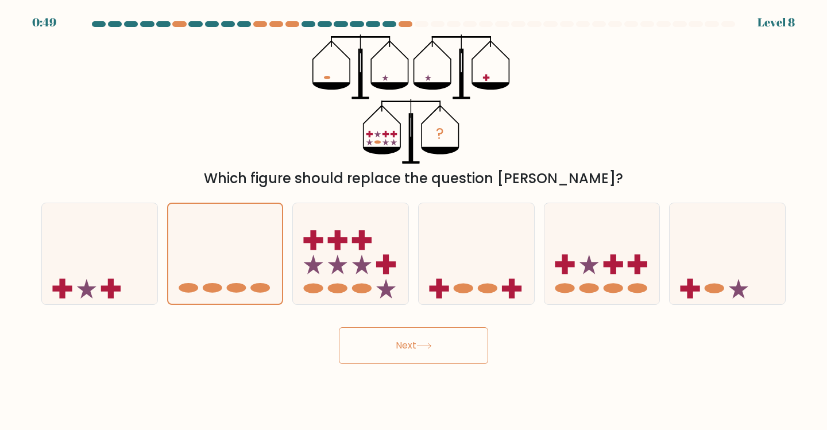
click at [405, 357] on button "Next" at bounding box center [413, 345] width 149 height 37
click at [128, 281] on icon at bounding box center [99, 253] width 115 height 95
click at [414, 221] on input "a." at bounding box center [414, 218] width 1 height 6
radio input "true"
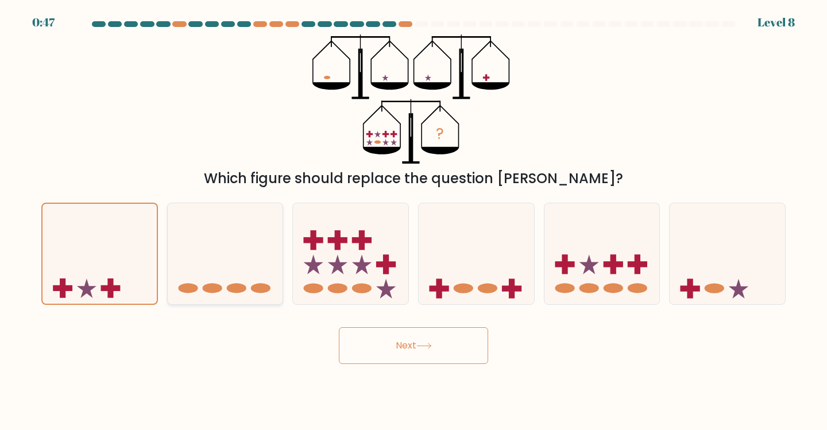
click at [214, 275] on icon at bounding box center [225, 253] width 115 height 95
click at [414, 221] on input "b." at bounding box center [414, 218] width 1 height 6
radio input "true"
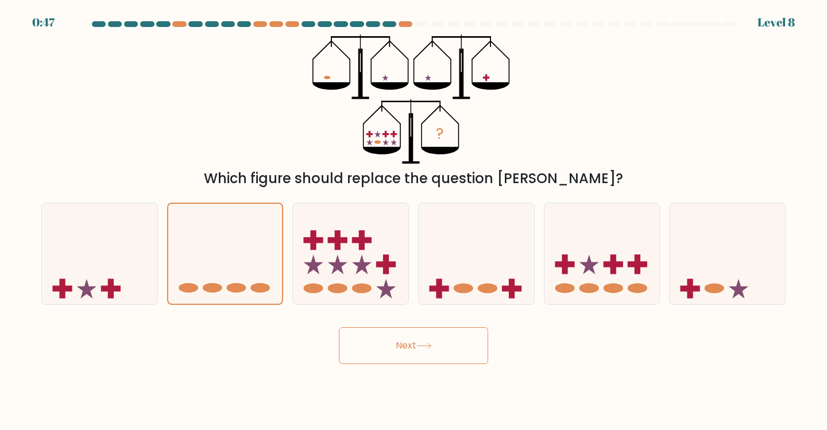
click at [407, 358] on button "Next" at bounding box center [413, 345] width 149 height 37
click at [408, 357] on button "Next" at bounding box center [413, 345] width 149 height 37
click at [408, 353] on button "Next" at bounding box center [413, 345] width 149 height 37
click at [48, 30] on div at bounding box center [413, 26] width 758 height 10
click at [233, 260] on icon at bounding box center [225, 253] width 115 height 95
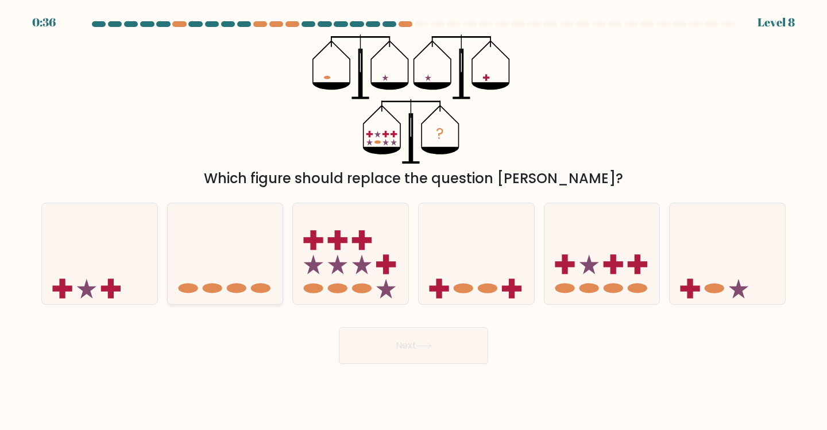
click at [414, 221] on input "b." at bounding box center [414, 218] width 1 height 6
radio input "true"
click at [389, 349] on button "Next" at bounding box center [413, 345] width 149 height 37
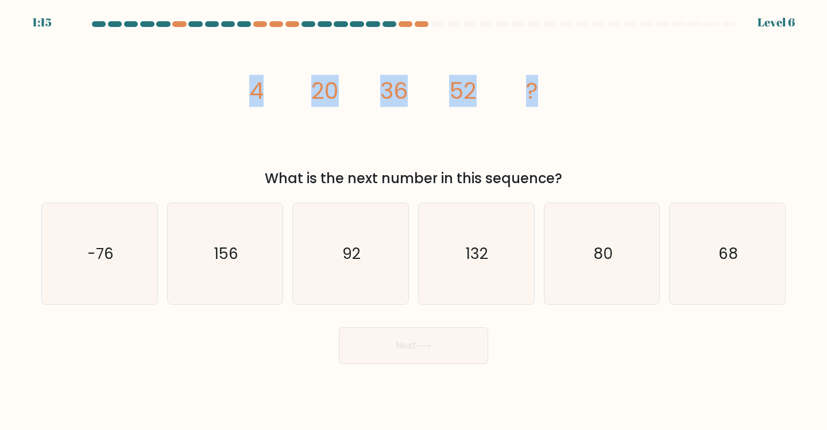
drag, startPoint x: 229, startPoint y: 96, endPoint x: 619, endPoint y: 78, distance: 389.9
click at [619, 78] on div "image/svg+xml 4 20 36 52 ? What is the next number in this sequence?" at bounding box center [413, 111] width 758 height 155
drag, startPoint x: 197, startPoint y: 104, endPoint x: 673, endPoint y: 140, distance: 477.6
click at [673, 140] on div "image/svg+xml 4 20 36 52 ? What is the next number in this sequence?" at bounding box center [413, 111] width 758 height 155
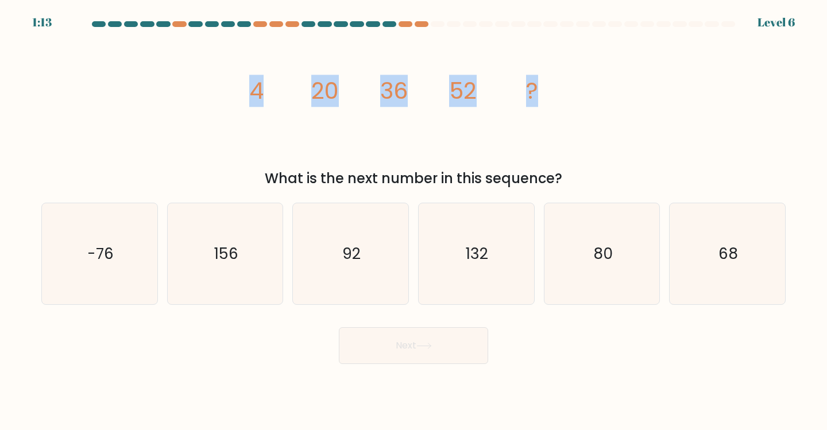
copy g "4 20 36 52 ?"
click at [277, 113] on icon "image/svg+xml 4 20 36 52 ?" at bounding box center [413, 98] width 345 height 129
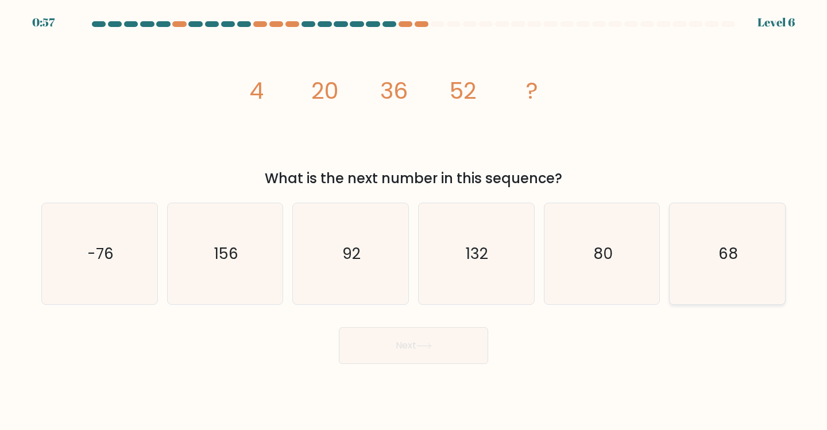
click at [716, 263] on icon "68" at bounding box center [728, 254] width 102 height 102
click at [414, 221] on input "f. 68" at bounding box center [414, 218] width 1 height 6
radio input "true"
click at [402, 352] on button "Next" at bounding box center [413, 345] width 149 height 37
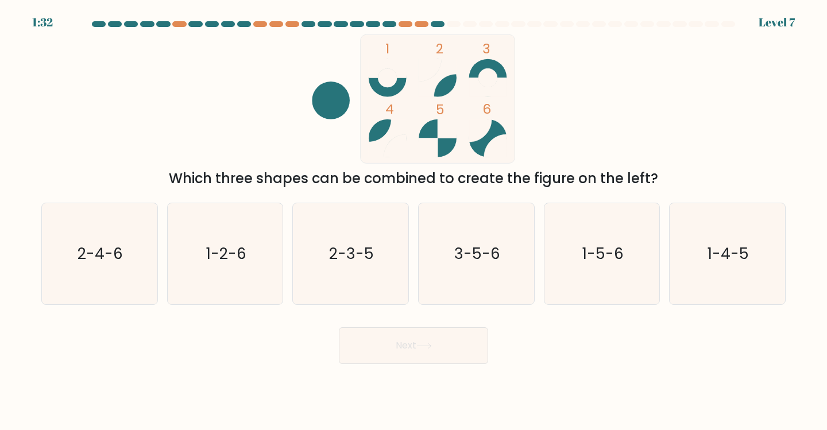
click at [446, 138] on rect at bounding box center [447, 128] width 19 height 19
click at [635, 256] on icon "1-5-6" at bounding box center [602, 254] width 102 height 102
click at [414, 221] on input "e. 1-5-6" at bounding box center [414, 218] width 1 height 6
radio input "true"
click at [398, 344] on button "Next" at bounding box center [413, 345] width 149 height 37
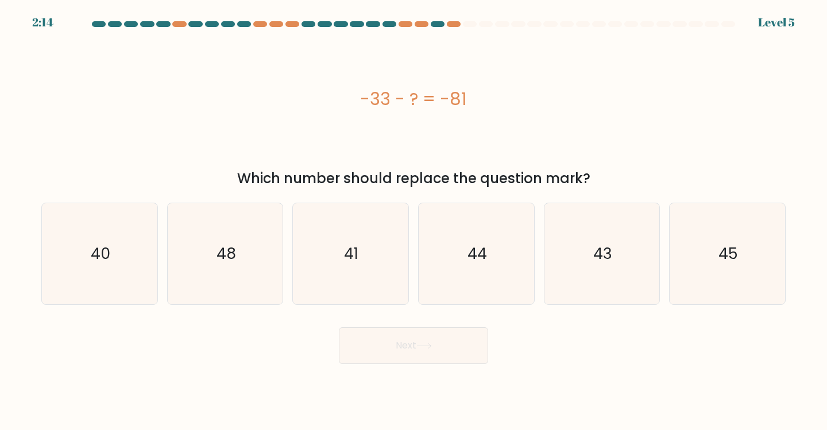
drag, startPoint x: 352, startPoint y: 89, endPoint x: 652, endPoint y: 106, distance: 300.4
click at [652, 106] on div "-33 - ? = -81" at bounding box center [413, 99] width 745 height 26
copy div "-33 - ? = -81"
click at [189, 249] on icon "48" at bounding box center [226, 254] width 102 height 102
click at [414, 221] on input "b. 48" at bounding box center [414, 218] width 1 height 6
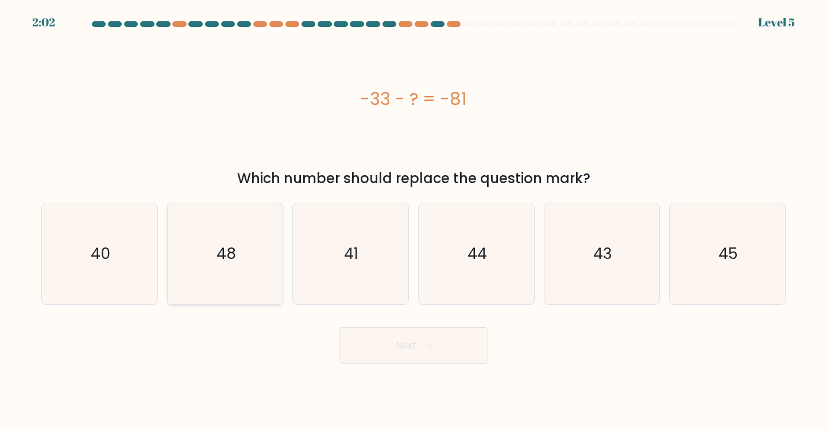
radio input "true"
click at [429, 349] on icon at bounding box center [424, 346] width 16 height 6
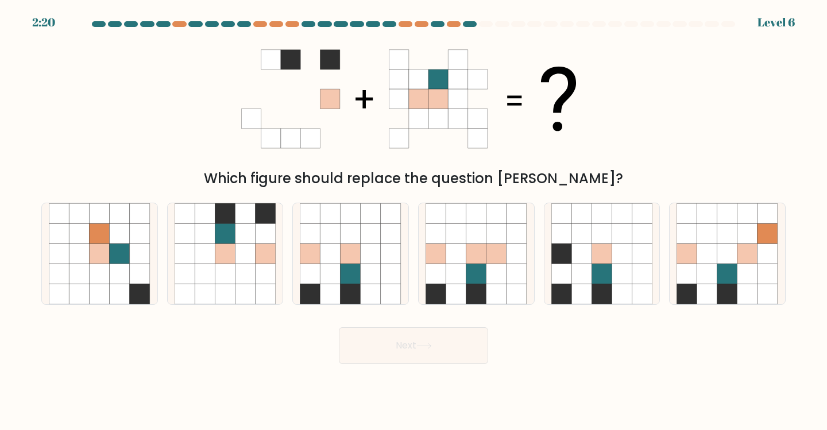
click at [432, 109] on icon at bounding box center [439, 119] width 20 height 20
click at [492, 248] on icon at bounding box center [497, 254] width 20 height 20
click at [414, 221] on input "d." at bounding box center [414, 218] width 1 height 6
radio input "true"
click at [441, 343] on button "Next" at bounding box center [413, 345] width 149 height 37
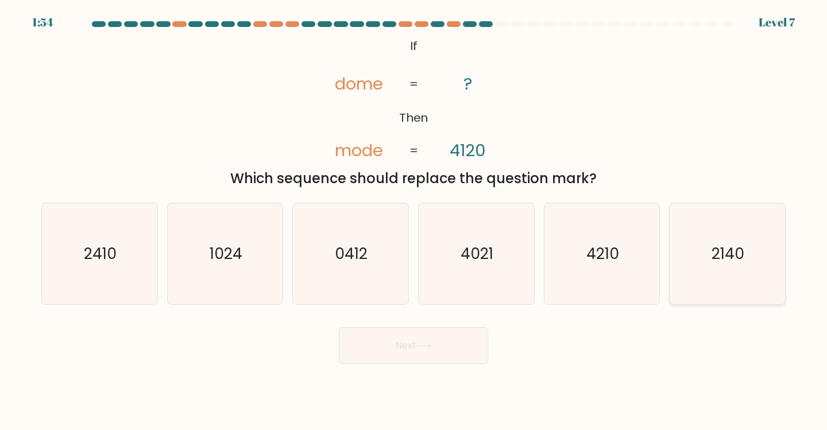
drag, startPoint x: 729, startPoint y: 272, endPoint x: 713, endPoint y: 272, distance: 16.1
click at [728, 271] on icon "2140" at bounding box center [728, 254] width 102 height 102
click at [414, 221] on input "f. 2140" at bounding box center [414, 218] width 1 height 6
radio input "true"
click at [425, 339] on button "Next" at bounding box center [413, 345] width 149 height 37
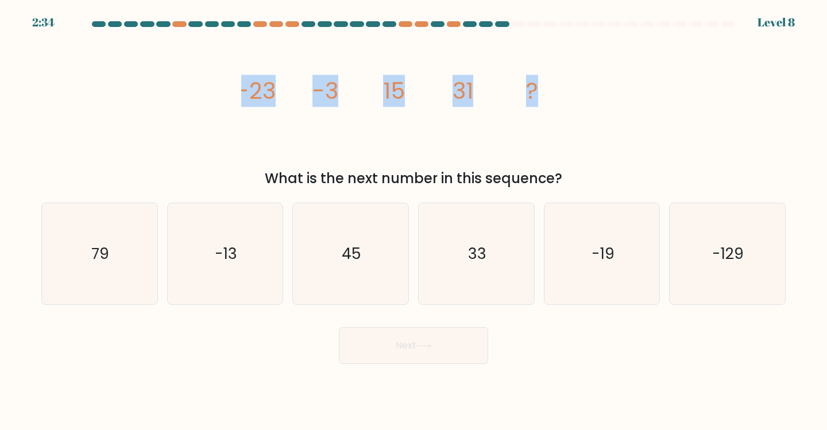
drag, startPoint x: 215, startPoint y: 92, endPoint x: 641, endPoint y: 161, distance: 430.7
click at [641, 161] on div "image/svg+xml -23 -3 15 31 ? What is the next number in this sequence?" at bounding box center [413, 111] width 758 height 155
copy g "-23 -3 15 31 ?"
click at [353, 149] on icon "image/svg+xml -23 -3 15 31 ?" at bounding box center [413, 98] width 345 height 129
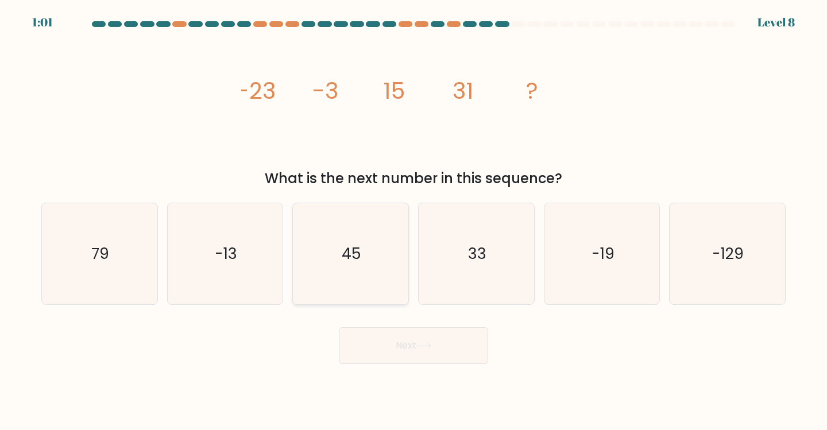
click at [332, 249] on icon "45" at bounding box center [351, 254] width 102 height 102
click at [414, 221] on input "c. 45" at bounding box center [414, 218] width 1 height 6
radio input "true"
click at [395, 350] on button "Next" at bounding box center [413, 345] width 149 height 37
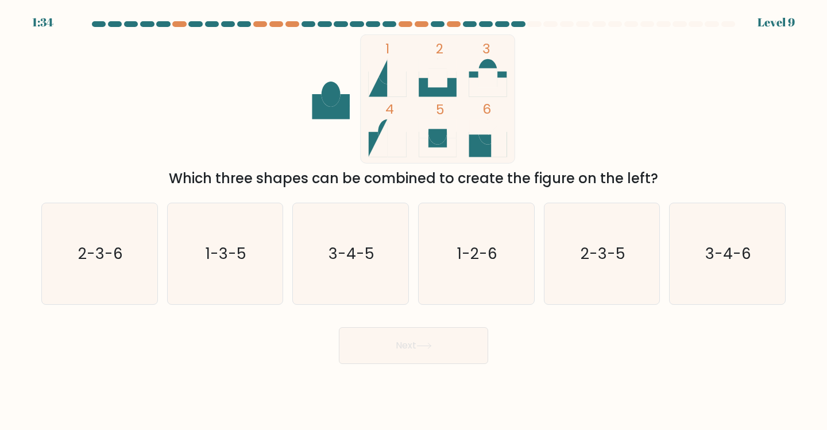
drag, startPoint x: 27, startPoint y: 283, endPoint x: 37, endPoint y: 283, distance: 10.4
click at [30, 283] on form at bounding box center [413, 192] width 827 height 343
drag, startPoint x: 83, startPoint y: 281, endPoint x: 106, endPoint y: 287, distance: 23.7
click at [83, 281] on icon "2-3-6" at bounding box center [100, 254] width 102 height 102
click at [421, 348] on icon at bounding box center [424, 346] width 16 height 6
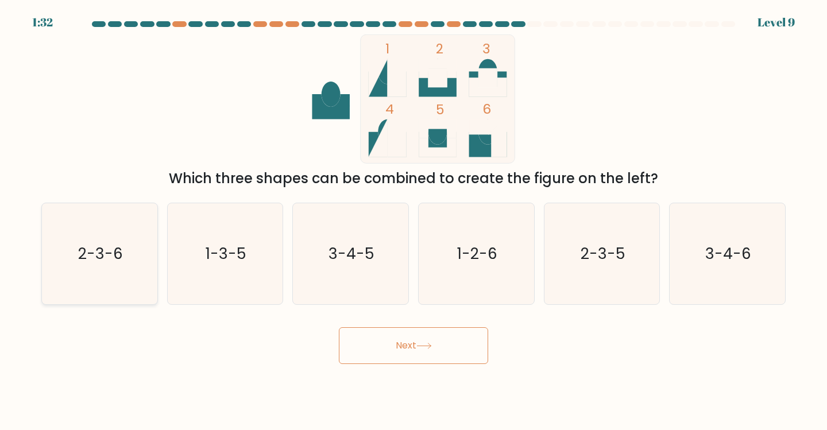
click at [94, 281] on icon "2-3-6" at bounding box center [100, 254] width 102 height 102
click at [414, 221] on input "a. 2-3-6" at bounding box center [414, 218] width 1 height 6
radio input "true"
click at [424, 341] on button "Next" at bounding box center [413, 345] width 149 height 37
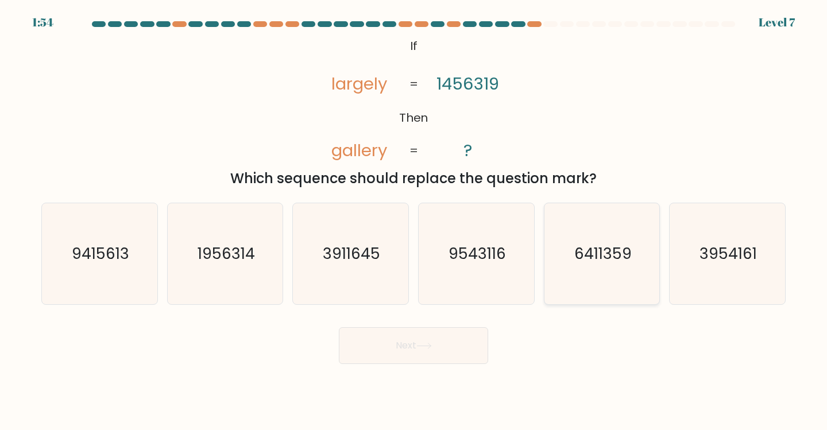
click at [578, 242] on icon "6411359" at bounding box center [602, 254] width 102 height 102
click at [414, 221] on input "e. 6411359" at bounding box center [414, 218] width 1 height 6
radio input "true"
click at [438, 358] on button "Next" at bounding box center [413, 345] width 149 height 37
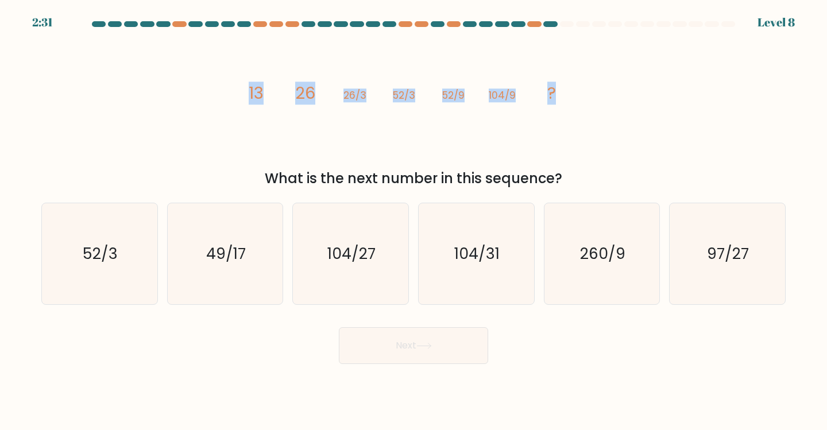
drag, startPoint x: 264, startPoint y: 95, endPoint x: 599, endPoint y: 107, distance: 335.1
click at [599, 107] on div "image/svg+xml 13 26 26/3 52/3 52/9 104/9 ? What is the next number in this sequ…" at bounding box center [413, 111] width 758 height 155
drag, startPoint x: 599, startPoint y: 107, endPoint x: 533, endPoint y: 98, distance: 66.7
click at [533, 98] on div "image/svg+xml 13 26 26/3 52/3 52/9 104/9 ? What is the next number in this sequ…" at bounding box center [413, 111] width 758 height 155
click at [533, 98] on icon "image/svg+xml 13 26 26/3 52/3 52/9 104/9 ?" at bounding box center [413, 98] width 345 height 129
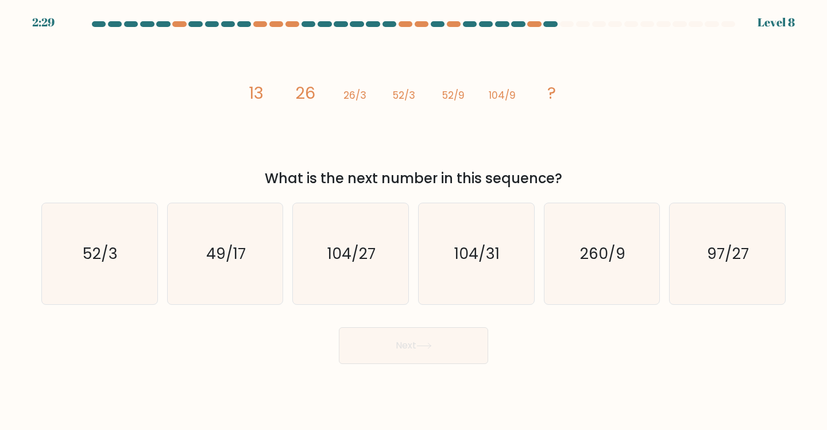
click at [119, 92] on div "image/svg+xml 13 26 26/3 52/3 52/9 104/9 ? What is the next number in this sequ…" at bounding box center [413, 111] width 758 height 155
drag, startPoint x: 196, startPoint y: 75, endPoint x: 613, endPoint y: 107, distance: 418.3
click at [613, 107] on div "image/svg+xml 13 26 26/3 52/3 52/9 104/9 ? What is the next number in this sequ…" at bounding box center [413, 111] width 758 height 155
click at [219, 95] on div "image/svg+xml 13 26 26/3 52/3 52/9 104/9 ? What is the next number in this sequ…" at bounding box center [413, 111] width 758 height 155
drag, startPoint x: 233, startPoint y: 92, endPoint x: 624, endPoint y: 104, distance: 392.0
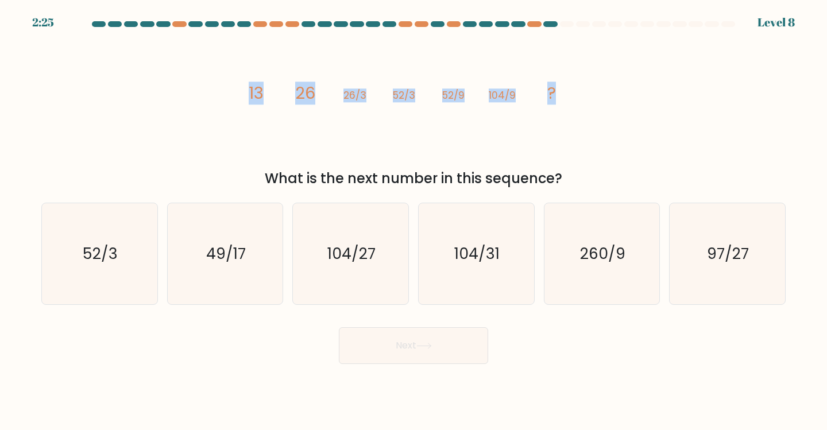
click at [624, 104] on div "image/svg+xml 13 26 26/3 52/3 52/9 104/9 ? What is the next number in this sequ…" at bounding box center [413, 111] width 758 height 155
copy g "13 26 26/3 52/3 52/9 104/9 ?"
click at [576, 109] on icon "image/svg+xml 13 26 26/3 52/3 52/9 104/9 ?" at bounding box center [413, 98] width 345 height 129
click at [360, 259] on text "104/27" at bounding box center [351, 253] width 48 height 21
click at [414, 221] on input "c. 104/27" at bounding box center [414, 218] width 1 height 6
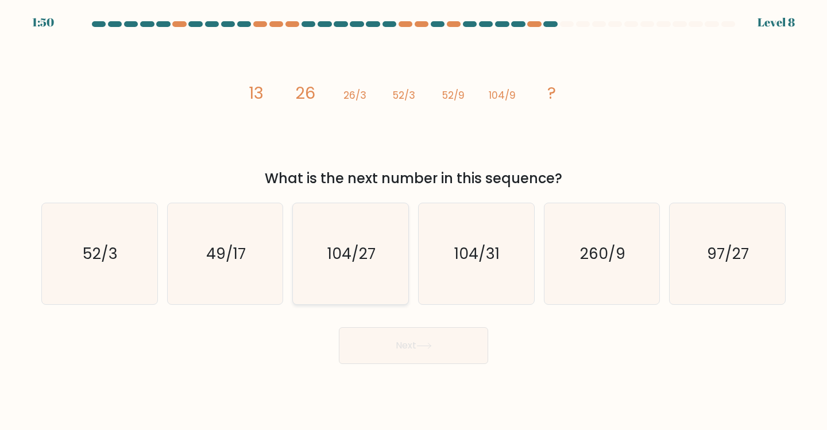
radio input "true"
click at [443, 357] on button "Next" at bounding box center [413, 345] width 149 height 37
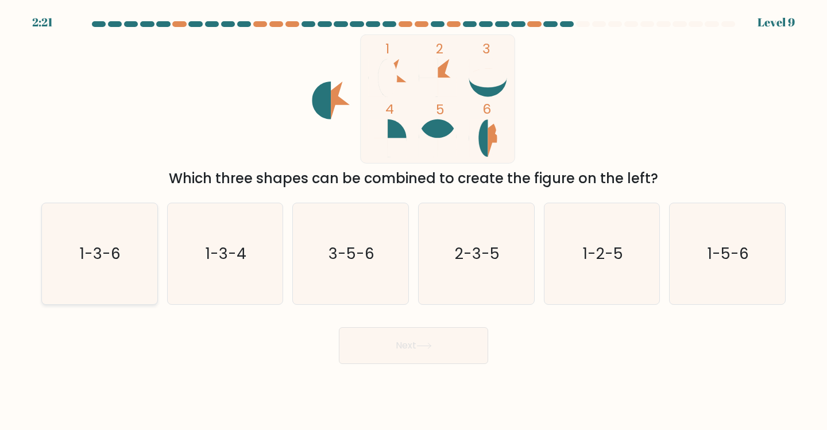
click at [92, 232] on icon "1-3-6" at bounding box center [100, 254] width 102 height 102
click at [414, 221] on input "a. 1-3-6" at bounding box center [414, 218] width 1 height 6
radio input "true"
click at [369, 344] on button "Next" at bounding box center [413, 345] width 149 height 37
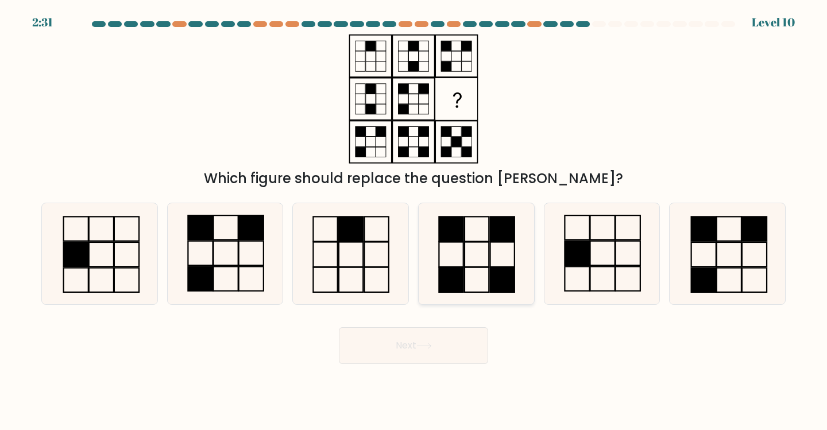
click at [465, 246] on rect at bounding box center [477, 254] width 24 height 25
click at [414, 221] on input "d." at bounding box center [414, 218] width 1 height 6
radio input "true"
click at [430, 341] on button "Next" at bounding box center [413, 345] width 149 height 37
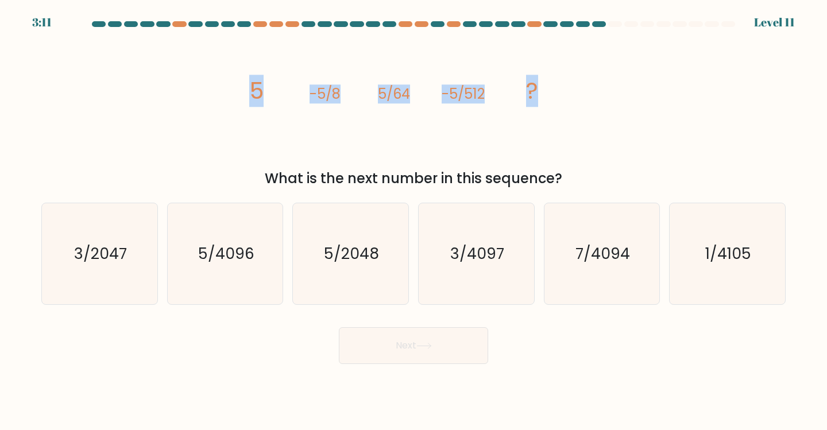
drag, startPoint x: 517, startPoint y: 80, endPoint x: 632, endPoint y: 97, distance: 116.7
click at [632, 97] on div "image/svg+xml 5 -5/8 5/64 -5/512 ? What is the next number in this sequence?" at bounding box center [413, 111] width 758 height 155
copy g "5 -5/8 5/64 -5/512 ?"
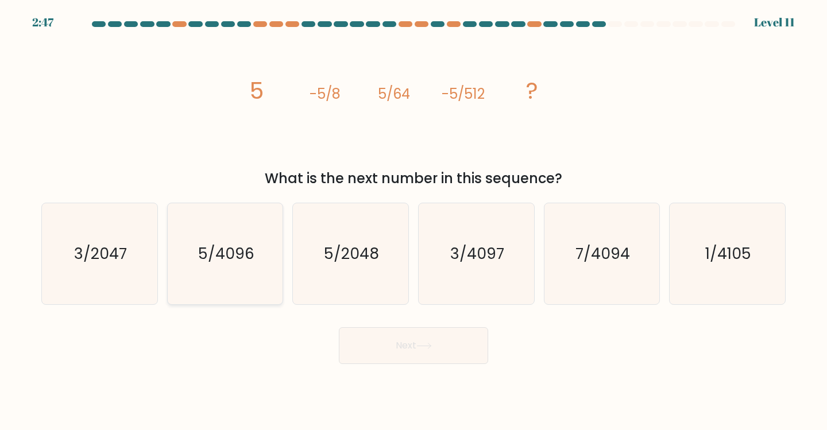
click at [222, 238] on icon "5/4096" at bounding box center [226, 254] width 102 height 102
click at [414, 221] on input "b. 5/4096" at bounding box center [414, 218] width 1 height 6
radio input "true"
click at [396, 335] on button "Next" at bounding box center [413, 345] width 149 height 37
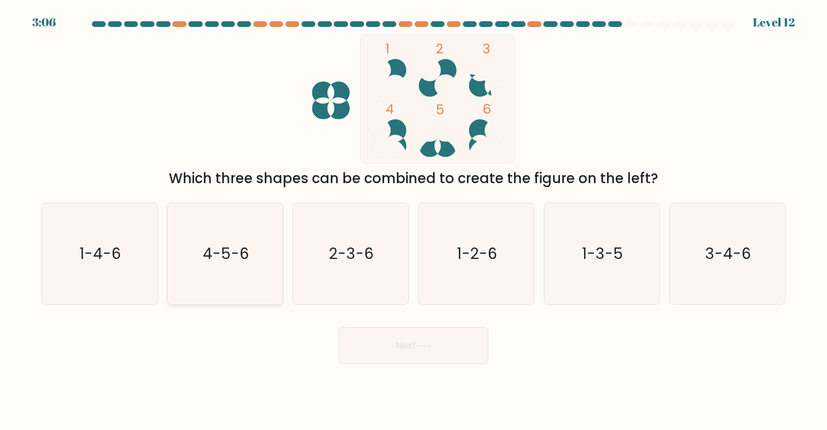
click at [253, 246] on icon "4-5-6" at bounding box center [226, 254] width 102 height 102
click at [414, 221] on input "b. 4-5-6" at bounding box center [414, 218] width 1 height 6
radio input "true"
click at [399, 349] on button "Next" at bounding box center [413, 345] width 149 height 37
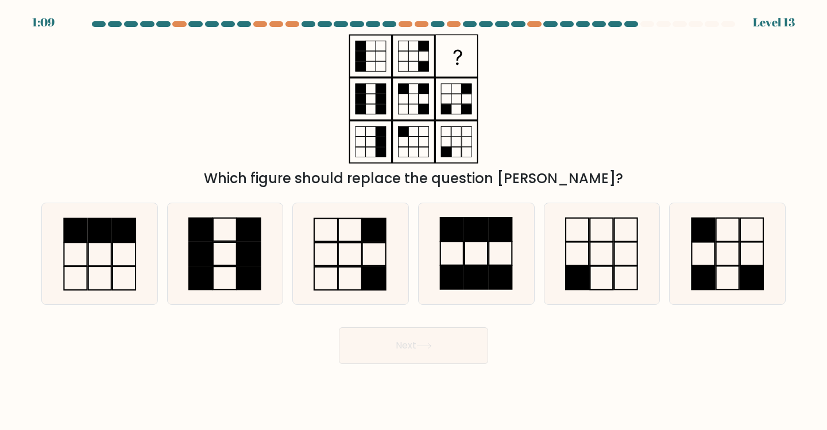
click at [625, 312] on form at bounding box center [413, 192] width 827 height 343
click at [596, 200] on div "a. b." at bounding box center [414, 250] width 754 height 112
click at [603, 261] on icon at bounding box center [602, 254] width 102 height 102
click at [414, 221] on input "e." at bounding box center [414, 218] width 1 height 6
radio input "true"
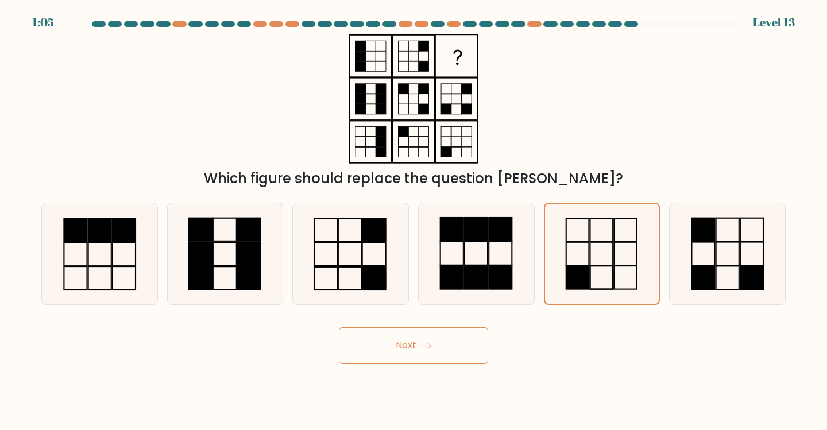
click at [461, 142] on rect at bounding box center [457, 142] width 10 height 10
click at [538, 138] on div "Which figure should replace the question [PERSON_NAME]?" at bounding box center [413, 111] width 758 height 155
click at [443, 345] on button "Next" at bounding box center [413, 345] width 149 height 37
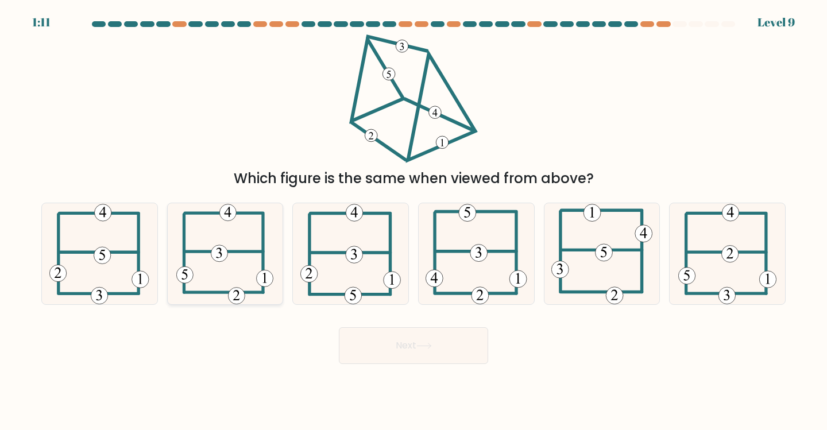
click at [223, 256] on 594 at bounding box center [219, 253] width 17 height 17
click at [414, 221] on input "b." at bounding box center [414, 218] width 1 height 6
radio input "true"
click at [400, 347] on button "Next" at bounding box center [413, 345] width 149 height 37
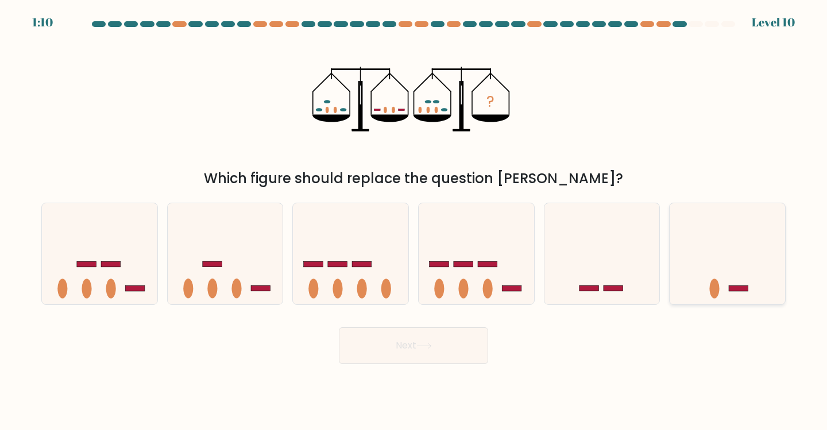
click at [691, 242] on icon at bounding box center [727, 253] width 115 height 95
click at [414, 221] on input "f." at bounding box center [414, 218] width 1 height 6
radio input "true"
click at [425, 374] on body "1:09 Level 10" at bounding box center [413, 215] width 827 height 430
click at [426, 356] on button "Next" at bounding box center [413, 345] width 149 height 37
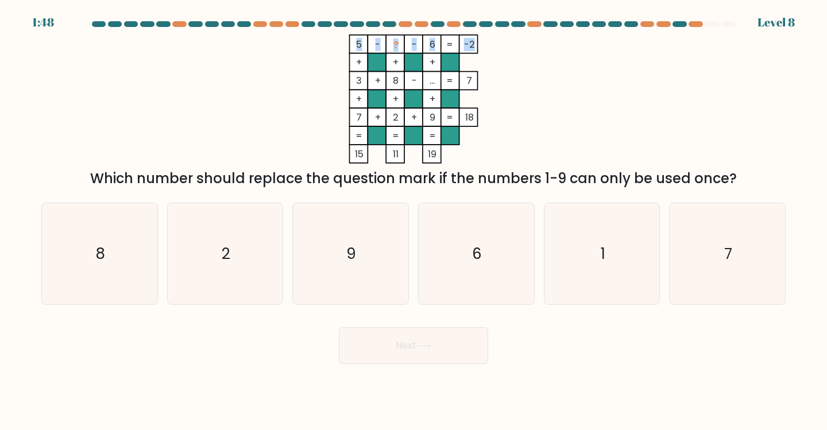
drag, startPoint x: 354, startPoint y: 40, endPoint x: 475, endPoint y: 43, distance: 120.7
click at [472, 43] on icon "5 - ? - 6 -2 + + + 3 + 8 - ... 7 + + + 7 + 2 + 9 = 18 = = = = 15 11 19 =" at bounding box center [413, 98] width 345 height 129
copy icon "5 - ? - 6 -2"
click at [492, 84] on icon "5 - ? - 6 -2 + + + 3 + 8 - ... 7 + + + 7 + 2 + 9 = 18 = = = = 15 11 19 =" at bounding box center [413, 98] width 345 height 129
click at [594, 253] on icon "1" at bounding box center [602, 254] width 102 height 102
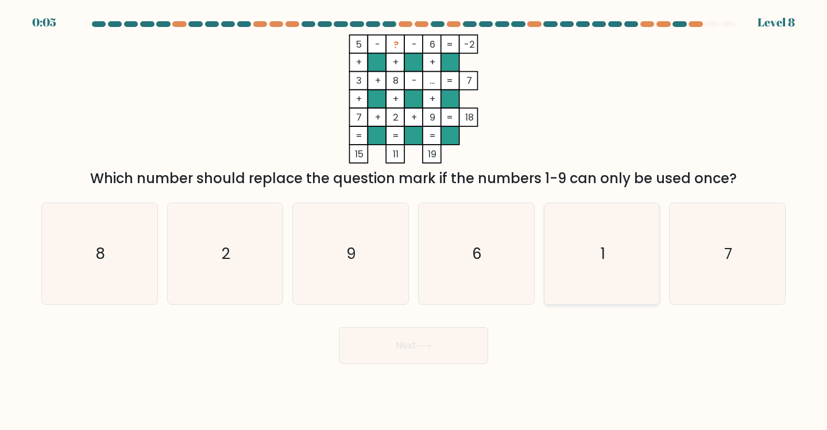
click at [414, 221] on input "e. 1" at bounding box center [414, 218] width 1 height 6
radio input "true"
click at [444, 345] on button "Next" at bounding box center [413, 345] width 149 height 37
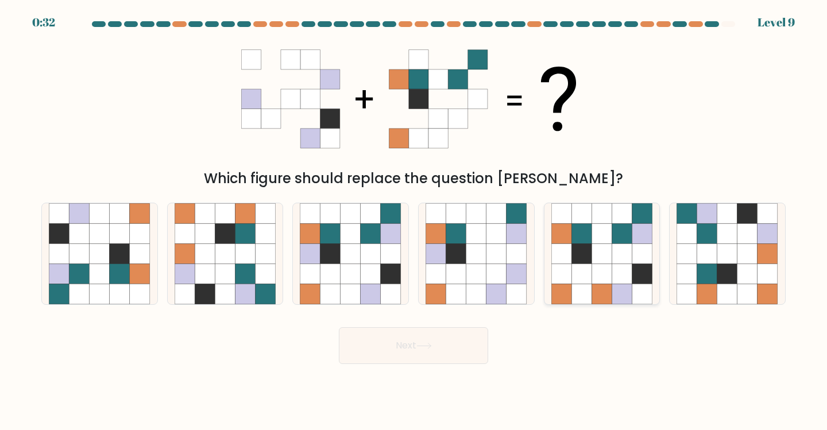
click at [604, 262] on icon at bounding box center [602, 254] width 20 height 20
click at [414, 221] on input "e." at bounding box center [414, 218] width 1 height 6
radio input "true"
click at [682, 262] on icon at bounding box center [687, 254] width 20 height 20
click at [414, 221] on input "f." at bounding box center [414, 218] width 1 height 6
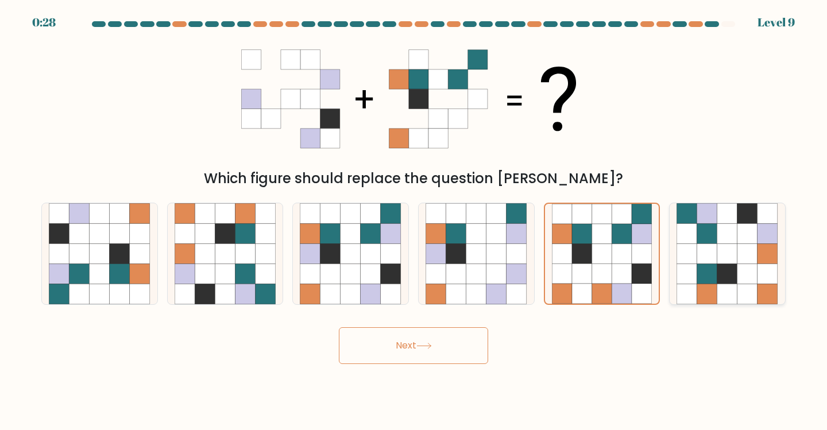
radio input "true"
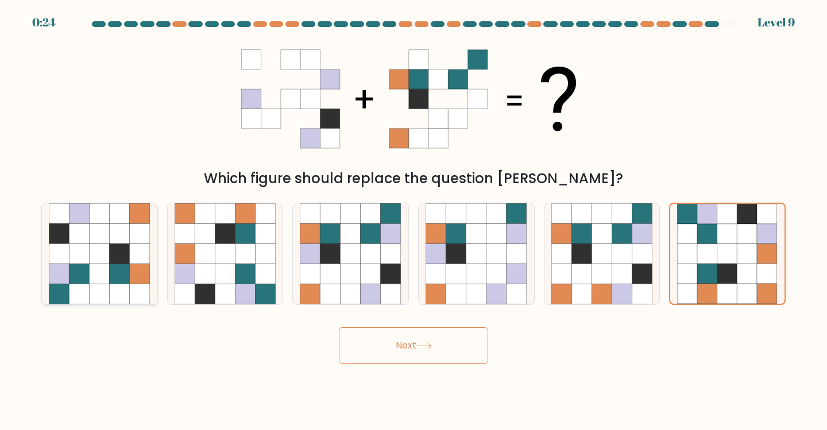
click at [128, 256] on icon at bounding box center [120, 254] width 20 height 20
click at [414, 221] on input "a." at bounding box center [414, 218] width 1 height 6
radio input "true"
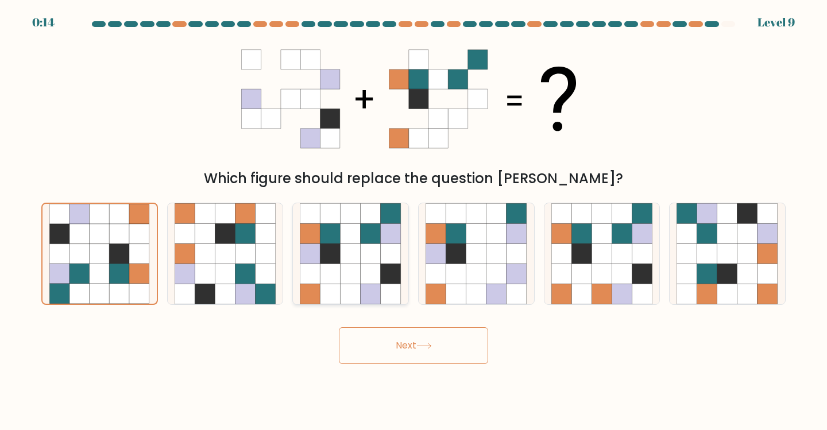
click at [364, 252] on icon at bounding box center [371, 254] width 20 height 20
click at [414, 221] on input "c." at bounding box center [414, 218] width 1 height 6
radio input "true"
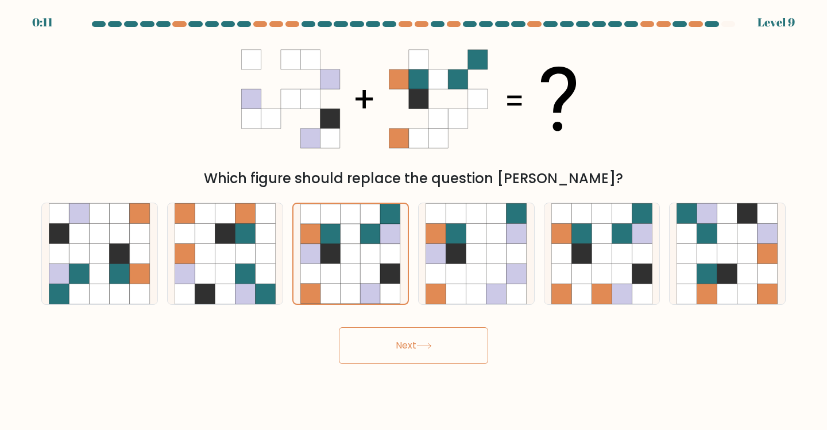
click at [472, 351] on button "Next" at bounding box center [413, 345] width 149 height 37
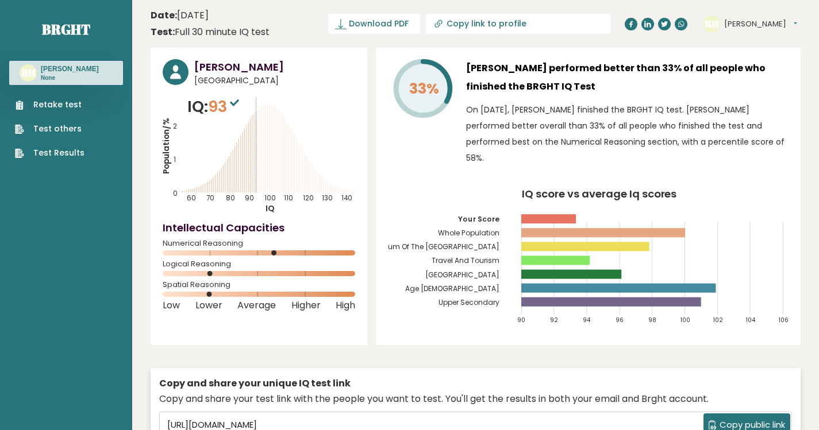
click at [770, 21] on button "[PERSON_NAME]" at bounding box center [760, 23] width 73 height 11
click at [739, 60] on link "Profile" at bounding box center [753, 58] width 59 height 16
